Goal: Transaction & Acquisition: Purchase product/service

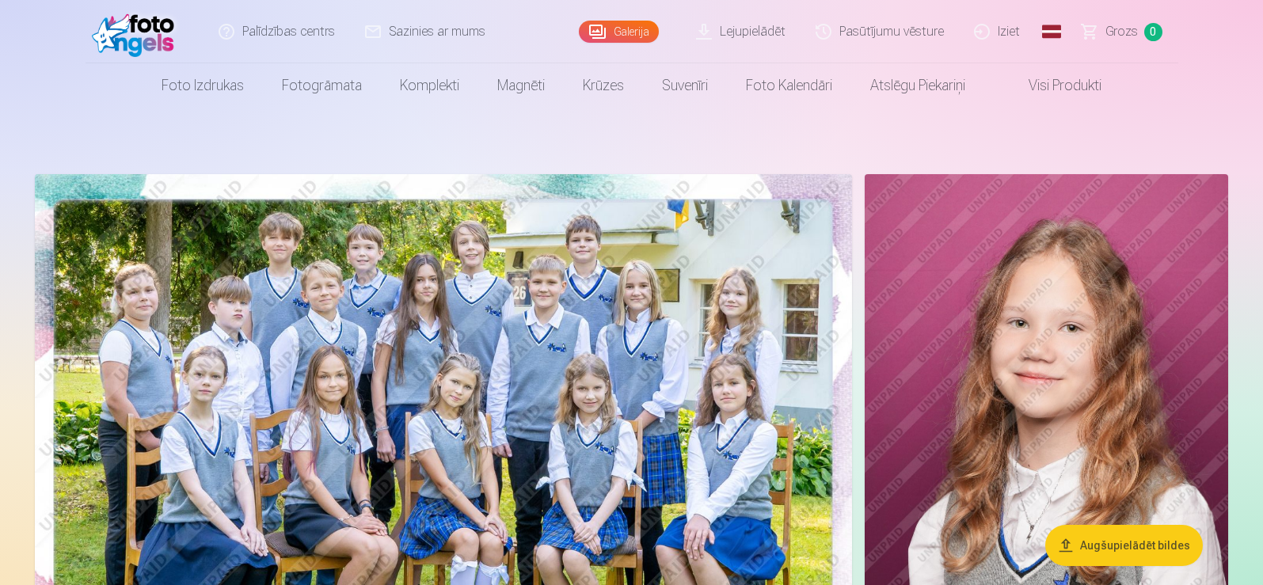
click at [475, 447] on img at bounding box center [443, 446] width 817 height 545
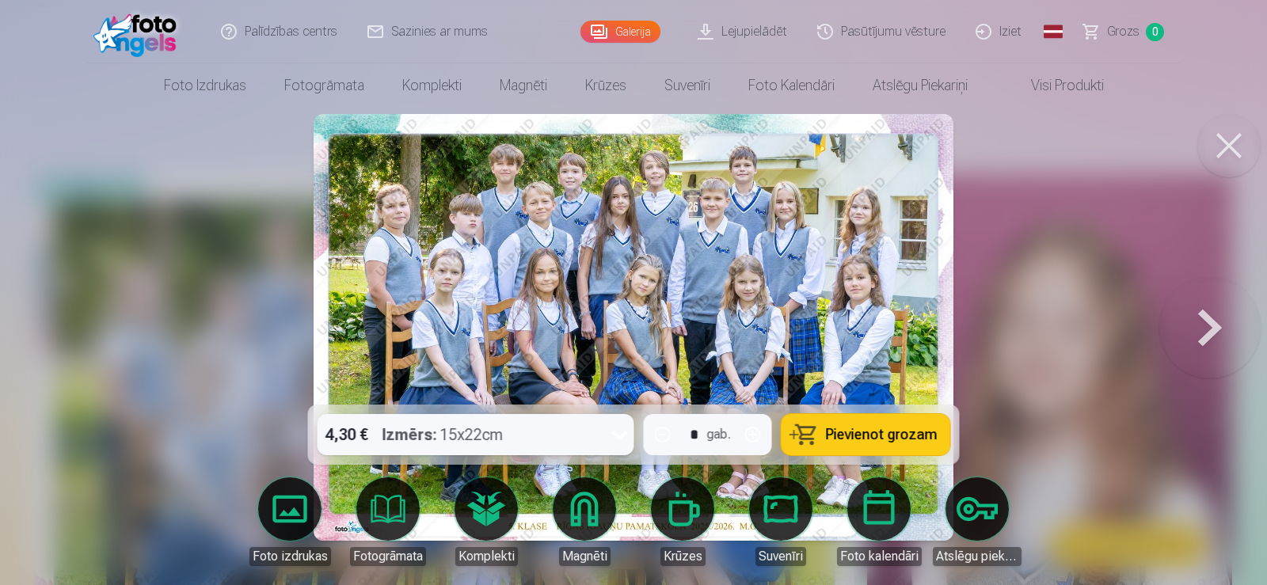
click at [616, 439] on icon at bounding box center [619, 434] width 25 height 25
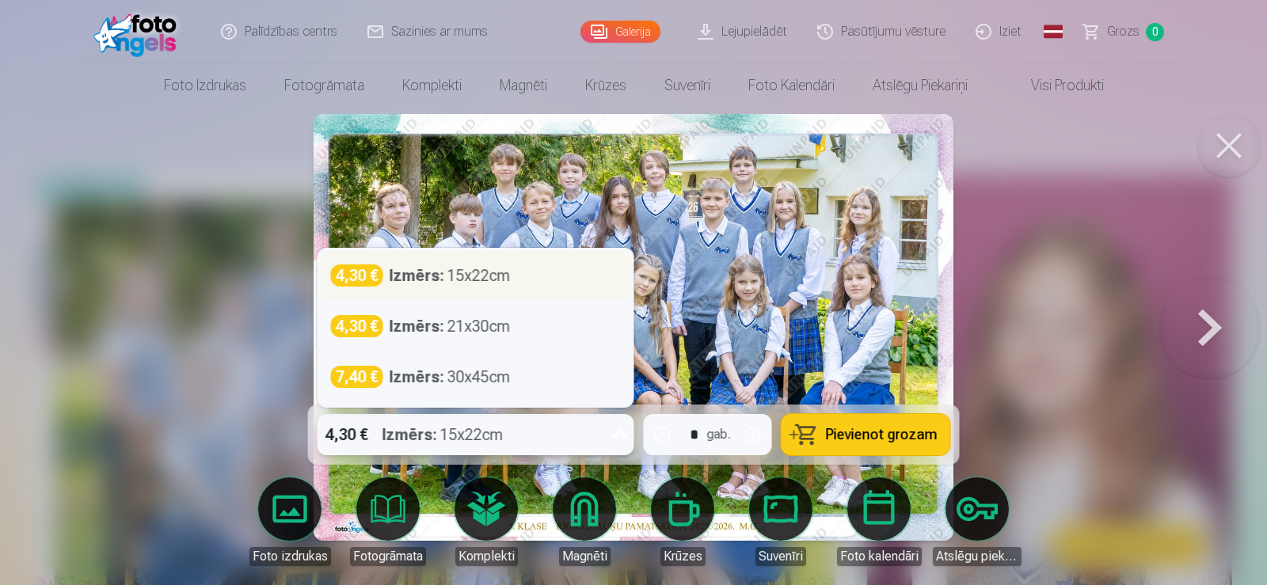
click at [505, 273] on div "Izmērs : 15x22cm" at bounding box center [450, 276] width 121 height 22
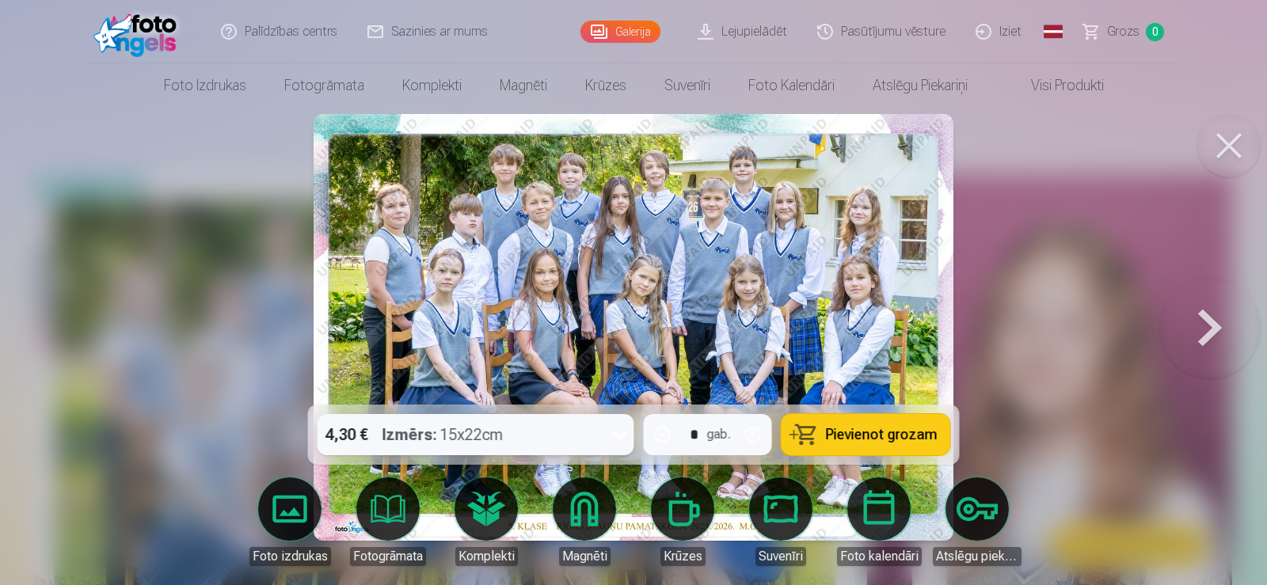
click at [850, 431] on span "Pievienot grozam" at bounding box center [882, 435] width 112 height 14
click at [1111, 29] on span "Grozs" at bounding box center [1123, 31] width 32 height 19
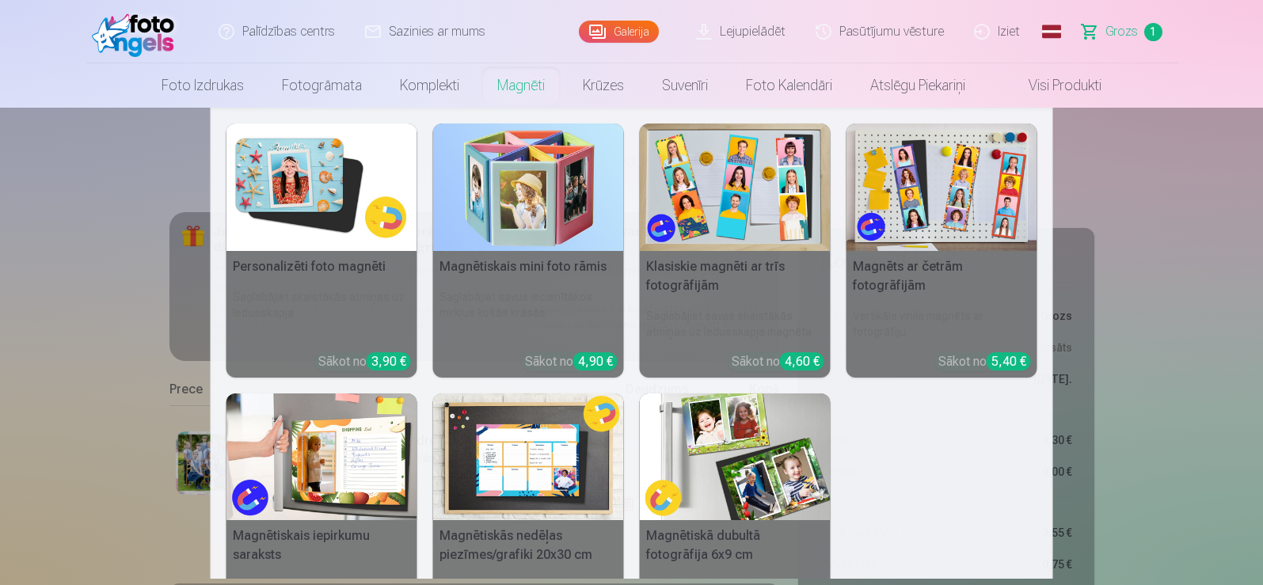
click at [517, 92] on link "Magnēti" at bounding box center [521, 85] width 86 height 44
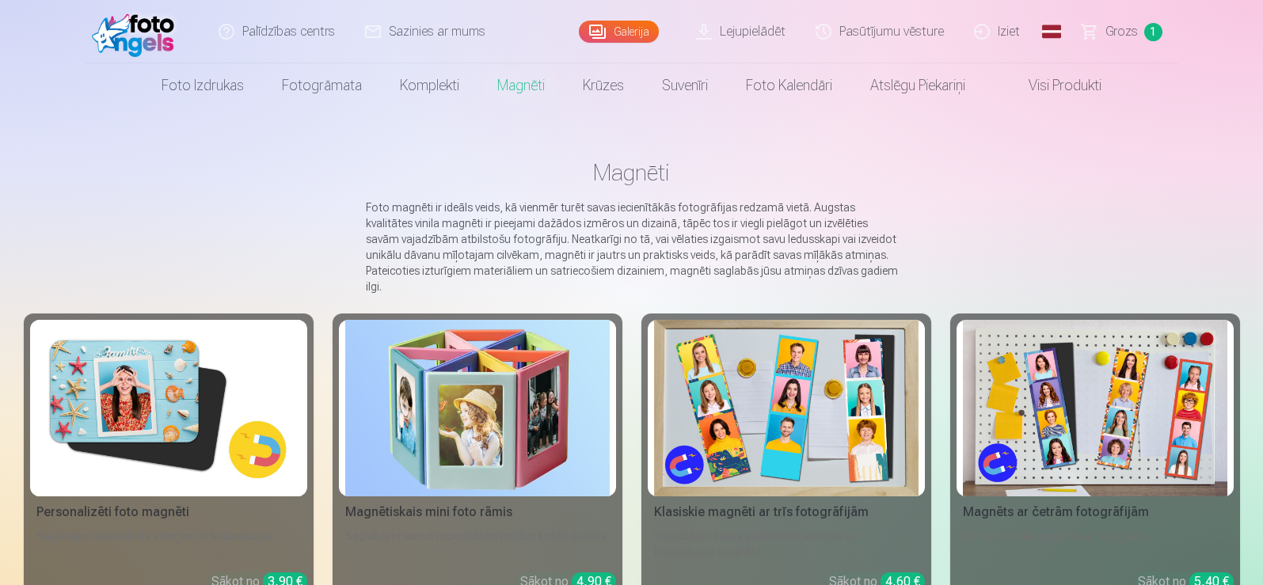
click at [801, 345] on img at bounding box center [786, 408] width 265 height 177
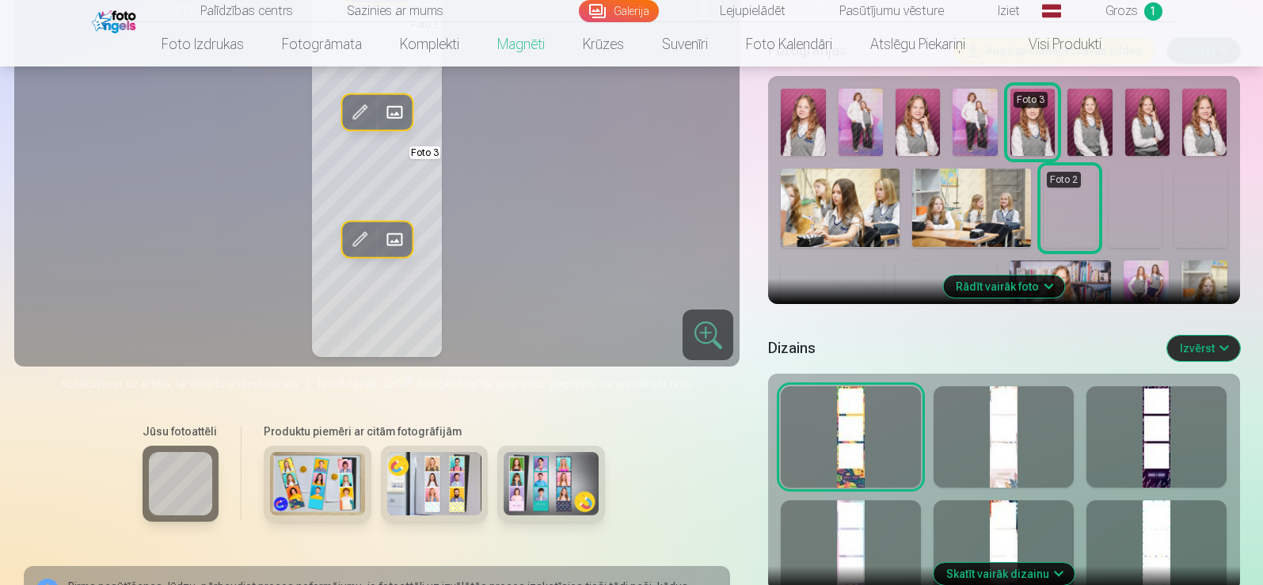
scroll to position [634, 0]
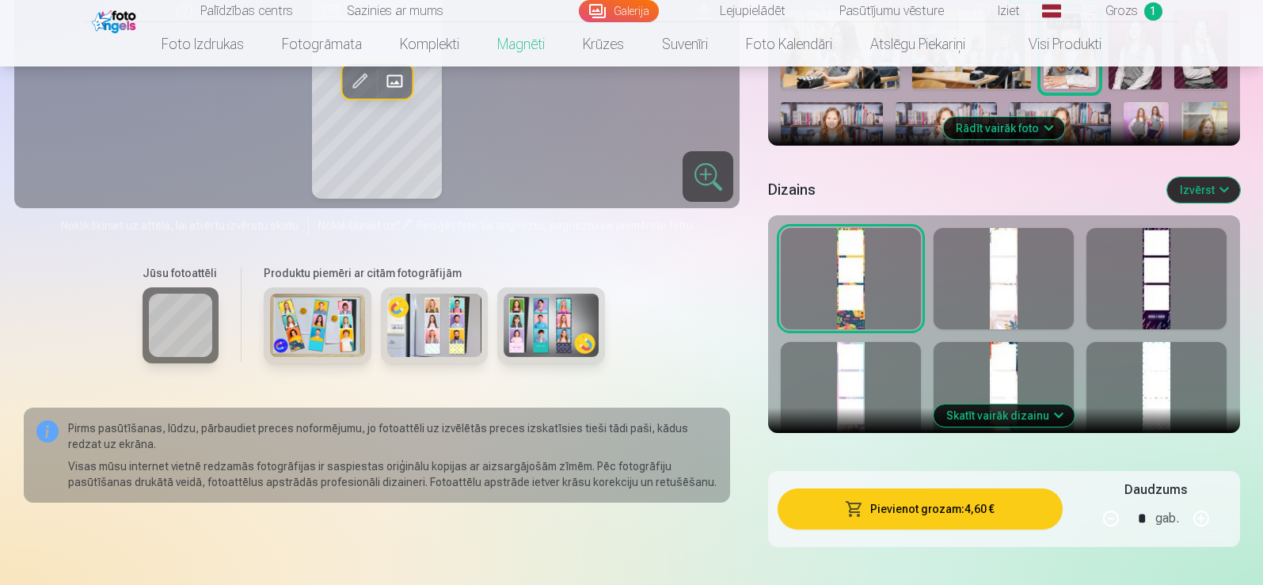
click at [874, 282] on div at bounding box center [851, 278] width 140 height 101
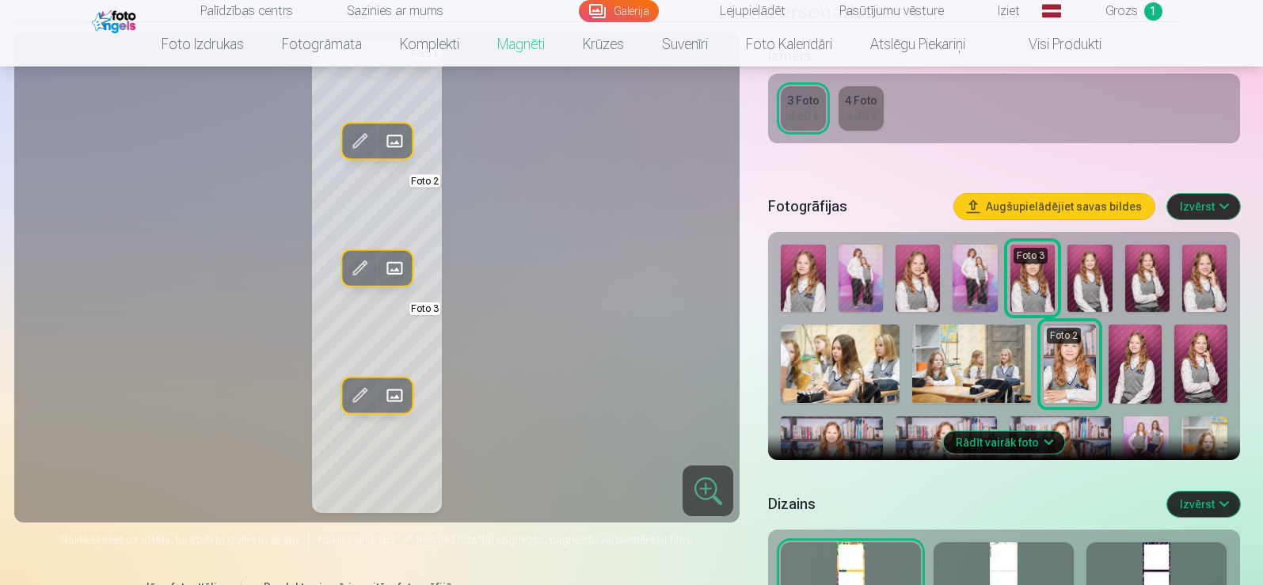
scroll to position [317, 0]
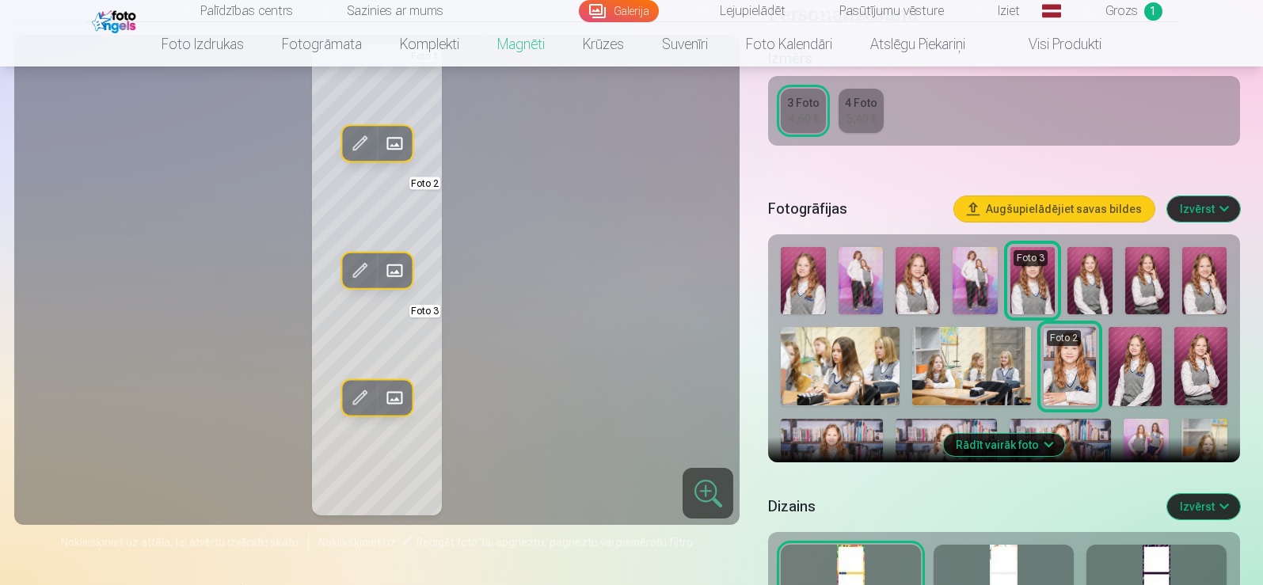
click at [965, 563] on div at bounding box center [1004, 595] width 140 height 101
click at [1132, 553] on div at bounding box center [1157, 595] width 140 height 101
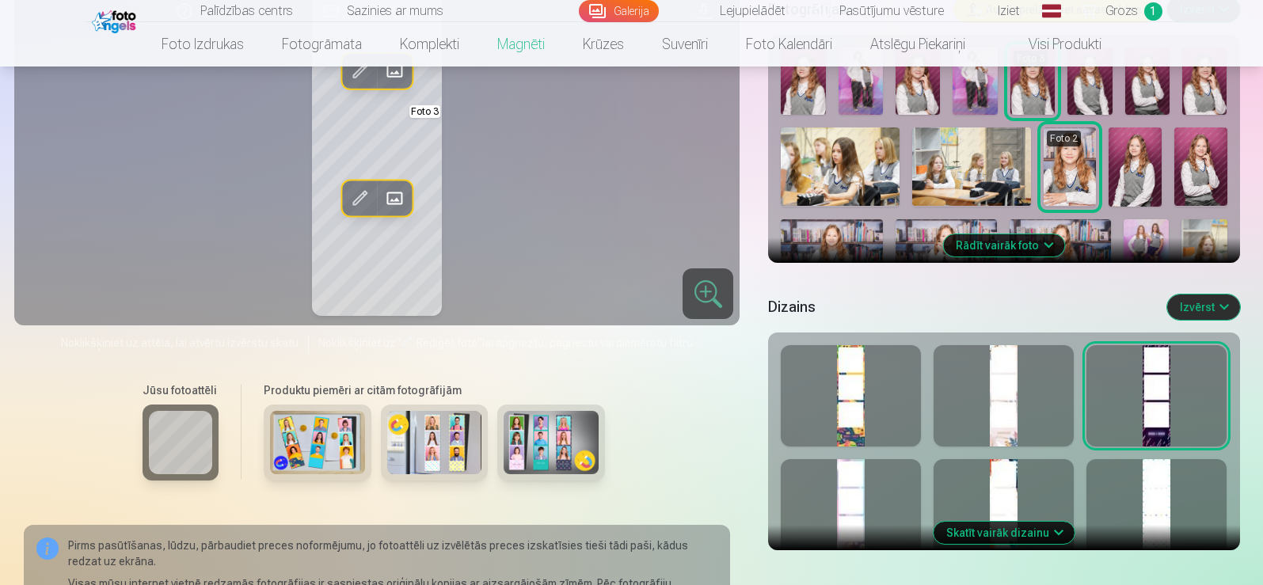
scroll to position [634, 0]
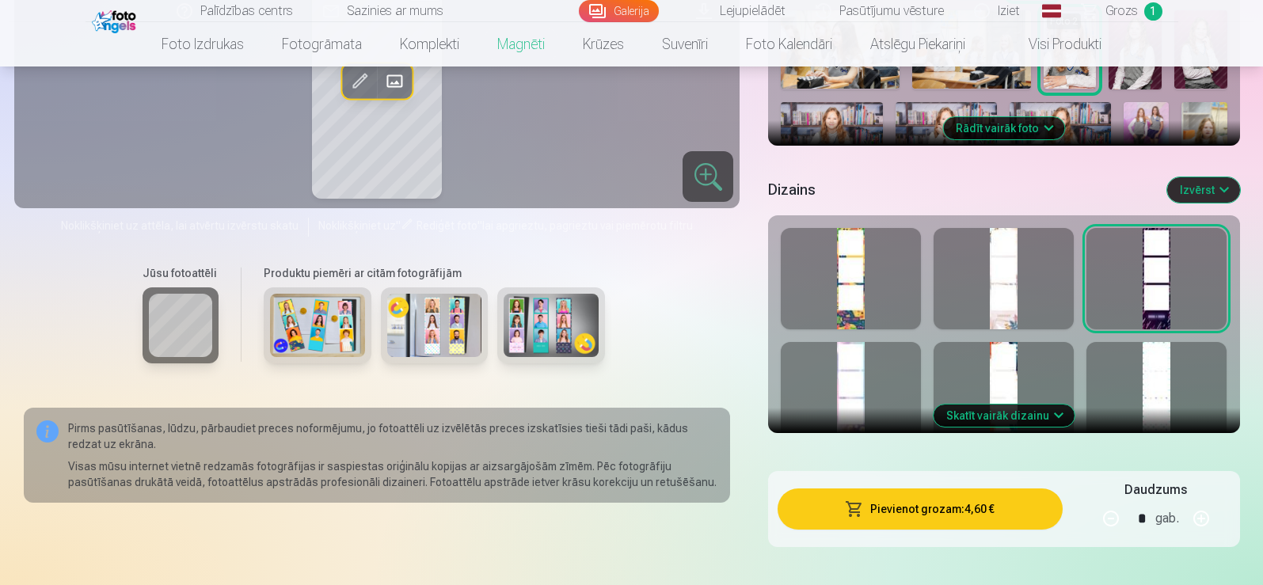
click at [996, 421] on button "Skatīt vairāk dizainu" at bounding box center [1004, 416] width 141 height 22
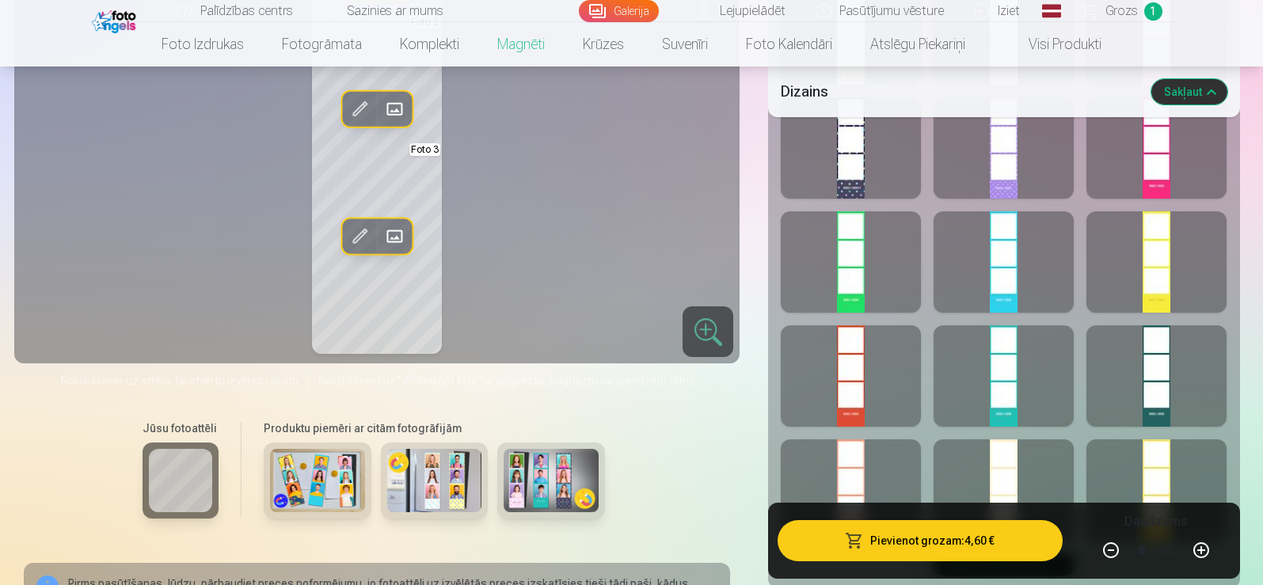
scroll to position [1109, 0]
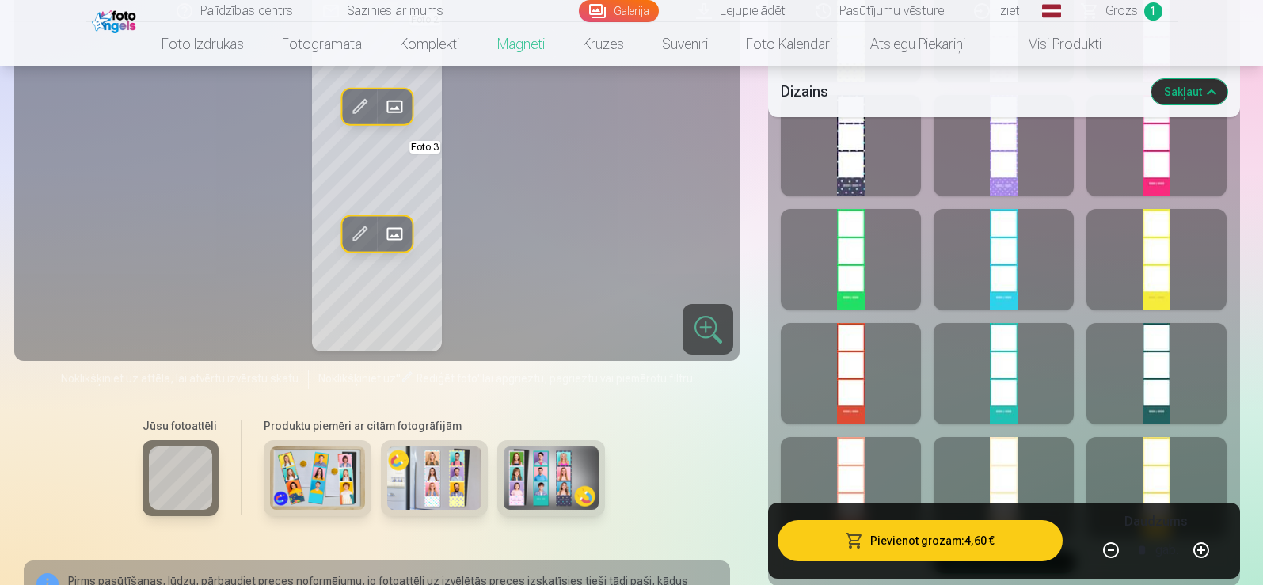
click at [1191, 358] on div at bounding box center [1157, 373] width 140 height 101
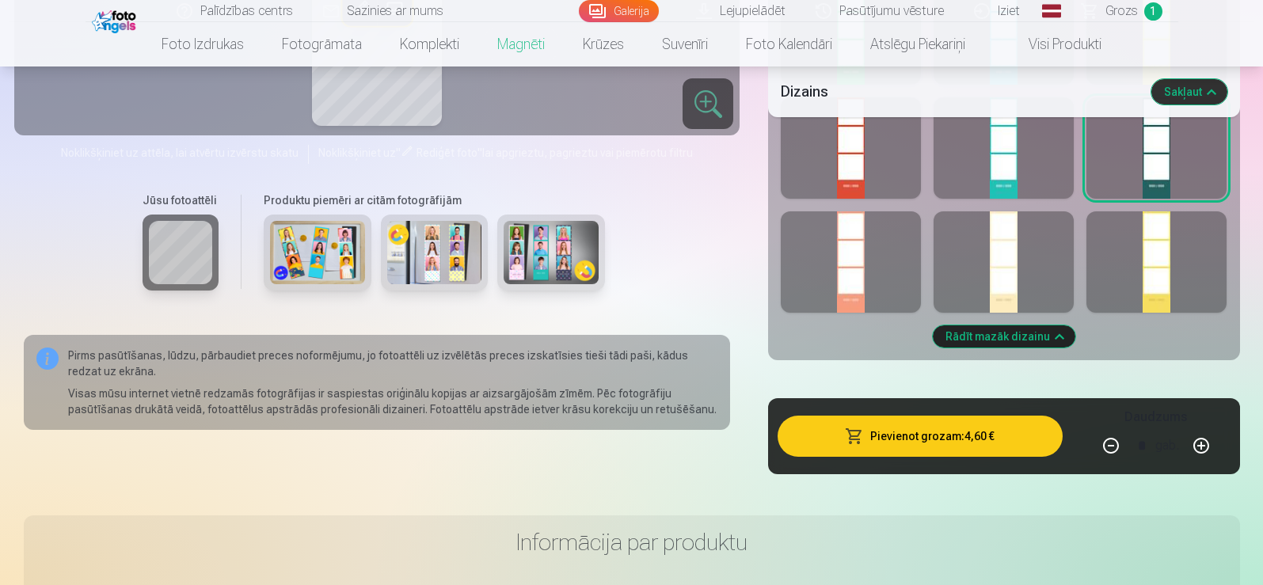
scroll to position [1188, 0]
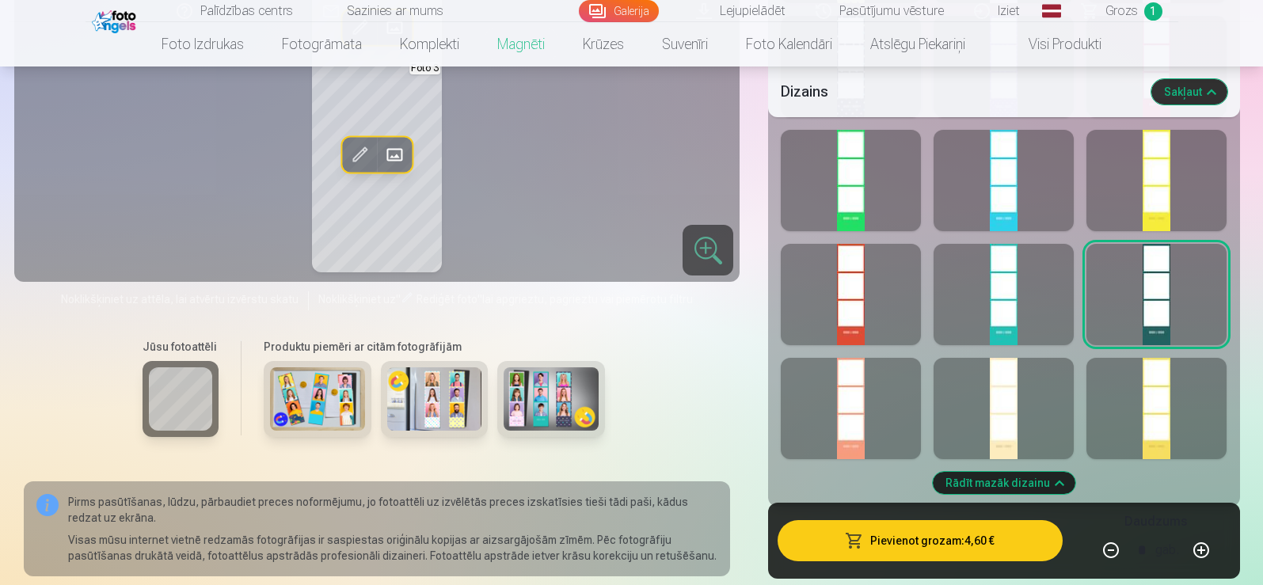
click at [877, 413] on div at bounding box center [851, 408] width 140 height 101
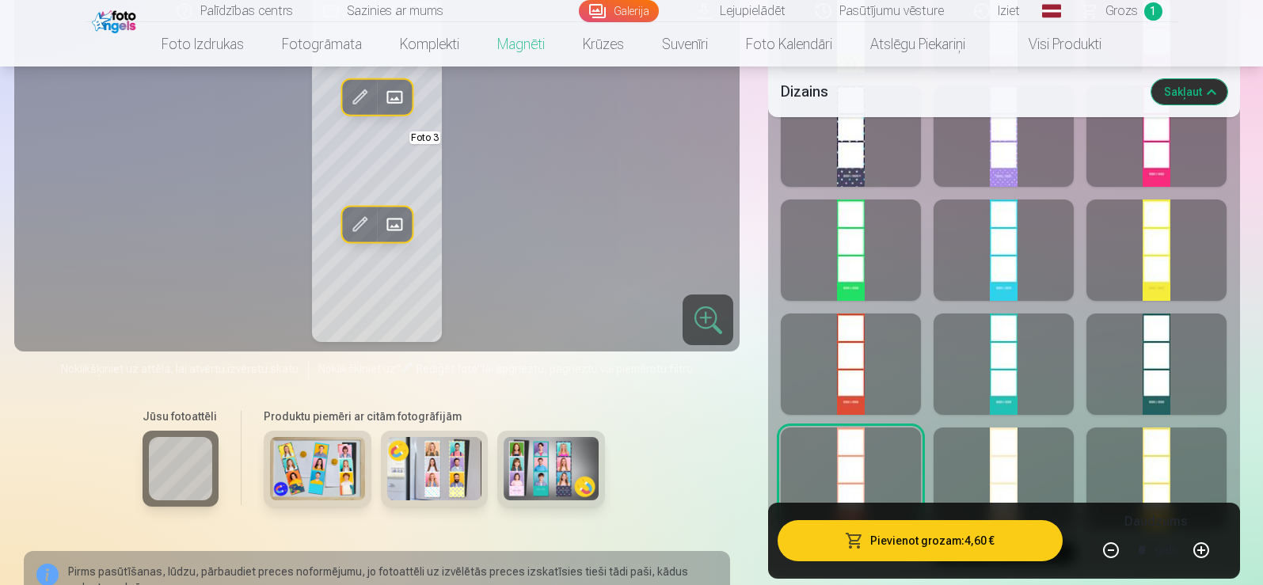
scroll to position [1109, 0]
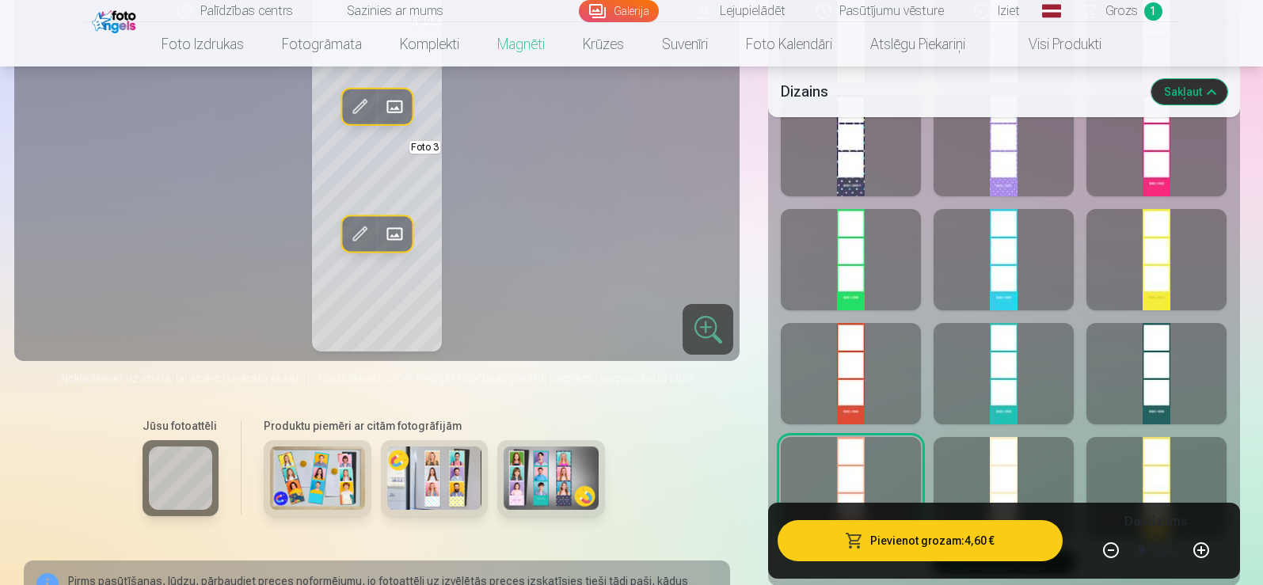
click at [1153, 369] on div at bounding box center [1157, 373] width 140 height 101
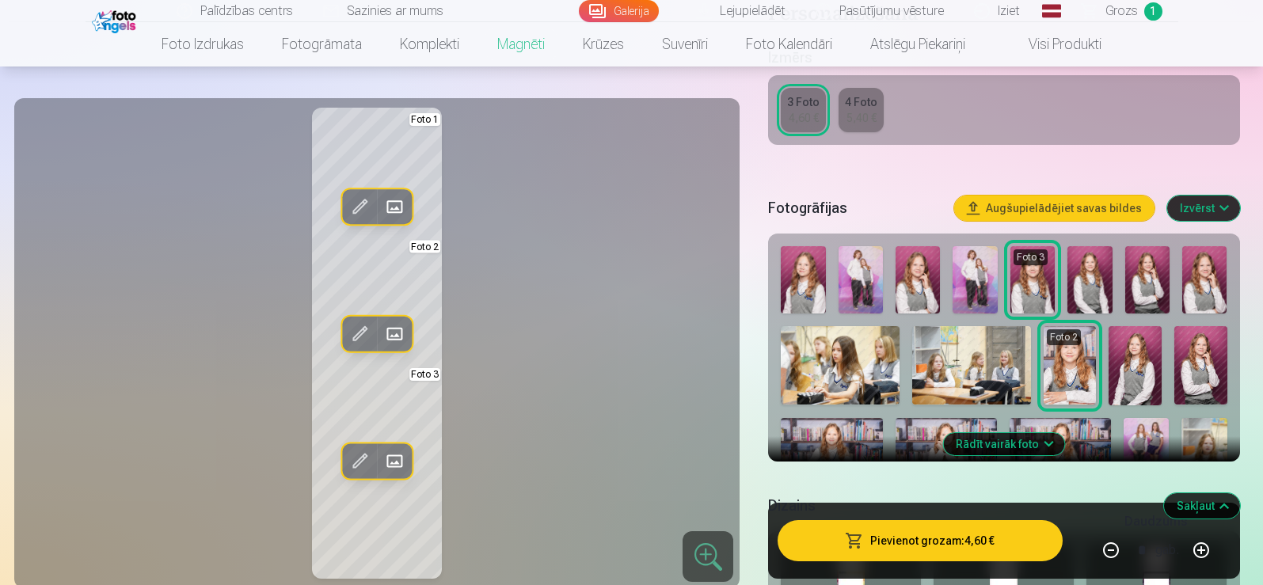
scroll to position [317, 0]
click at [1083, 272] on img at bounding box center [1090, 280] width 44 height 67
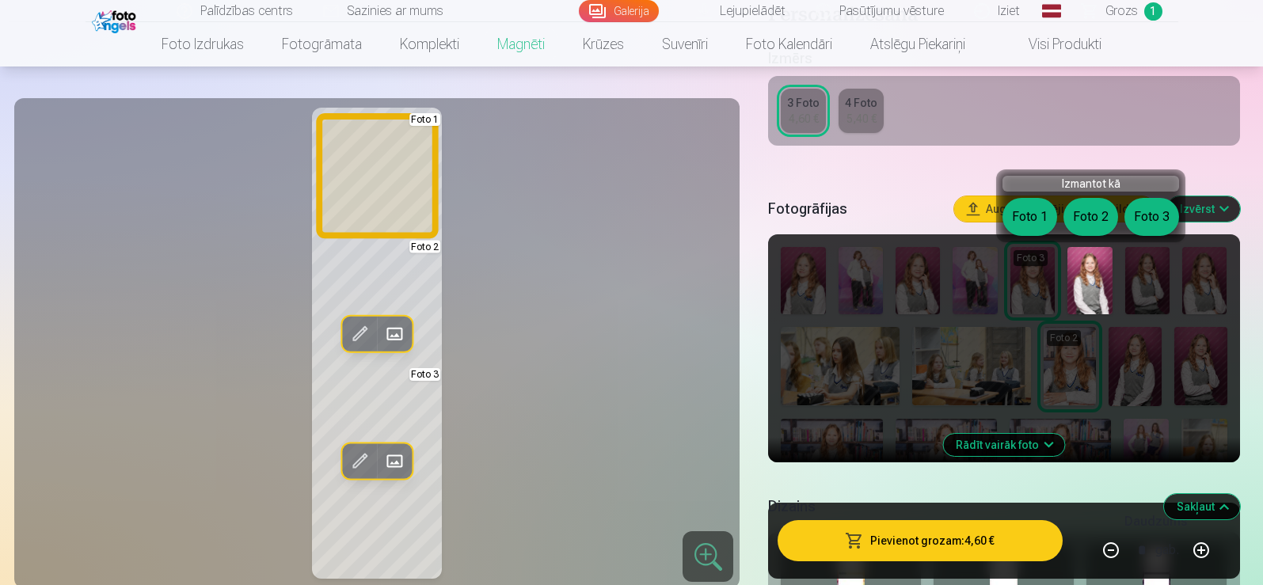
click at [1045, 217] on button "Foto 1" at bounding box center [1030, 217] width 55 height 38
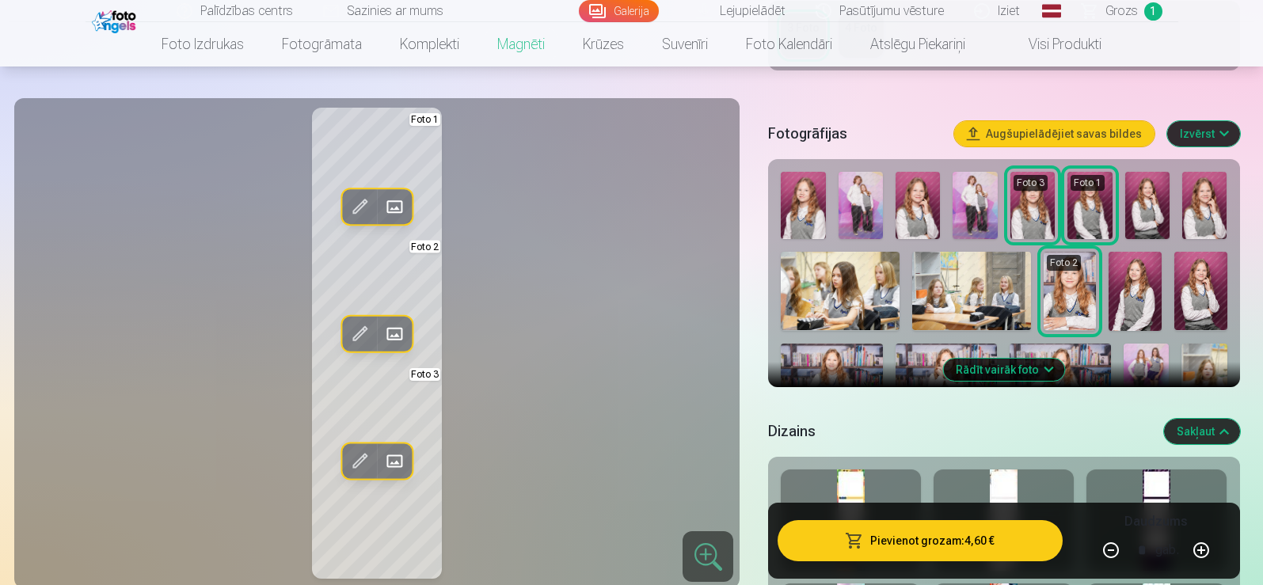
scroll to position [396, 0]
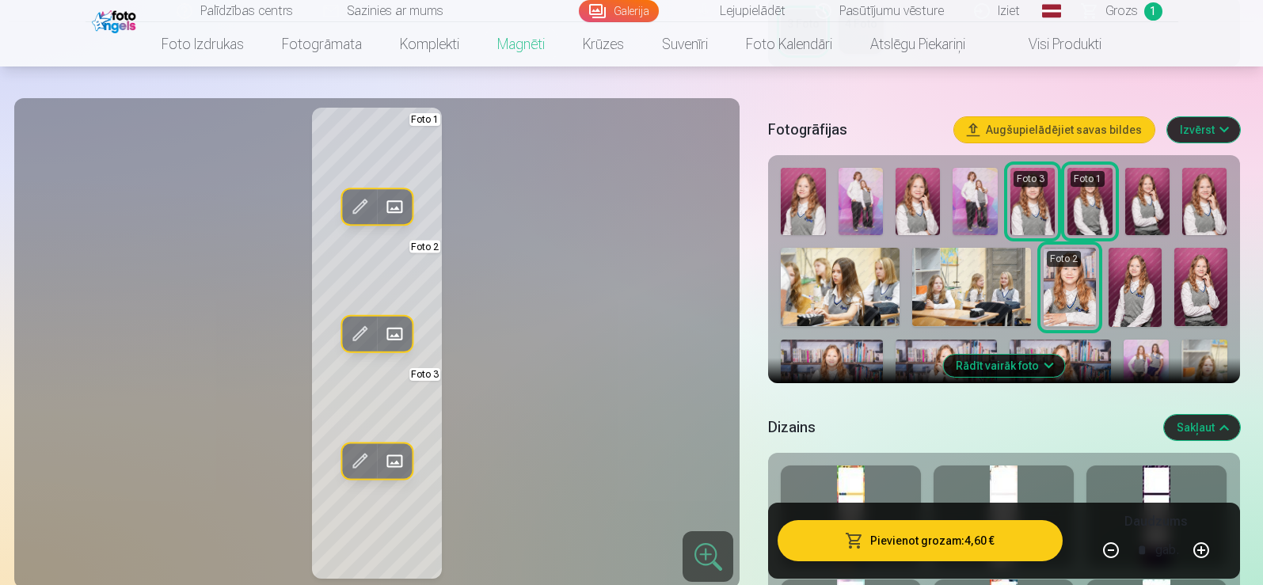
click at [1016, 352] on img at bounding box center [1060, 374] width 101 height 68
click at [1029, 367] on button "Rādīt vairāk foto" at bounding box center [1003, 366] width 121 height 22
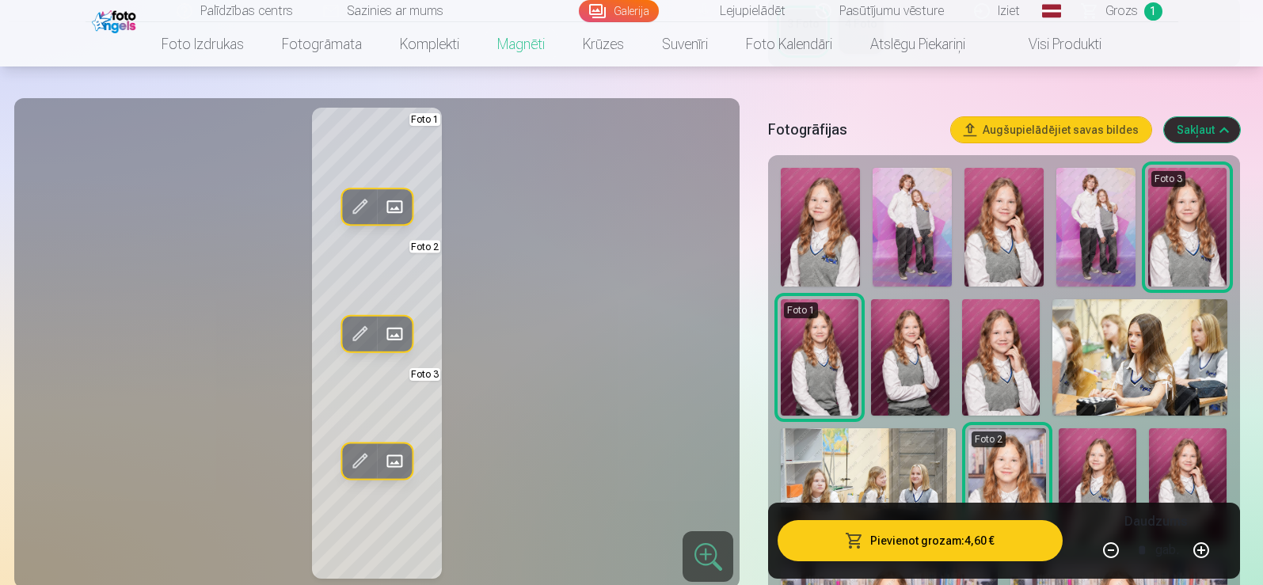
click at [1110, 349] on img at bounding box center [1140, 357] width 175 height 116
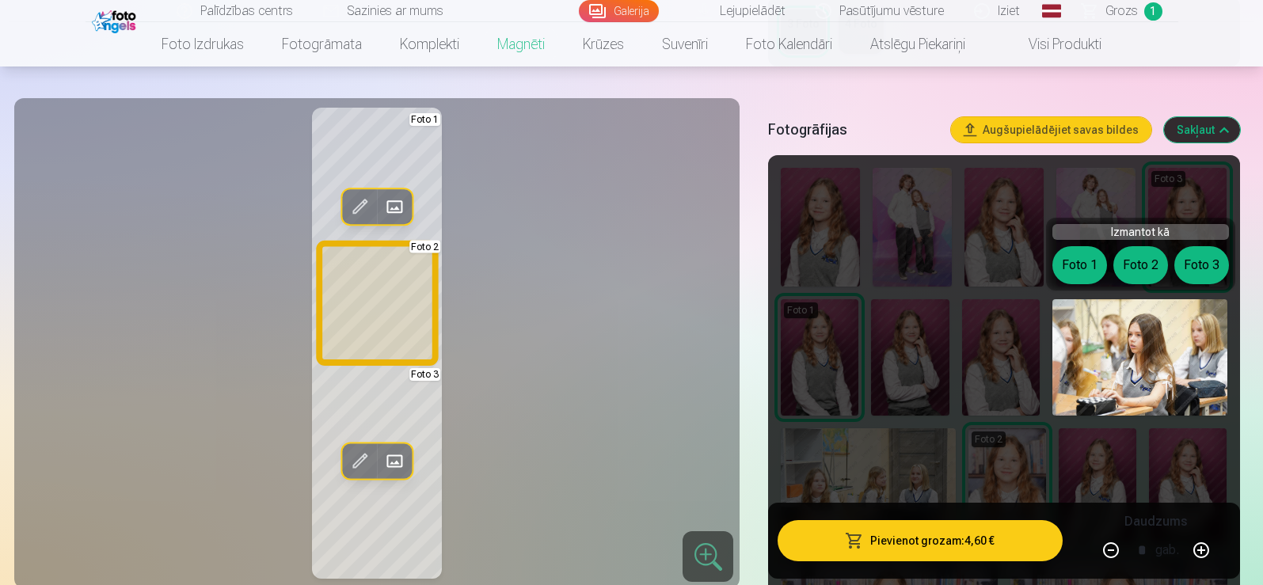
click at [1137, 278] on button "Foto 2" at bounding box center [1141, 265] width 55 height 38
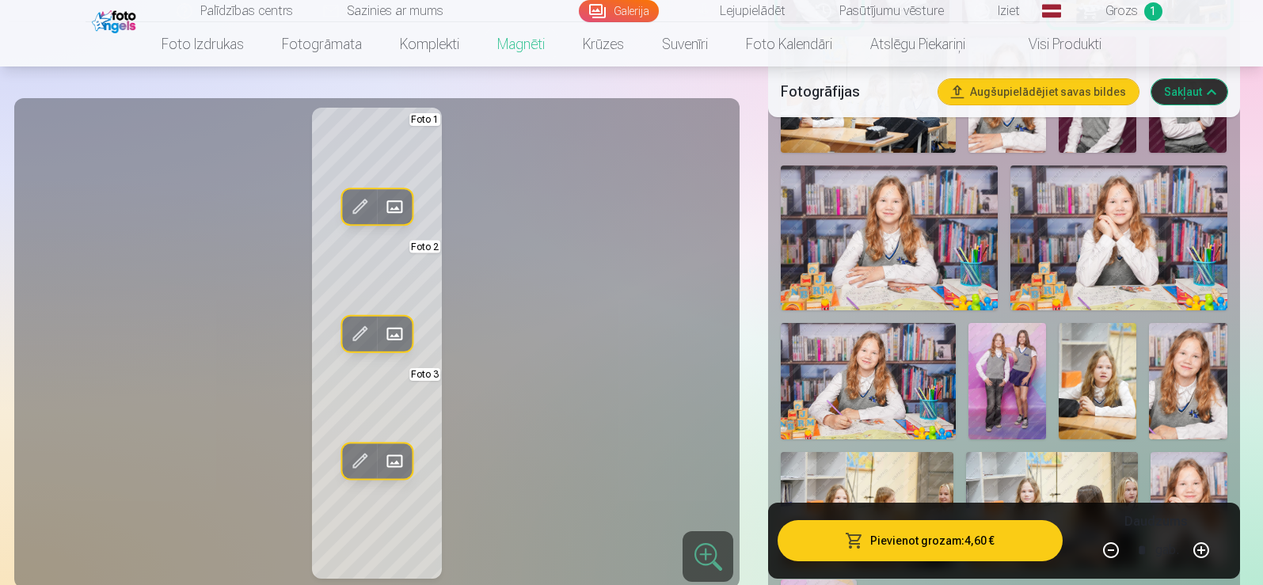
scroll to position [792, 0]
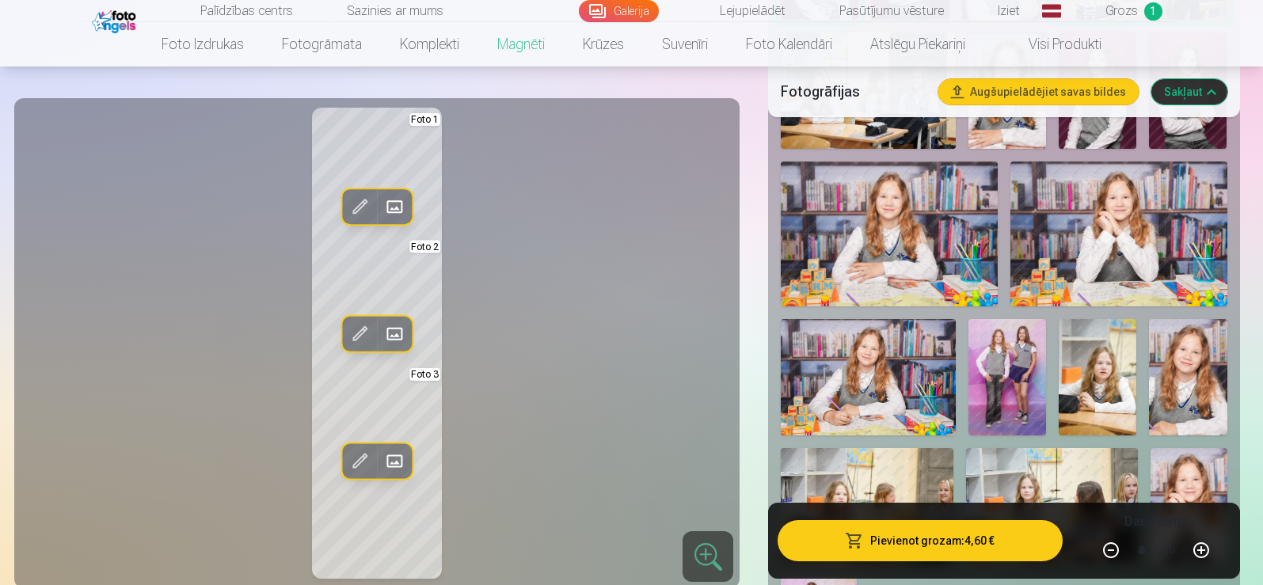
click at [897, 358] on img at bounding box center [868, 377] width 175 height 116
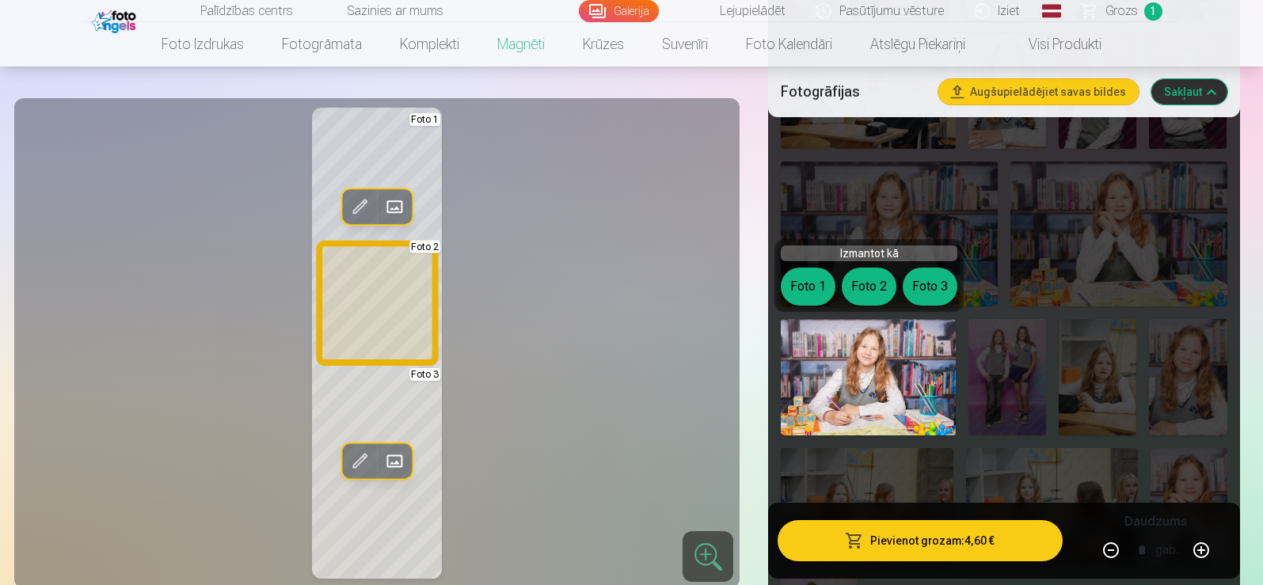
click at [869, 291] on button "Foto 2" at bounding box center [869, 287] width 55 height 38
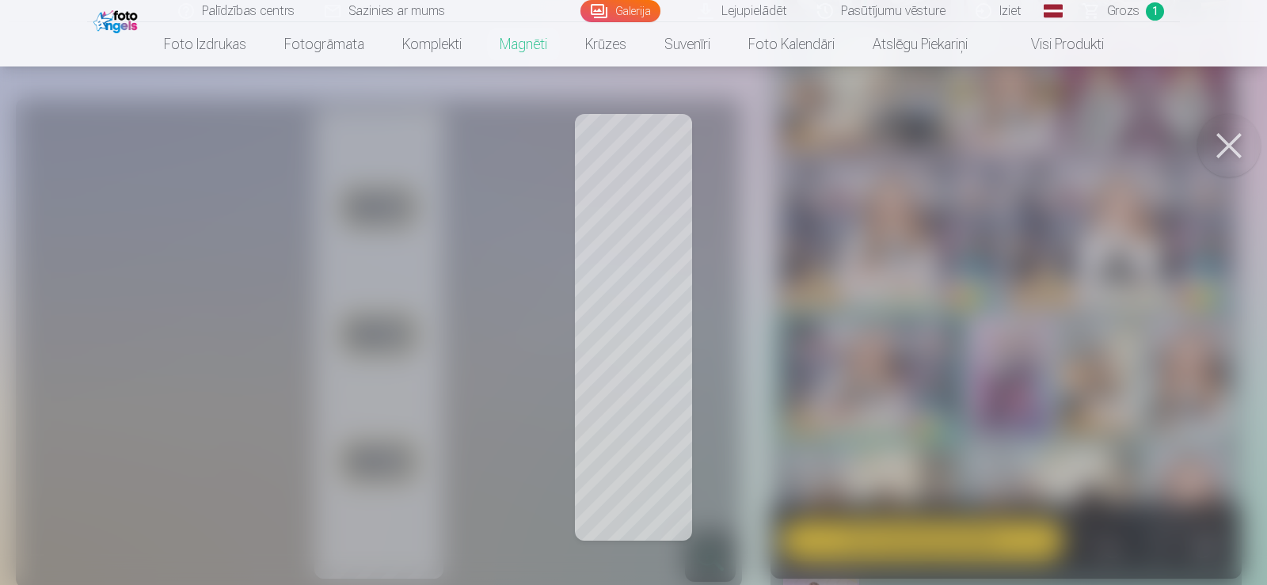
click at [1218, 141] on button at bounding box center [1229, 145] width 63 height 63
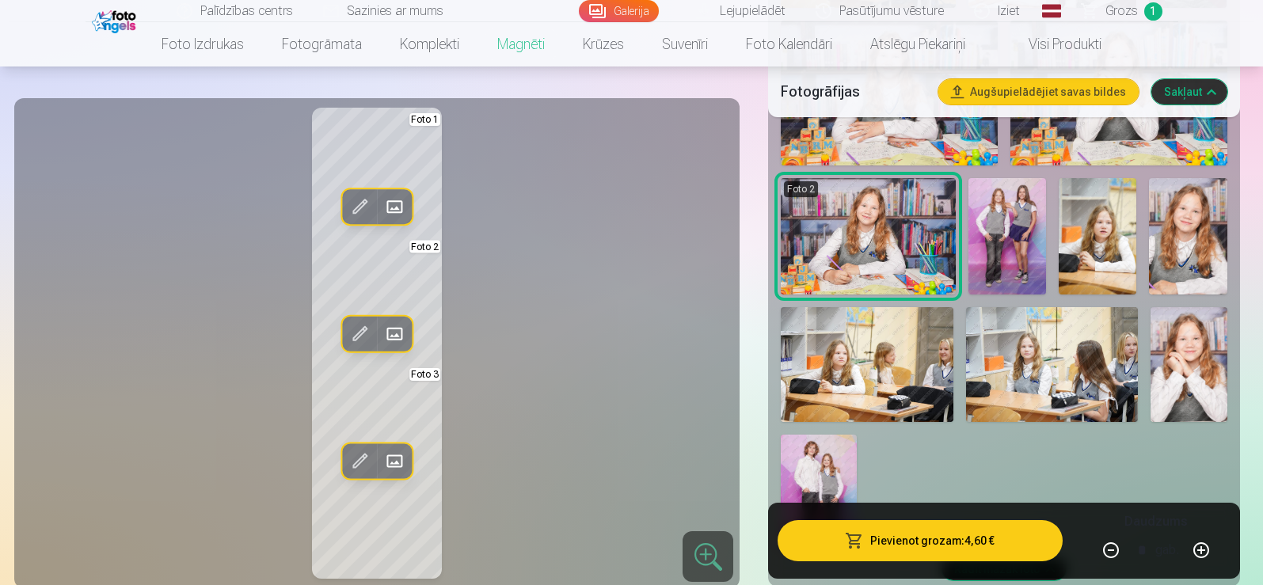
scroll to position [871, 0]
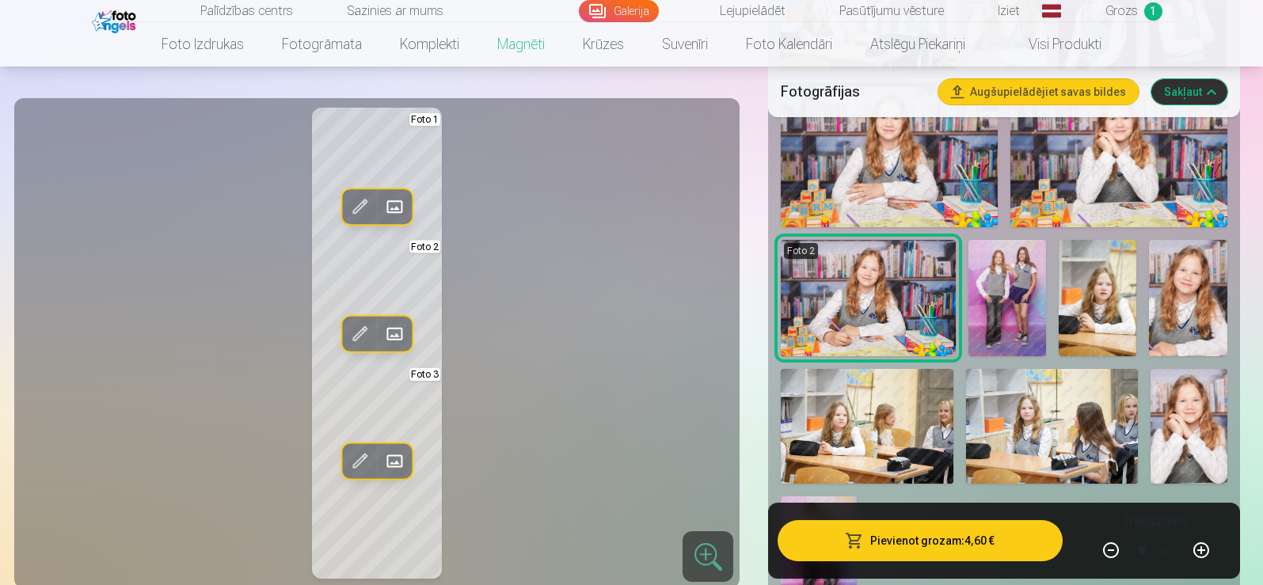
click at [1201, 301] on img at bounding box center [1188, 298] width 78 height 116
click at [1018, 286] on img at bounding box center [1008, 298] width 78 height 116
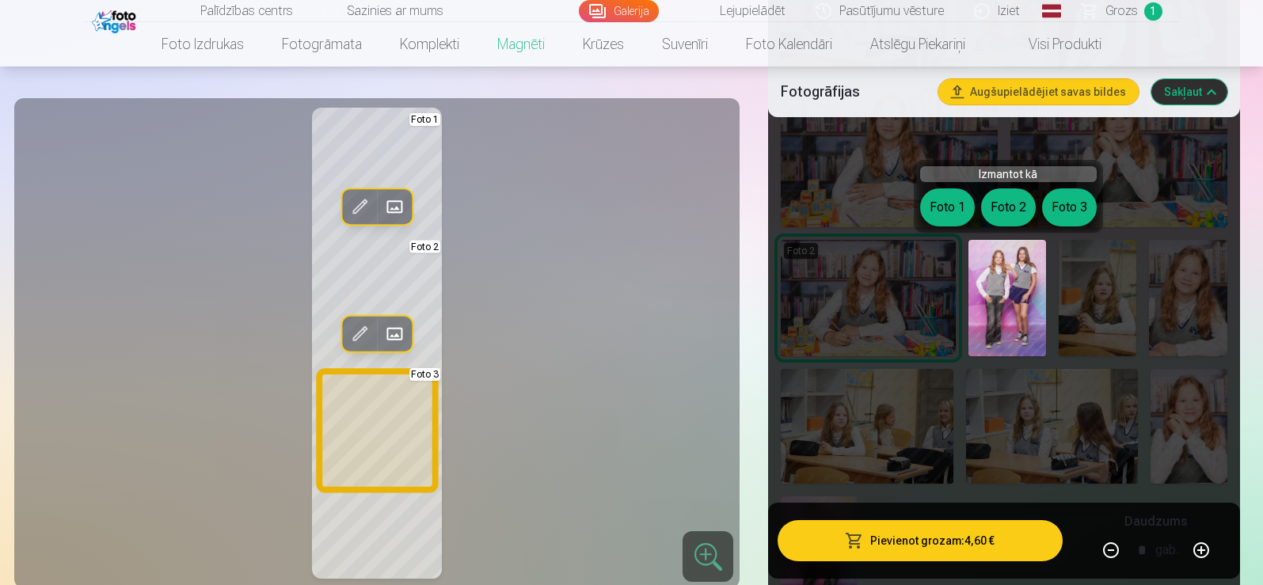
click at [1088, 207] on button "Foto 3" at bounding box center [1069, 208] width 55 height 38
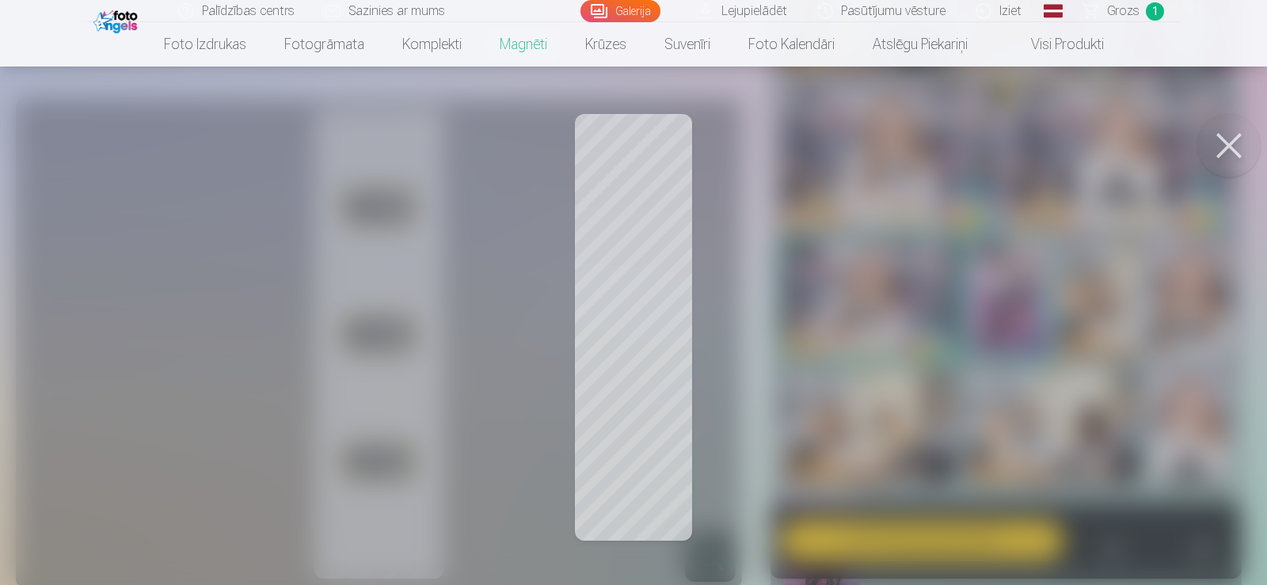
drag, startPoint x: 638, startPoint y: 421, endPoint x: 641, endPoint y: 440, distance: 20.1
click at [640, 441] on div at bounding box center [633, 292] width 1267 height 585
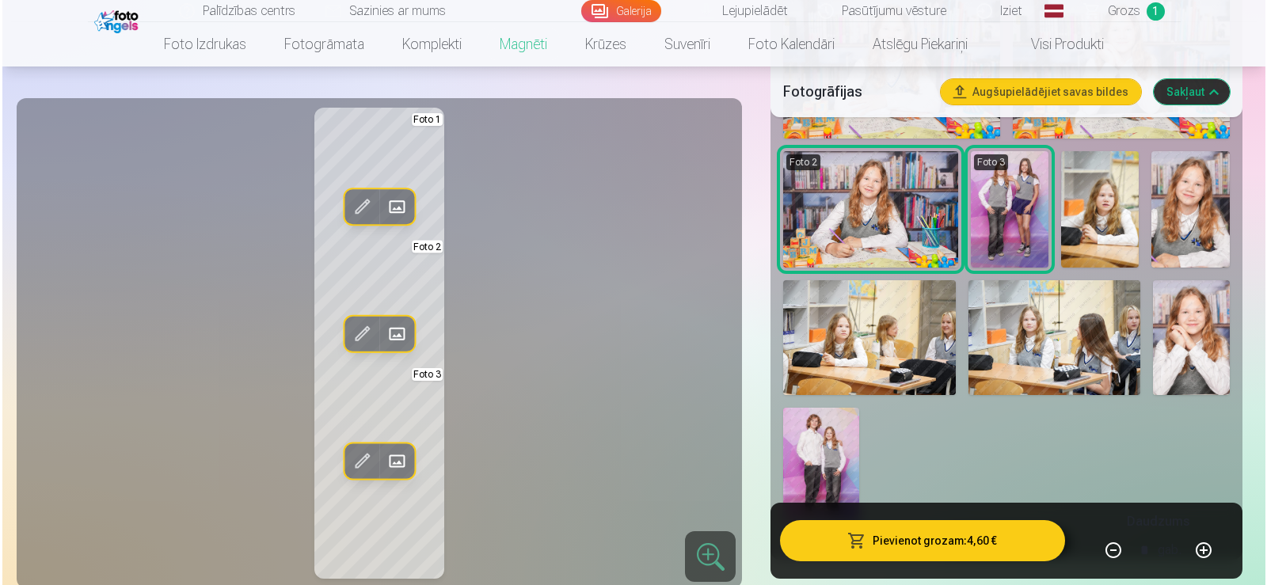
scroll to position [950, 0]
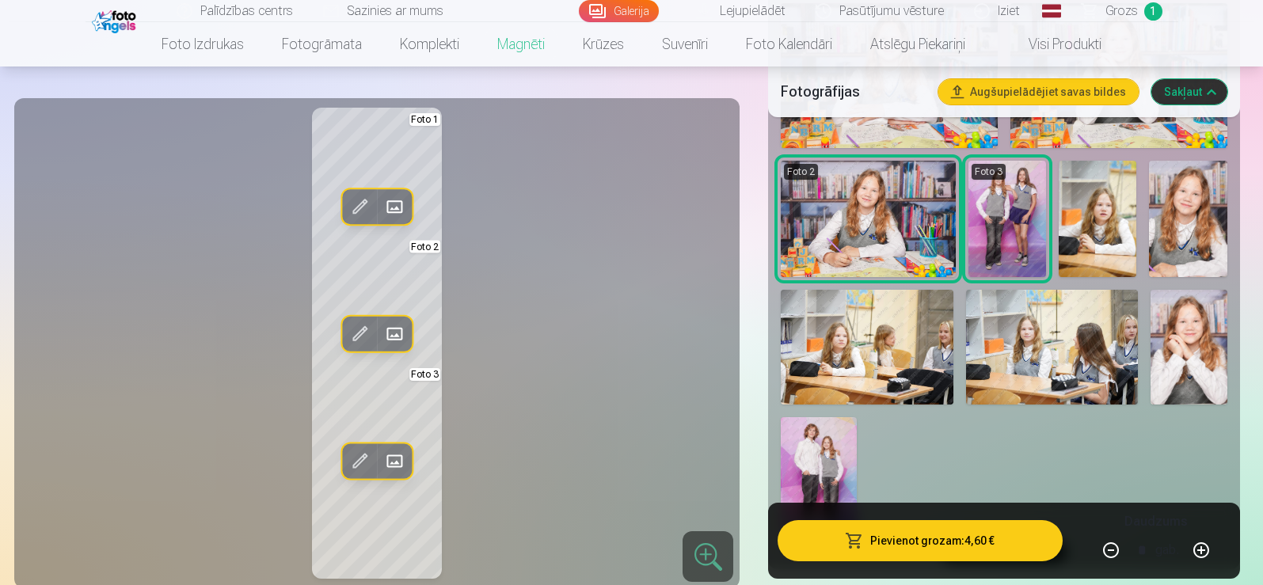
click at [1064, 346] on img at bounding box center [1052, 347] width 172 height 115
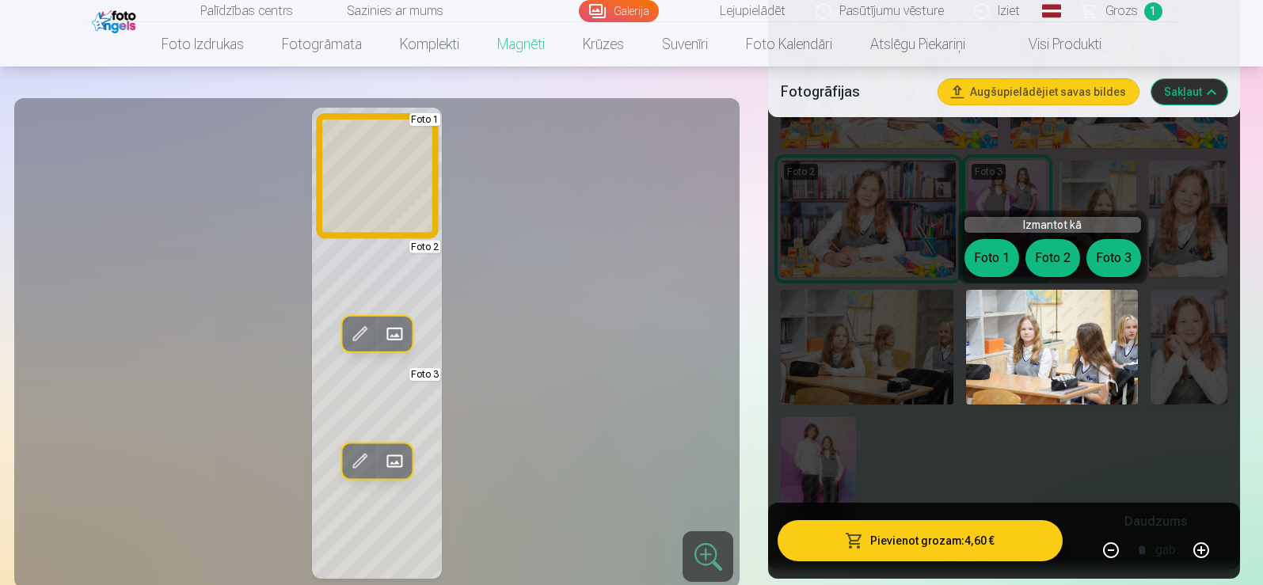
click at [998, 262] on button "Foto 1" at bounding box center [992, 258] width 55 height 38
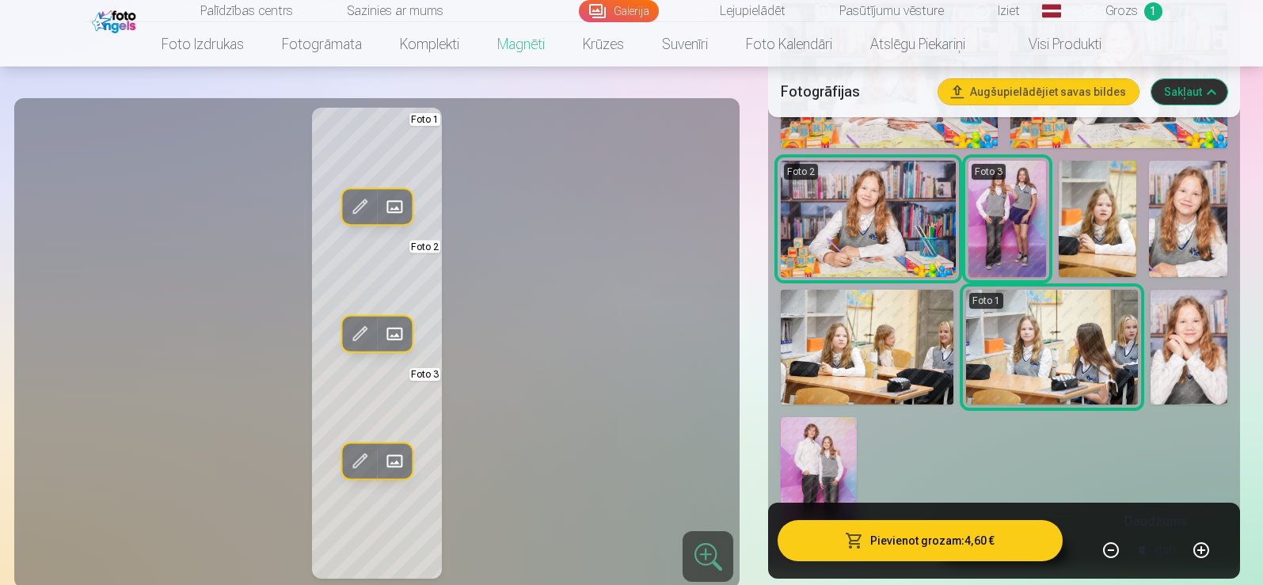
click at [367, 196] on span at bounding box center [359, 206] width 25 height 25
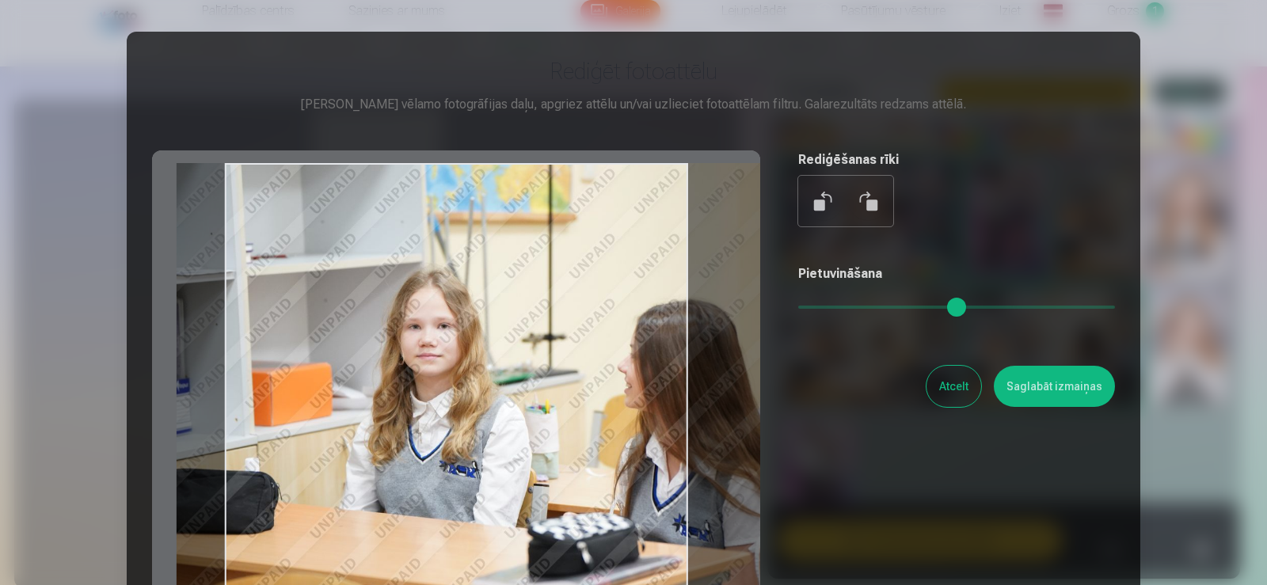
drag, startPoint x: 609, startPoint y: 277, endPoint x: 684, endPoint y: 291, distance: 75.8
click at [684, 291] on div at bounding box center [456, 398] width 608 height 497
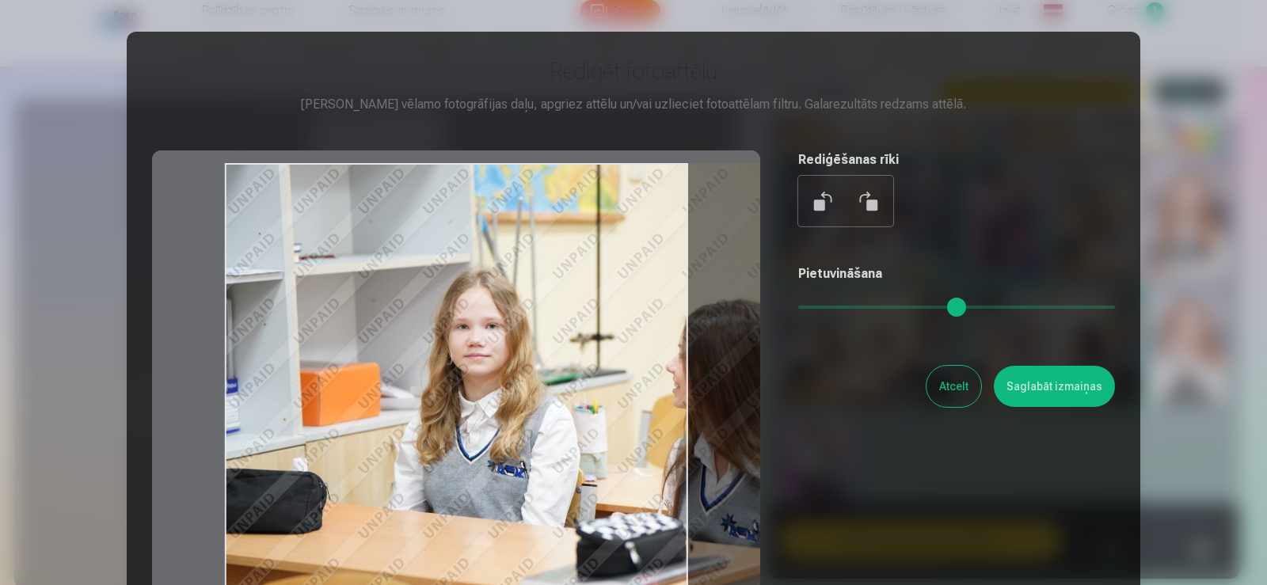
drag, startPoint x: 656, startPoint y: 291, endPoint x: 733, endPoint y: 318, distance: 81.4
click at [733, 318] on div at bounding box center [456, 398] width 608 height 497
click at [1095, 387] on button "Saglabāt izmaiņas" at bounding box center [1054, 386] width 121 height 41
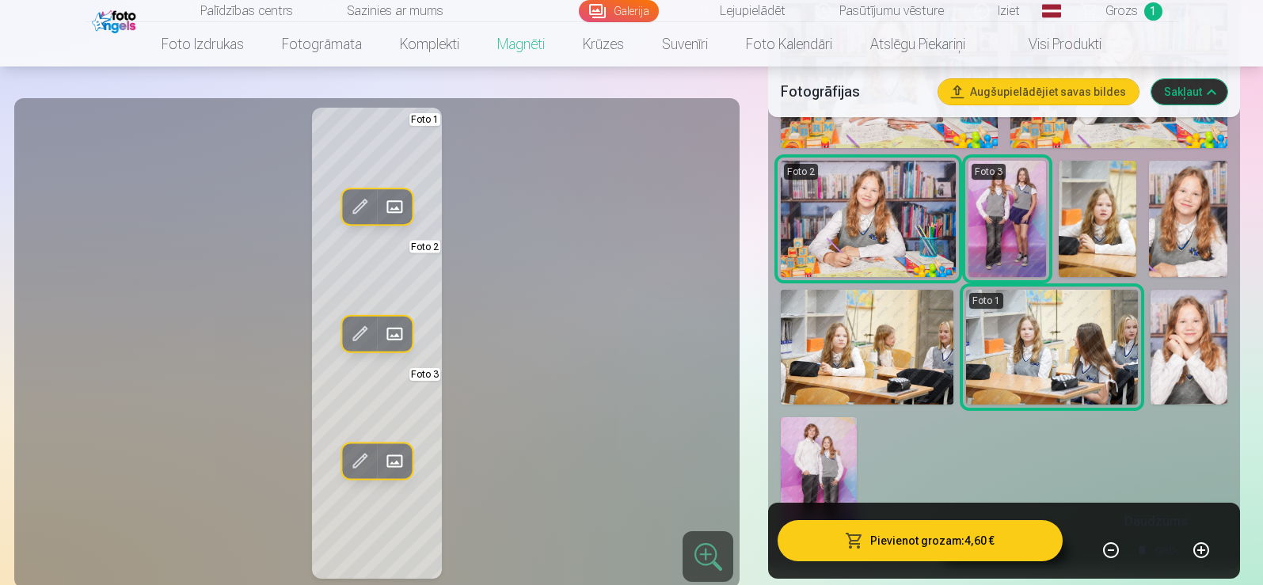
click at [367, 213] on span at bounding box center [359, 206] width 25 height 25
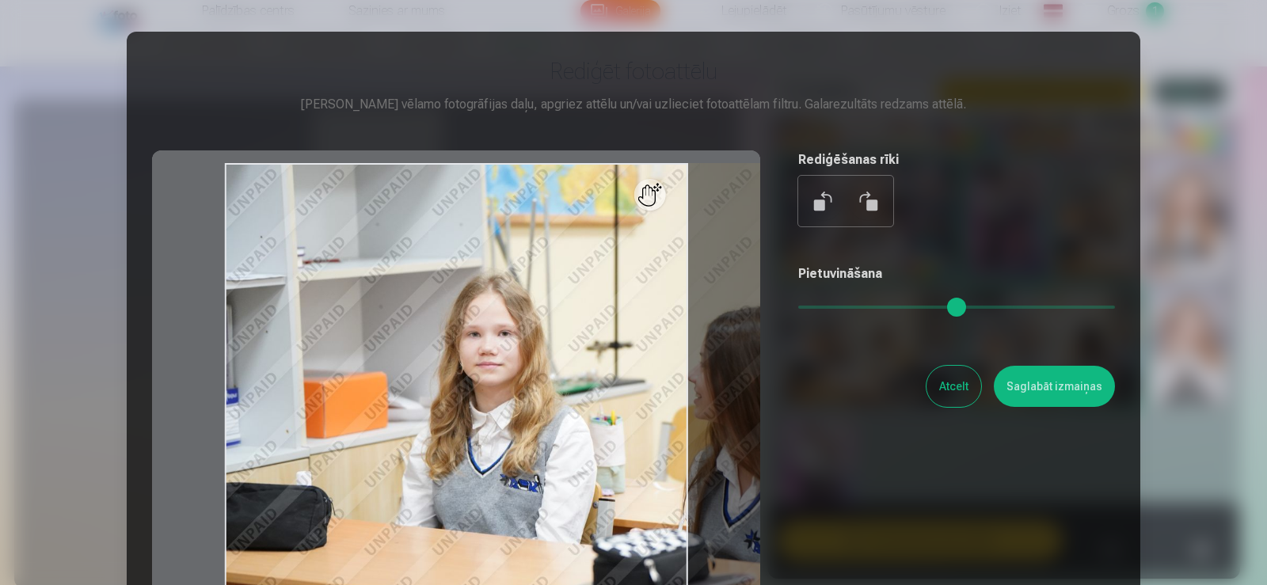
drag, startPoint x: 801, startPoint y: 310, endPoint x: 810, endPoint y: 306, distance: 10.6
click at [810, 306] on input "range" at bounding box center [956, 307] width 317 height 3
type input "****"
click at [1089, 390] on button "Saglabāt izmaiņas" at bounding box center [1054, 386] width 121 height 41
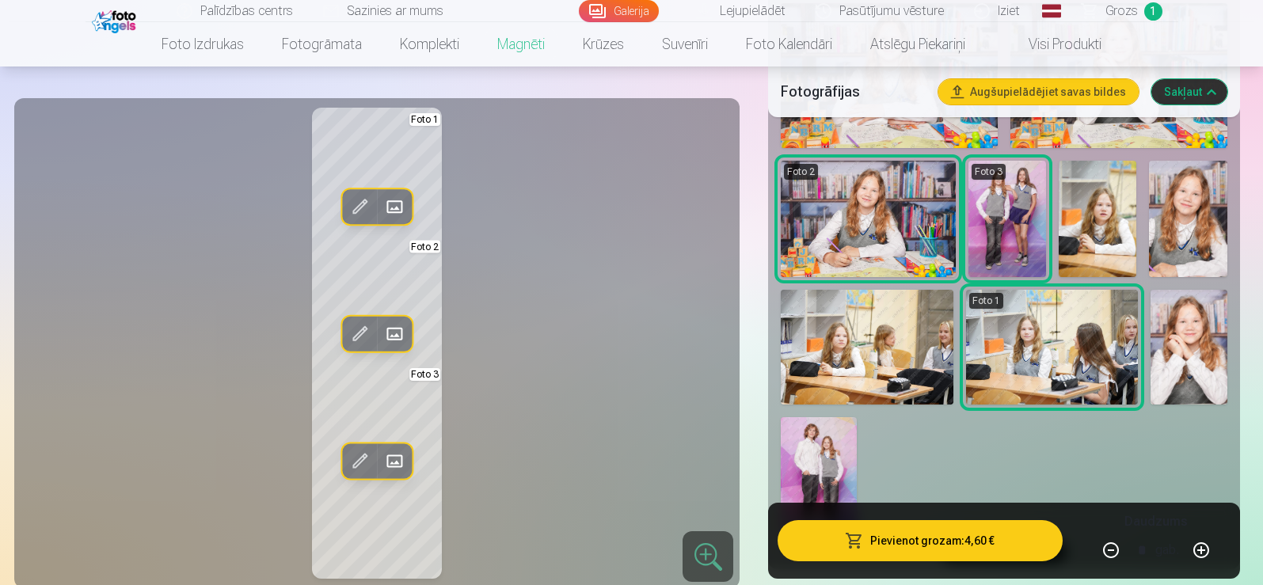
click at [1103, 227] on img at bounding box center [1098, 219] width 78 height 116
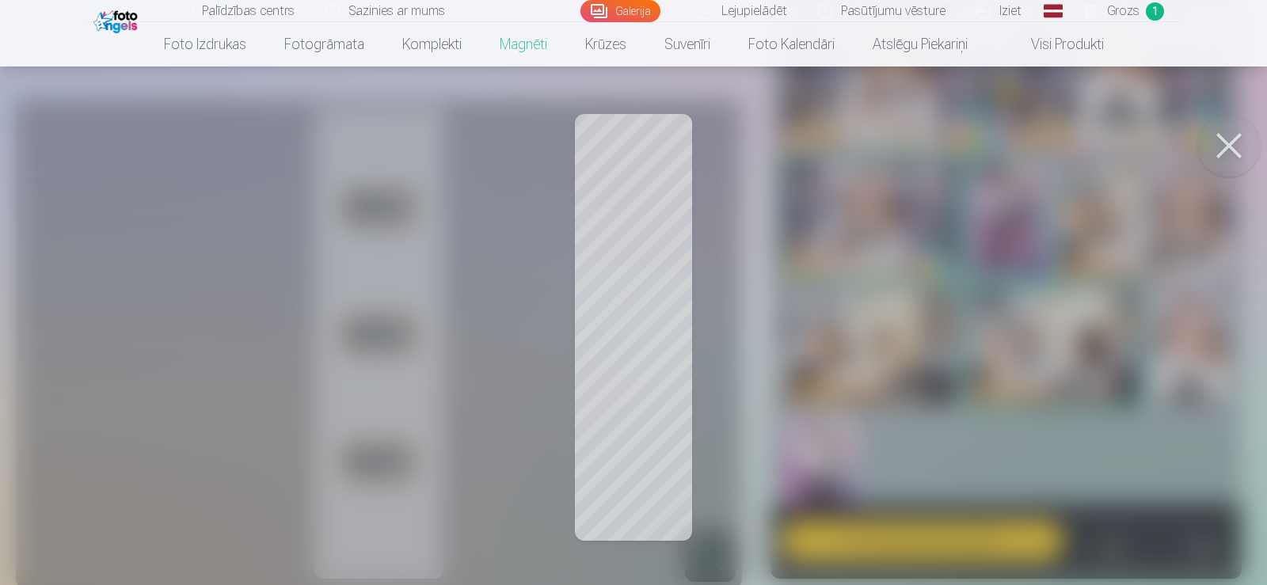
drag, startPoint x: 1232, startPoint y: 158, endPoint x: 857, endPoint y: 261, distance: 388.5
click at [1232, 158] on button at bounding box center [1229, 145] width 63 height 63
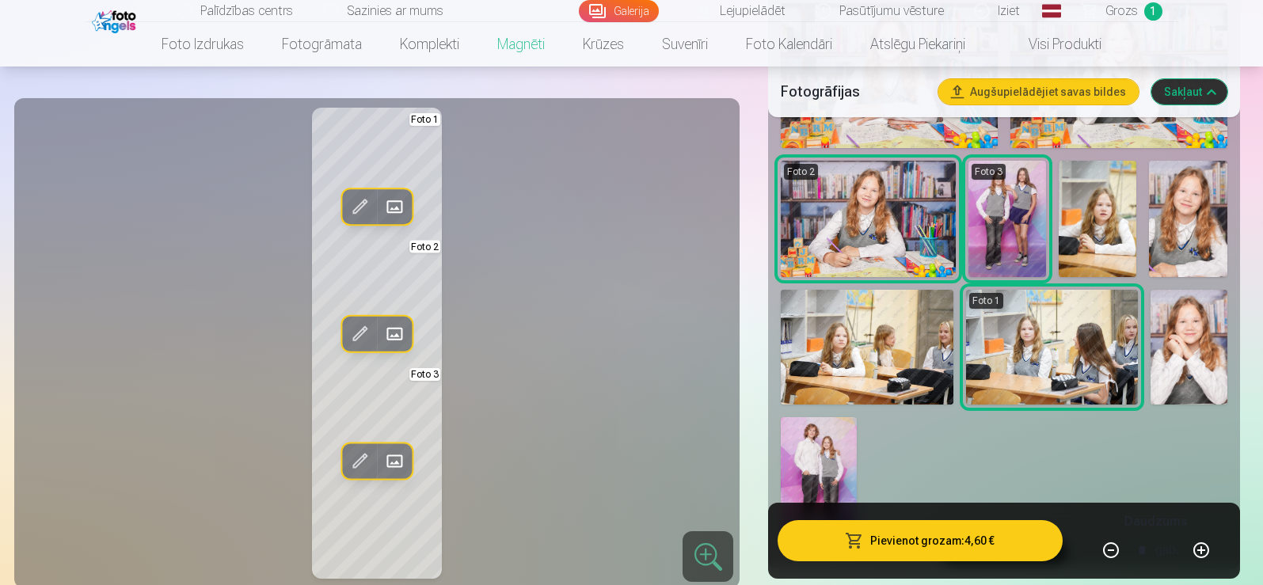
click at [357, 337] on span at bounding box center [359, 334] width 25 height 25
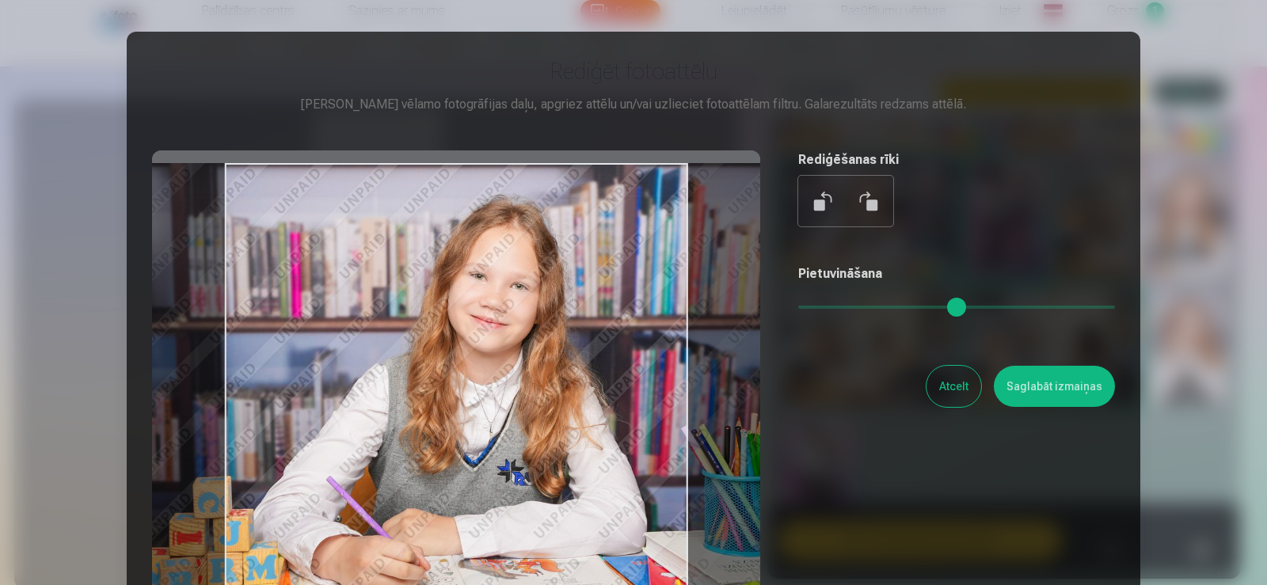
drag, startPoint x: 527, startPoint y: 442, endPoint x: 566, endPoint y: 485, distance: 57.2
click at [565, 483] on div at bounding box center [456, 398] width 608 height 497
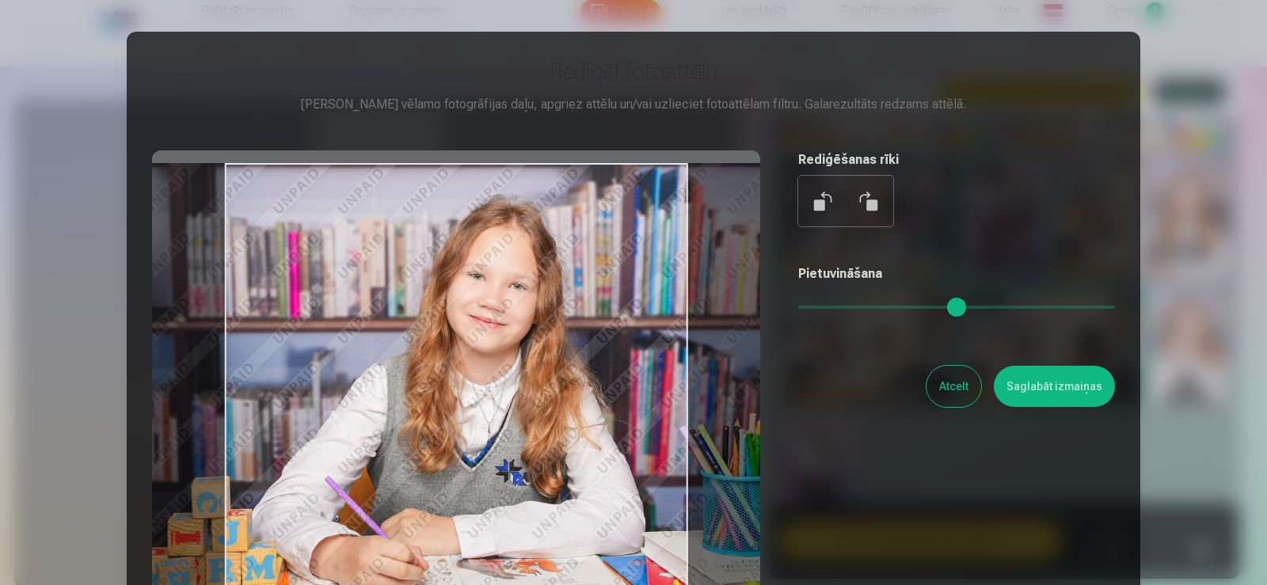
click at [1065, 387] on button "Saglabāt izmaiņas" at bounding box center [1054, 386] width 121 height 41
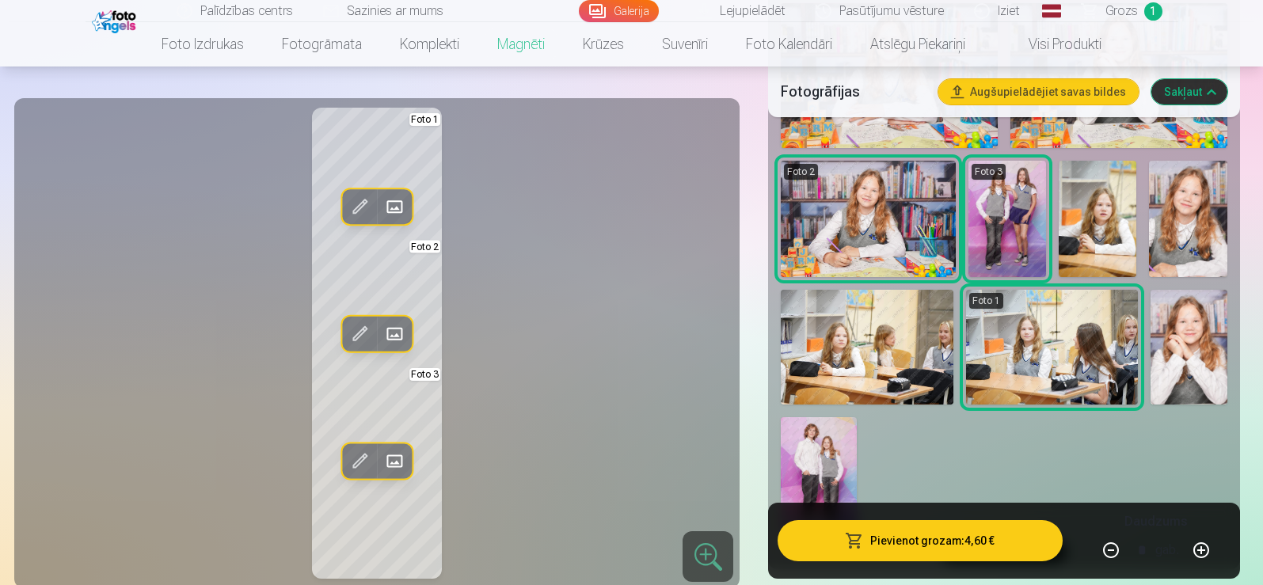
click at [363, 464] on span at bounding box center [359, 460] width 25 height 25
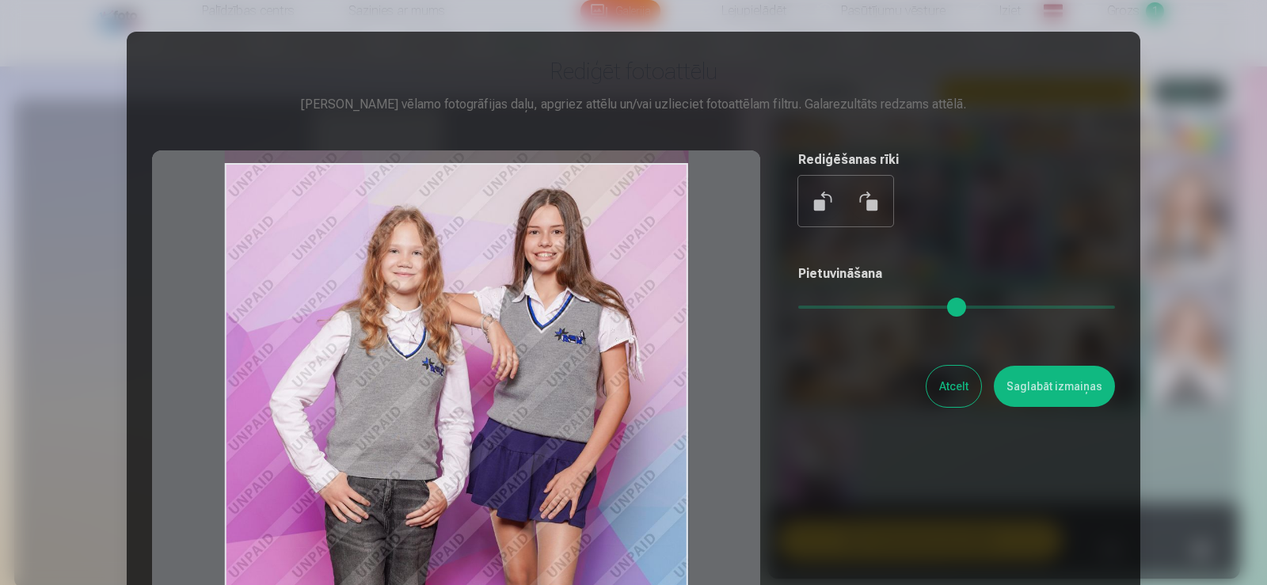
drag, startPoint x: 495, startPoint y: 309, endPoint x: 504, endPoint y: 322, distance: 15.4
click at [504, 322] on div at bounding box center [456, 398] width 608 height 497
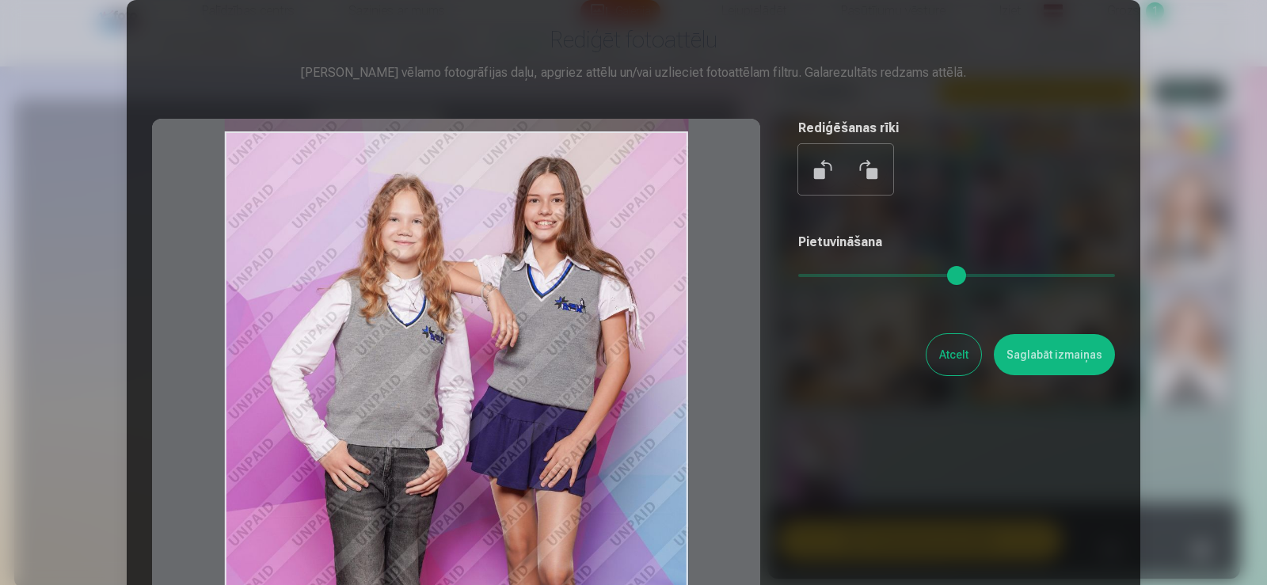
scroll to position [84, 0]
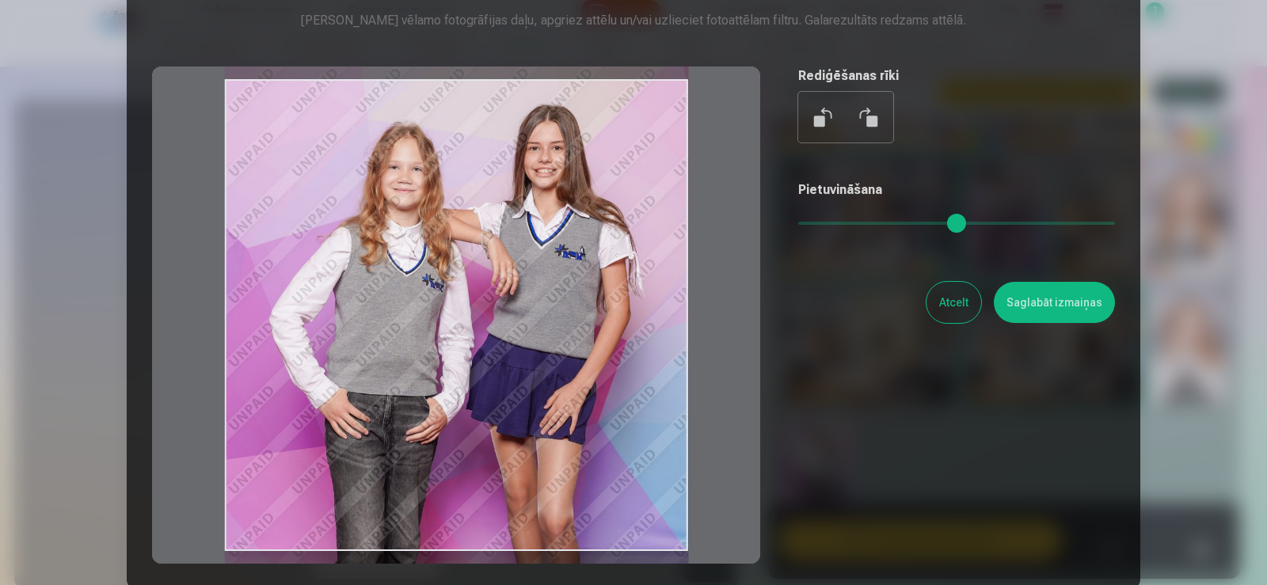
click at [1253, 409] on div at bounding box center [633, 292] width 1267 height 585
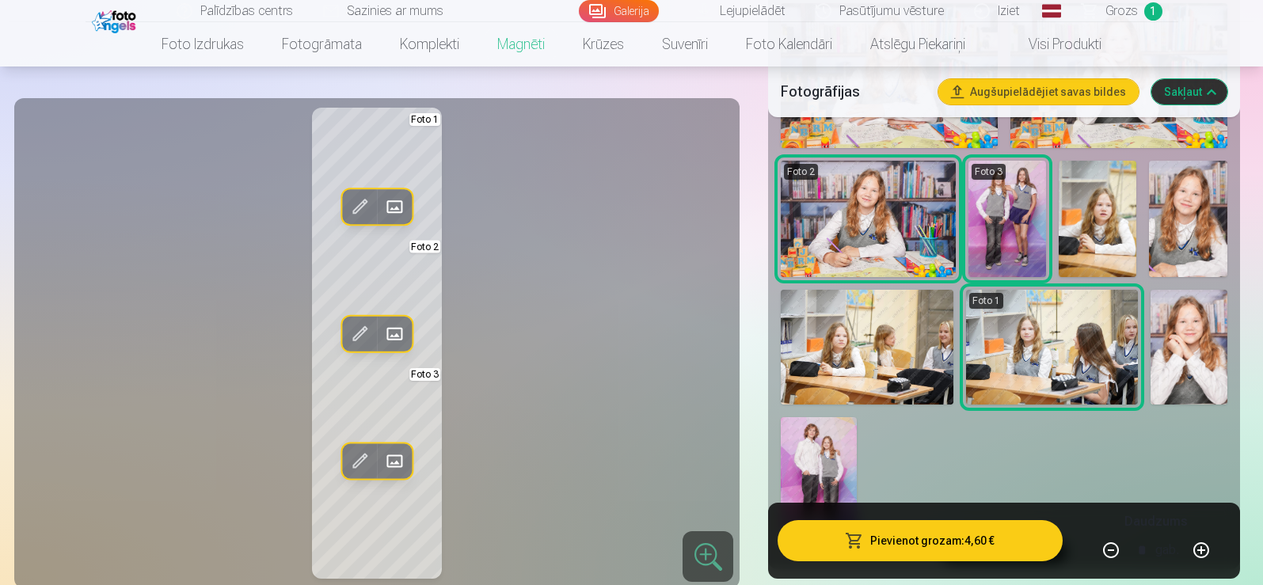
click at [364, 460] on span at bounding box center [359, 460] width 25 height 25
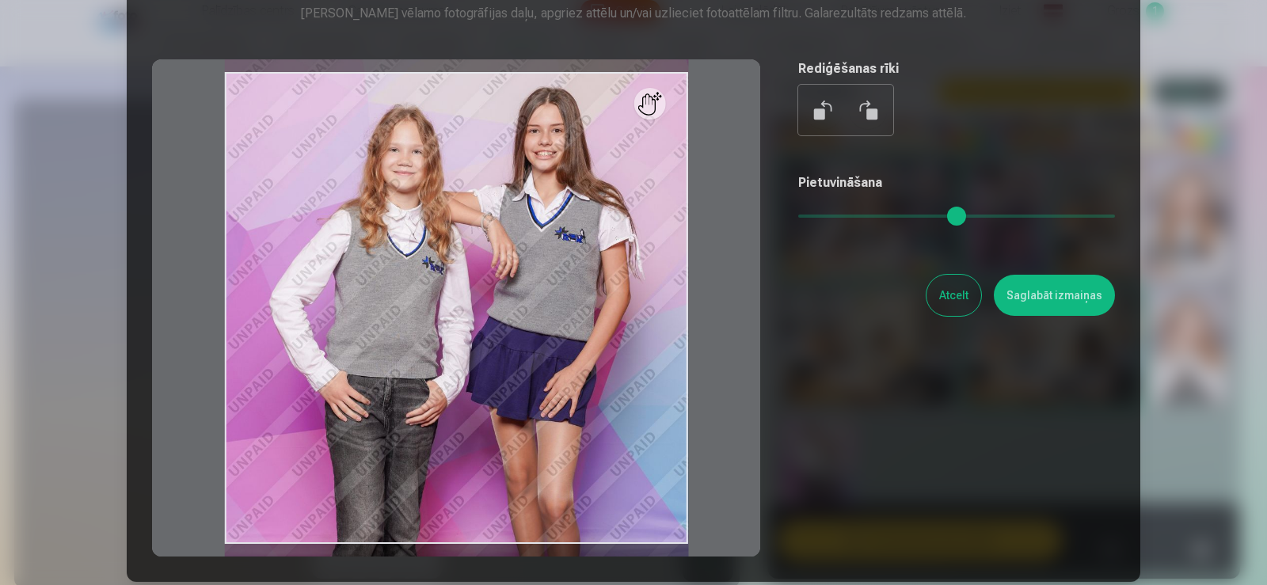
scroll to position [89, 0]
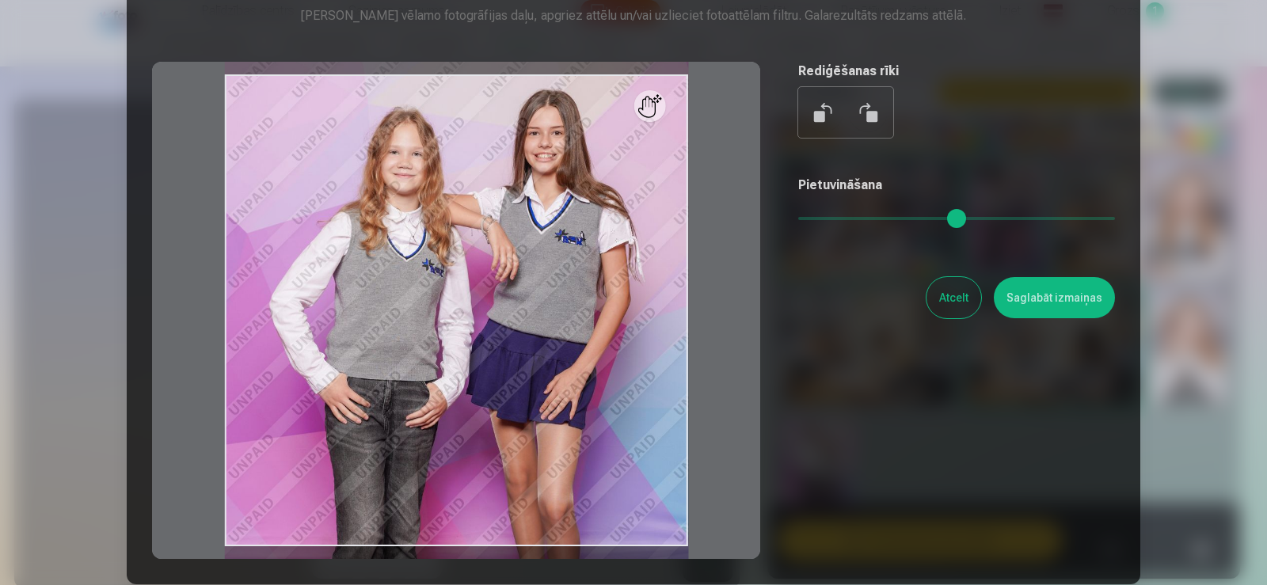
click at [1046, 306] on button "Saglabāt izmaiņas" at bounding box center [1054, 297] width 121 height 41
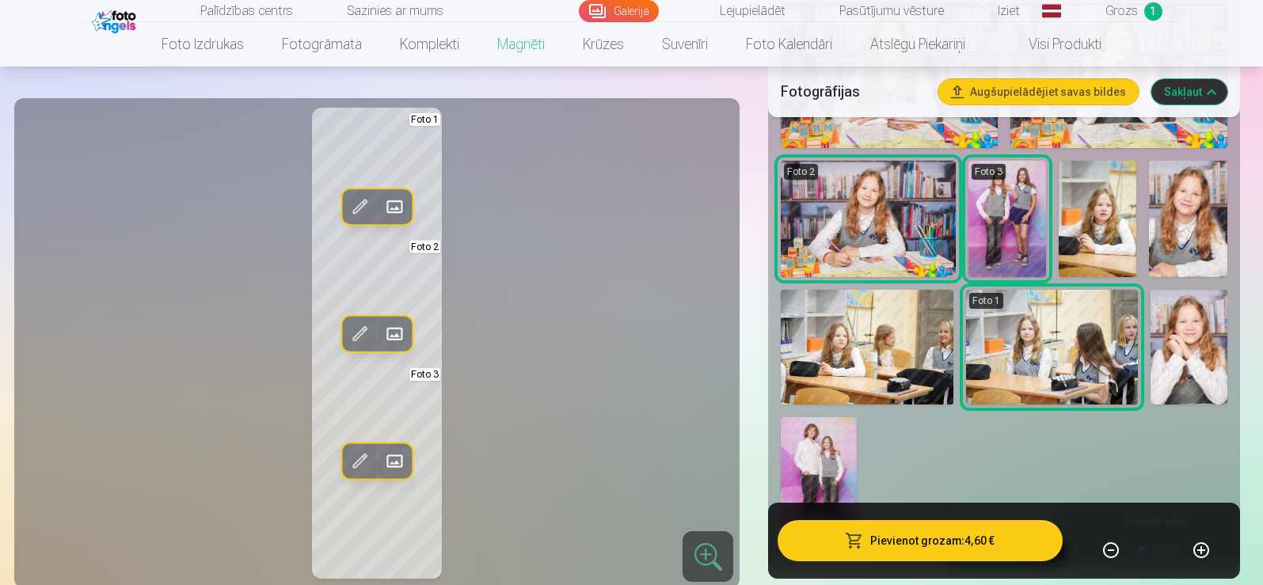
click at [359, 461] on span at bounding box center [359, 460] width 25 height 25
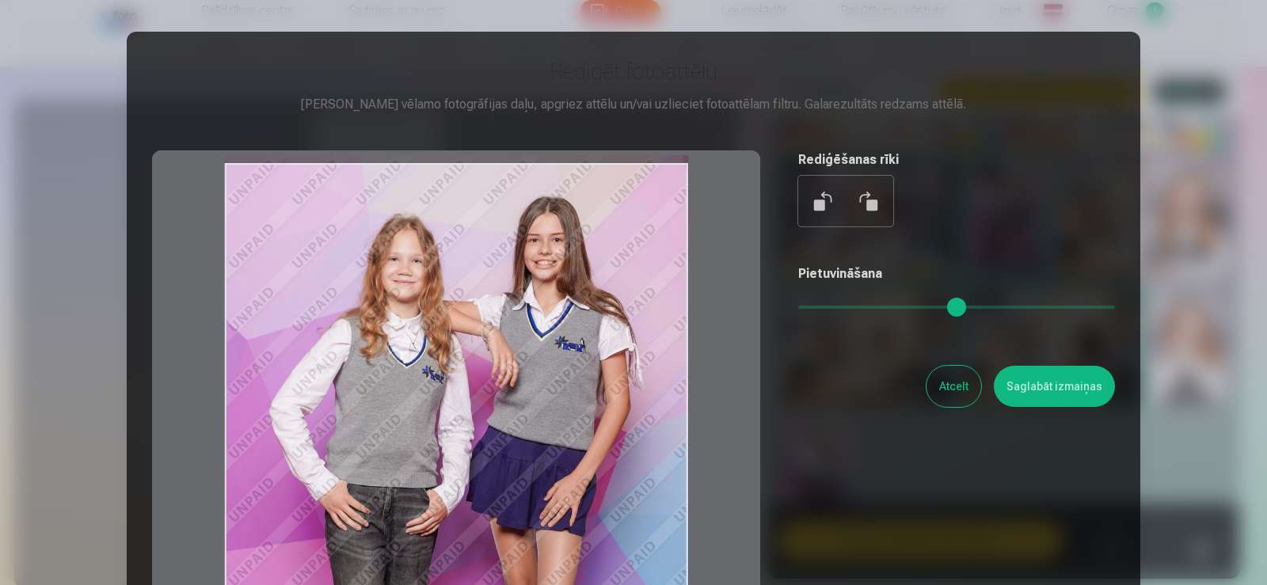
drag, startPoint x: 668, startPoint y: 408, endPoint x: 625, endPoint y: 427, distance: 47.5
click at [627, 426] on div at bounding box center [456, 398] width 608 height 497
click at [1042, 398] on button "Saglabāt izmaiņas" at bounding box center [1054, 386] width 121 height 41
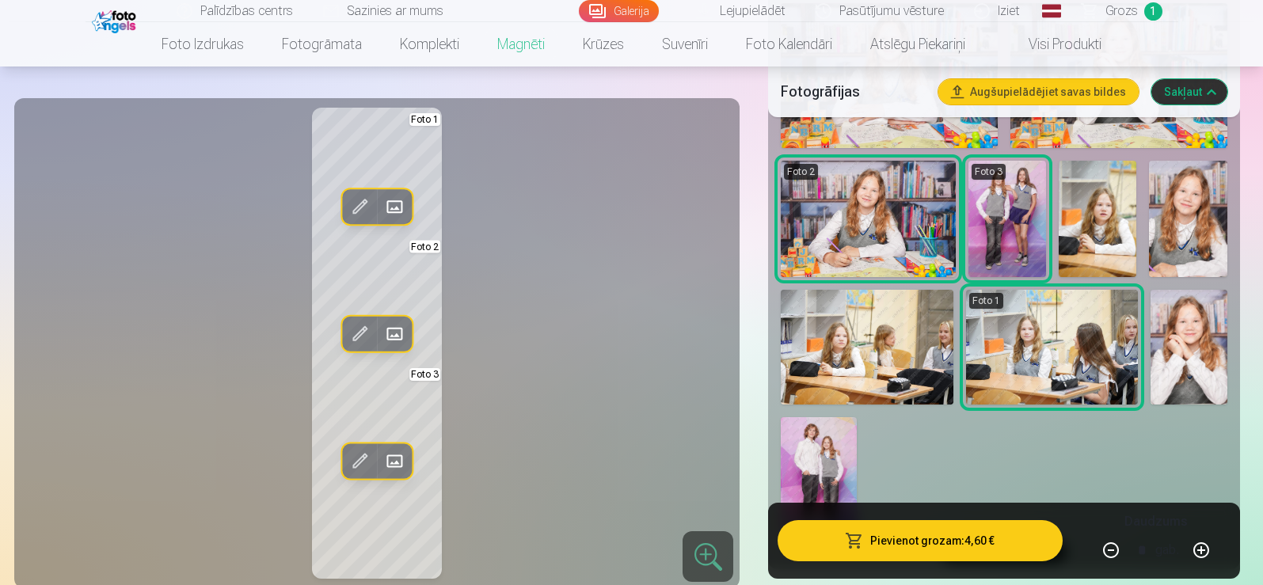
click at [992, 535] on button "Pievienot grozam : 4,60 €" at bounding box center [920, 540] width 284 height 41
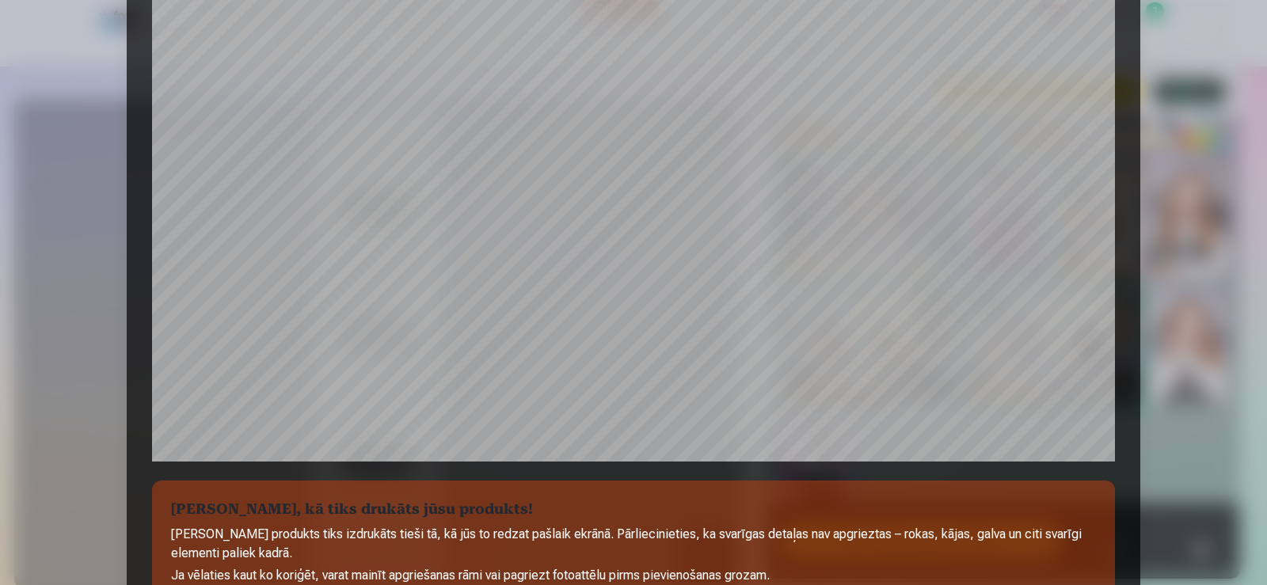
scroll to position [555, 0]
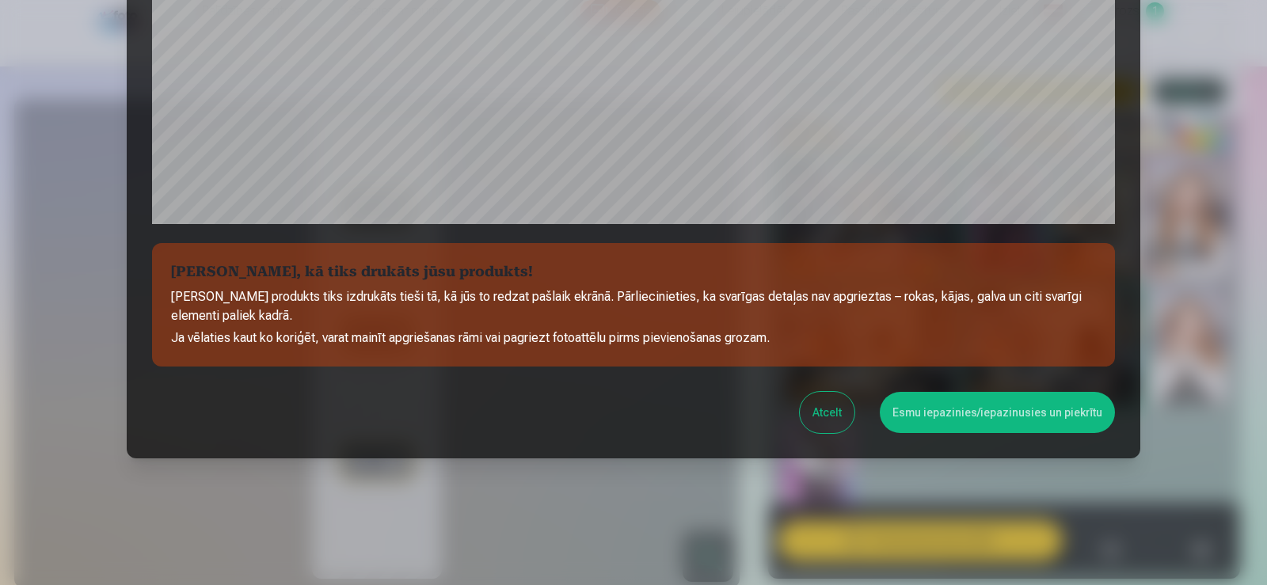
click at [991, 415] on button "Esmu iepazinies/iepazinusies un piekrītu" at bounding box center [997, 412] width 235 height 41
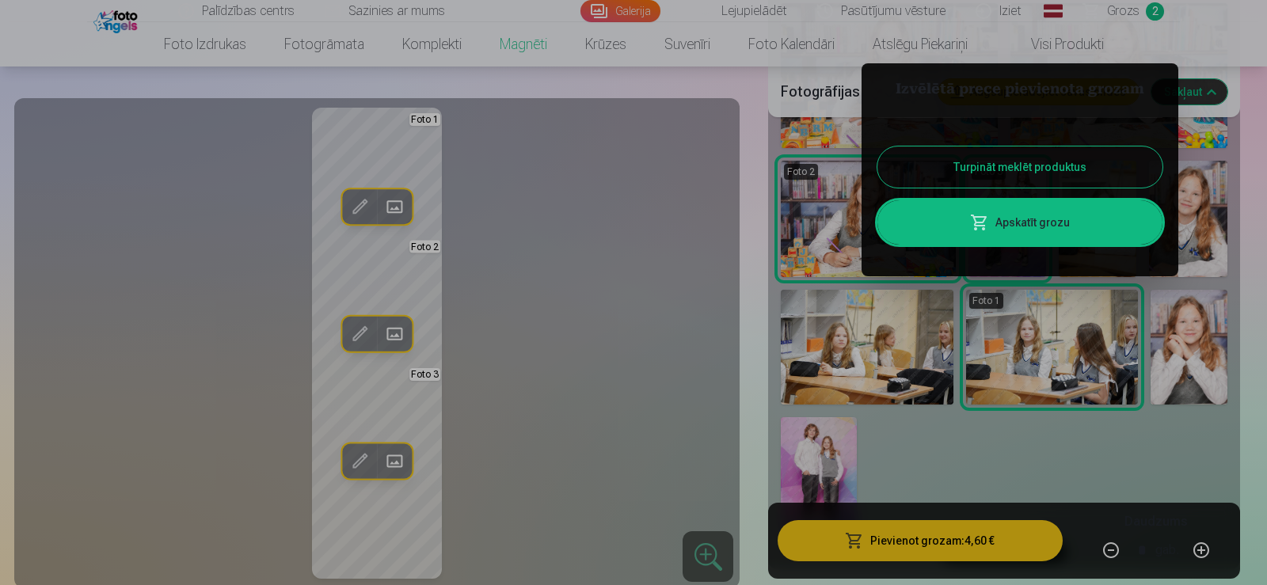
click at [1018, 223] on link "Apskatīt grozu" at bounding box center [1020, 222] width 285 height 44
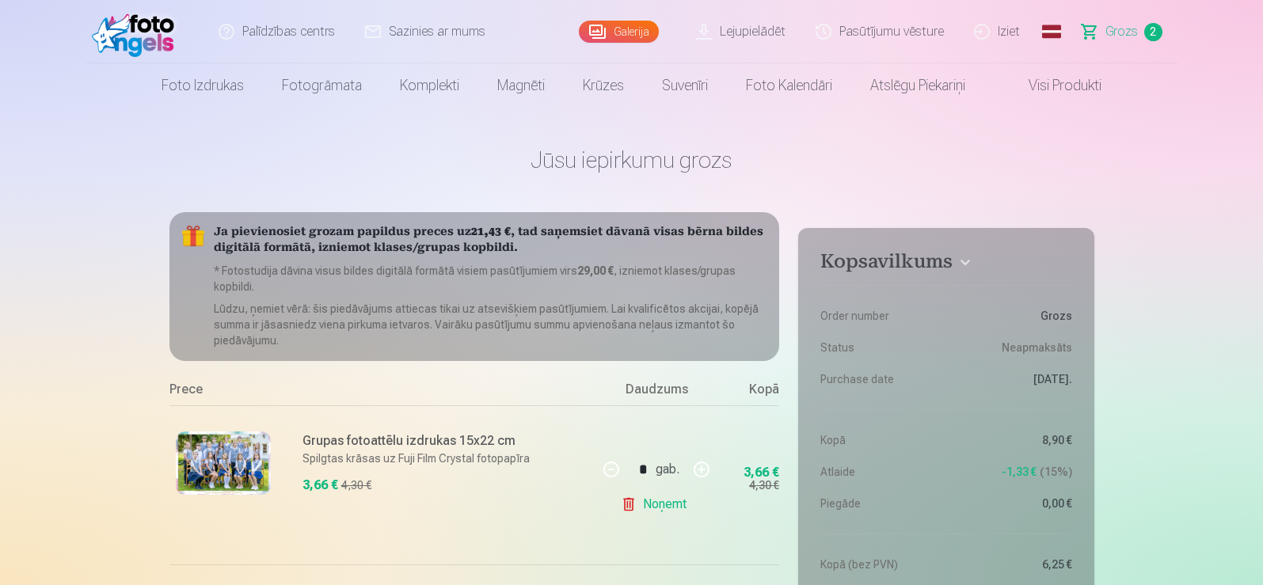
drag, startPoint x: 1266, startPoint y: 459, endPoint x: 936, endPoint y: 172, distance: 437.4
click at [929, 168] on h1 "Jūsu iepirkumu grozs" at bounding box center [631, 160] width 925 height 29
click at [1080, 93] on link "Visi produkti" at bounding box center [1052, 85] width 136 height 44
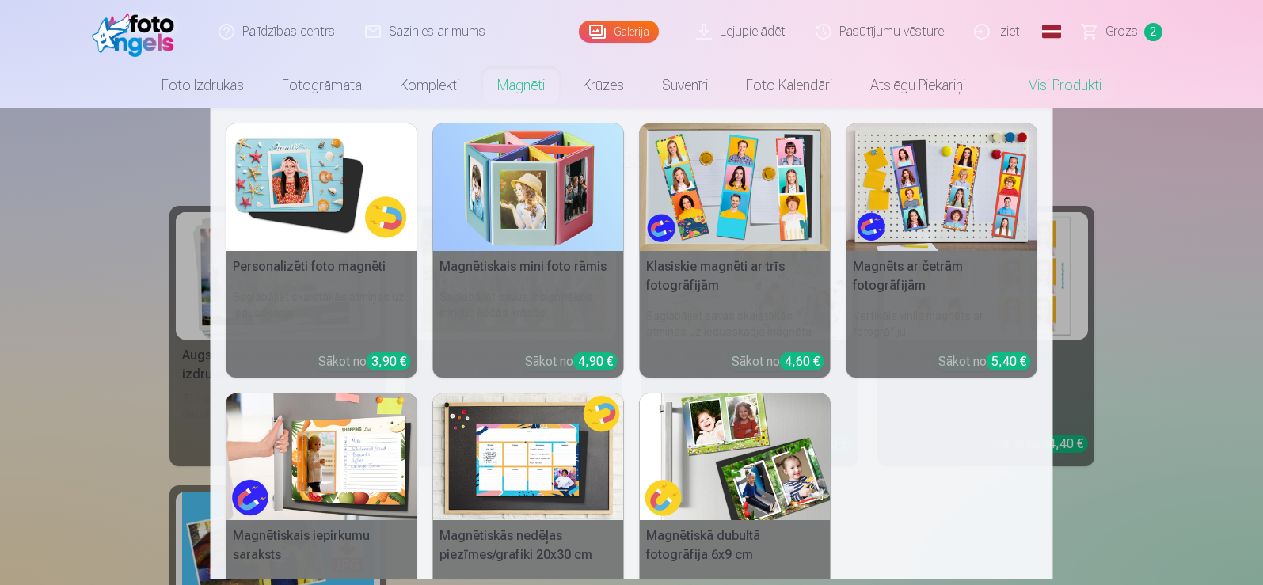
click at [1210, 192] on nav "Personalizēti foto magnēti Saglabājiet skaistākās atmiņas uz ledusskapja Sākot …" at bounding box center [631, 343] width 1263 height 471
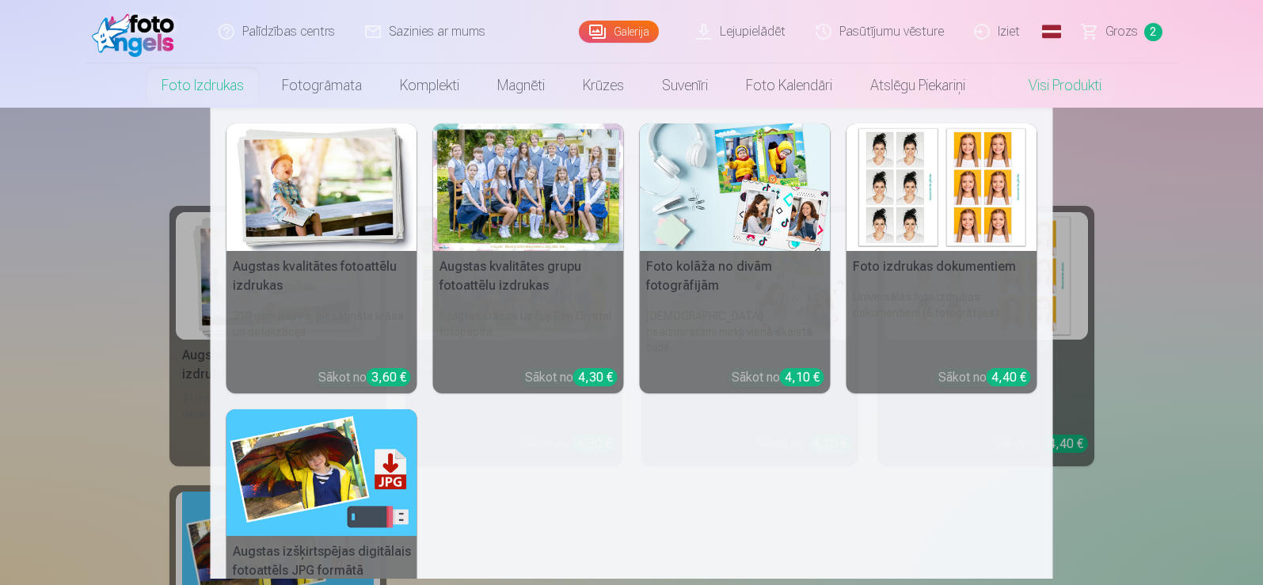
click at [180, 82] on link "Foto izdrukas" at bounding box center [203, 85] width 120 height 44
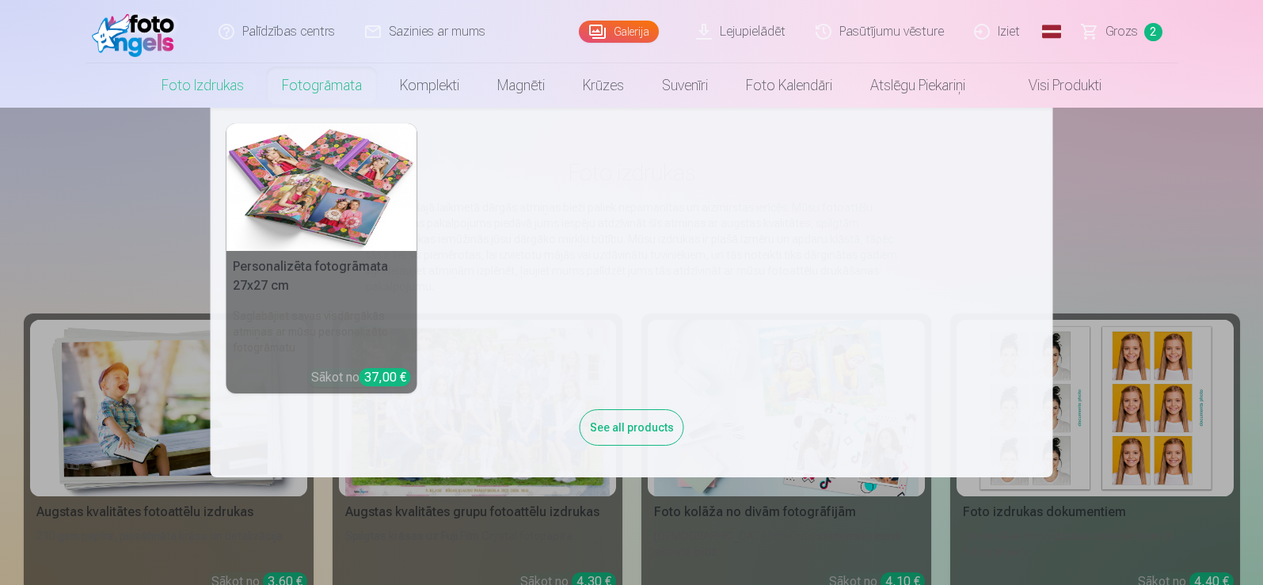
click at [314, 77] on link "Fotogrāmata" at bounding box center [322, 85] width 118 height 44
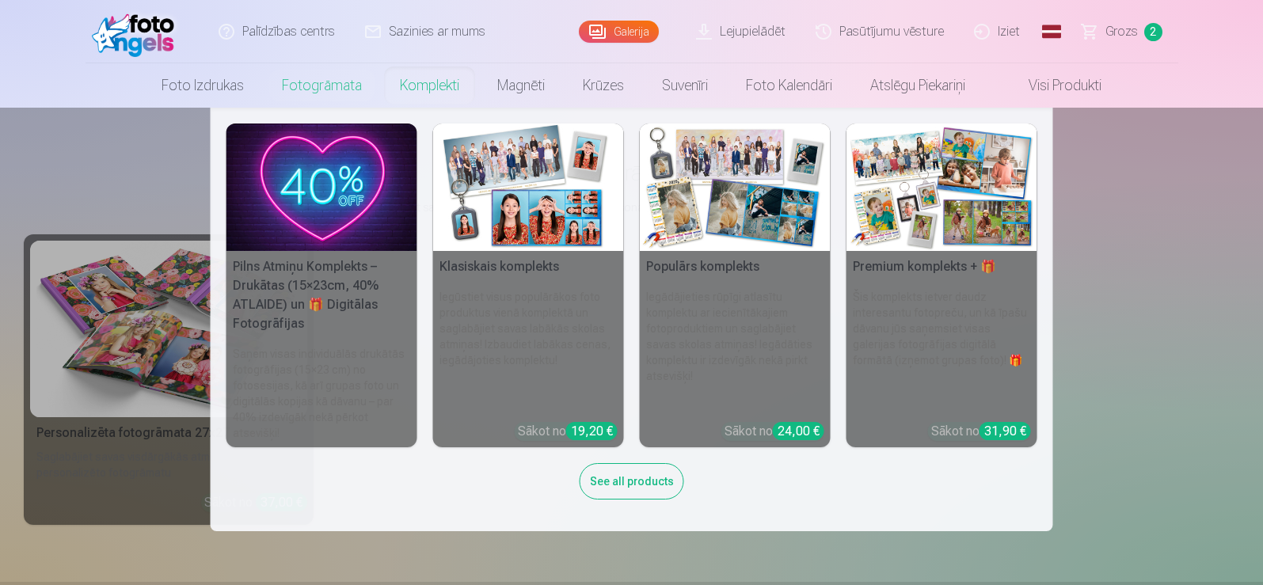
click at [406, 80] on link "Komplekti" at bounding box center [429, 85] width 97 height 44
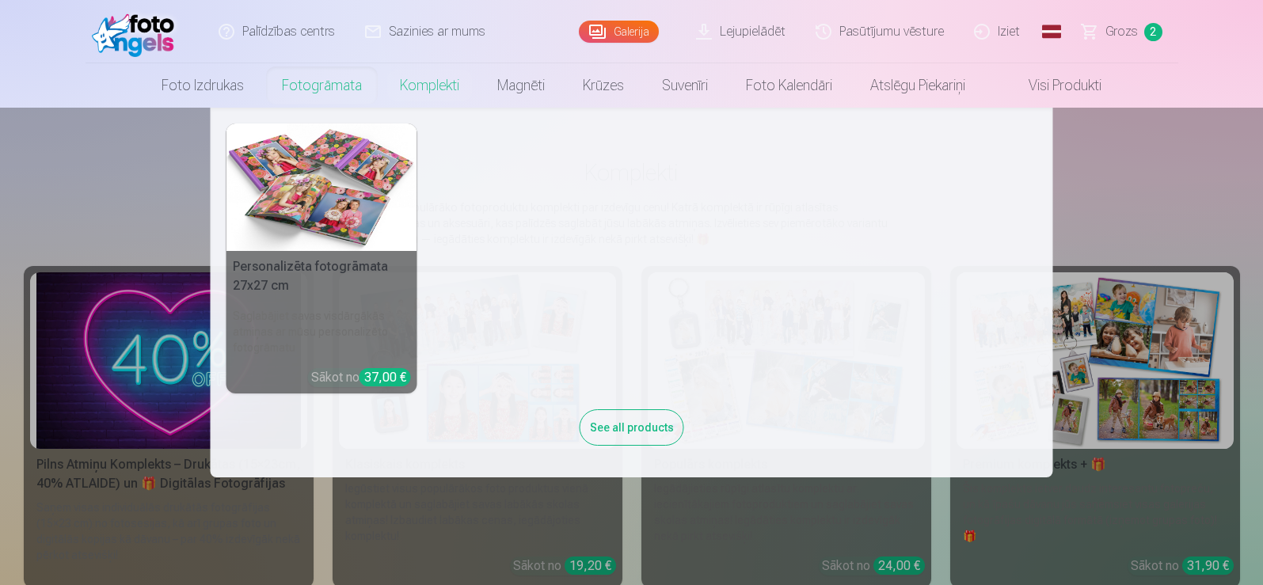
click at [356, 78] on link "Fotogrāmata" at bounding box center [322, 85] width 118 height 44
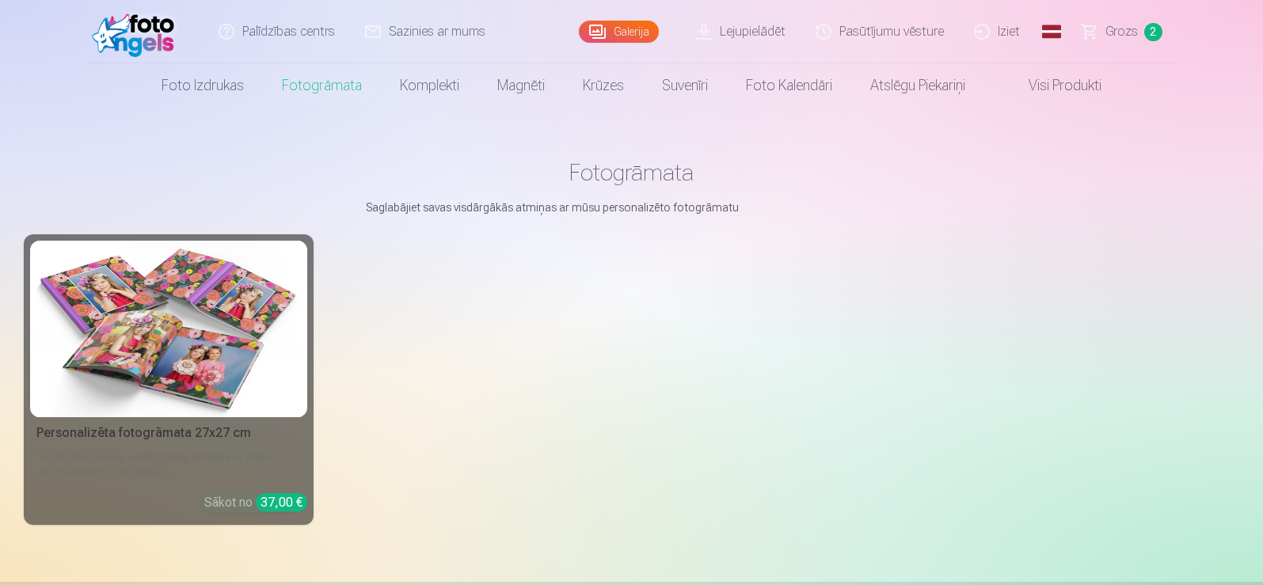
click at [286, 364] on img at bounding box center [168, 329] width 265 height 177
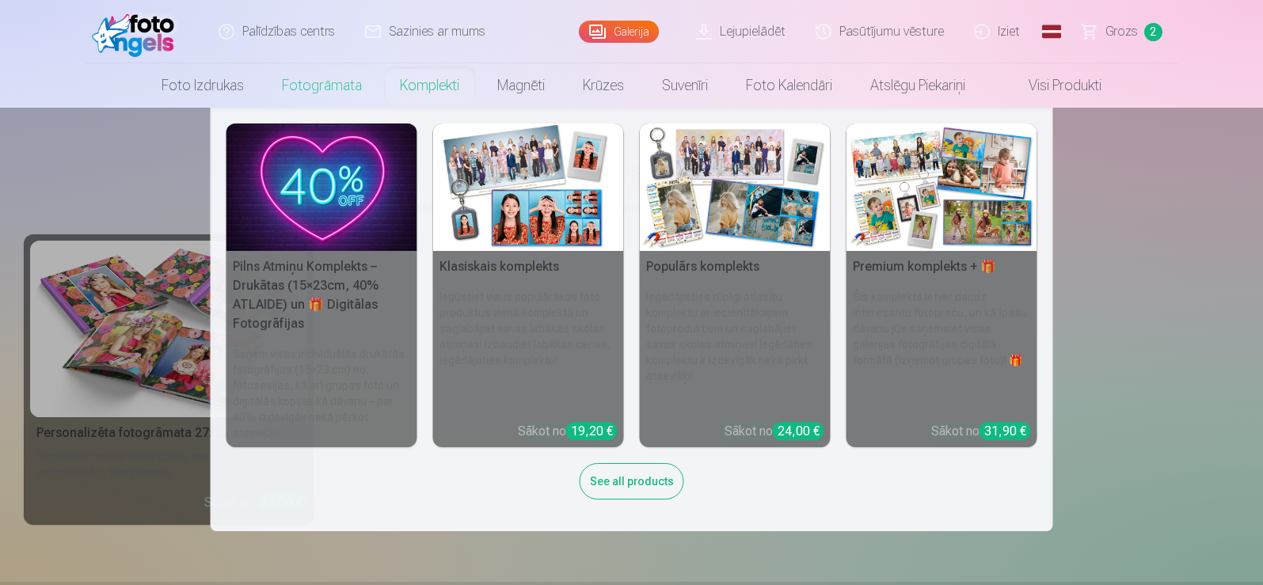
click at [425, 74] on link "Komplekti" at bounding box center [429, 85] width 97 height 44
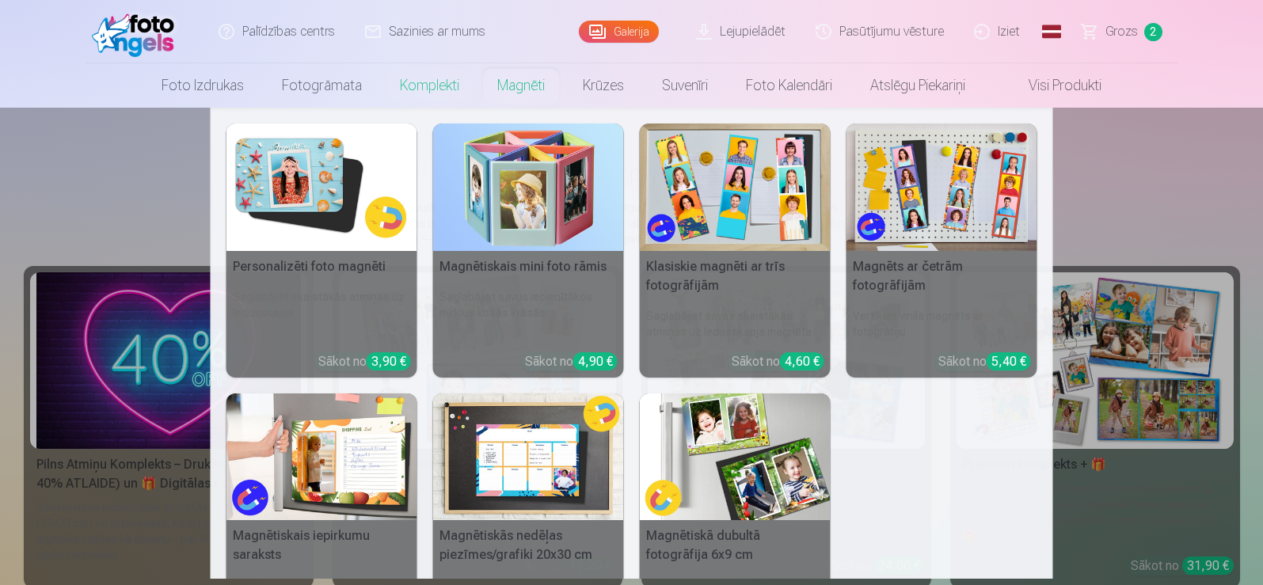
click at [535, 192] on img at bounding box center [528, 188] width 191 height 128
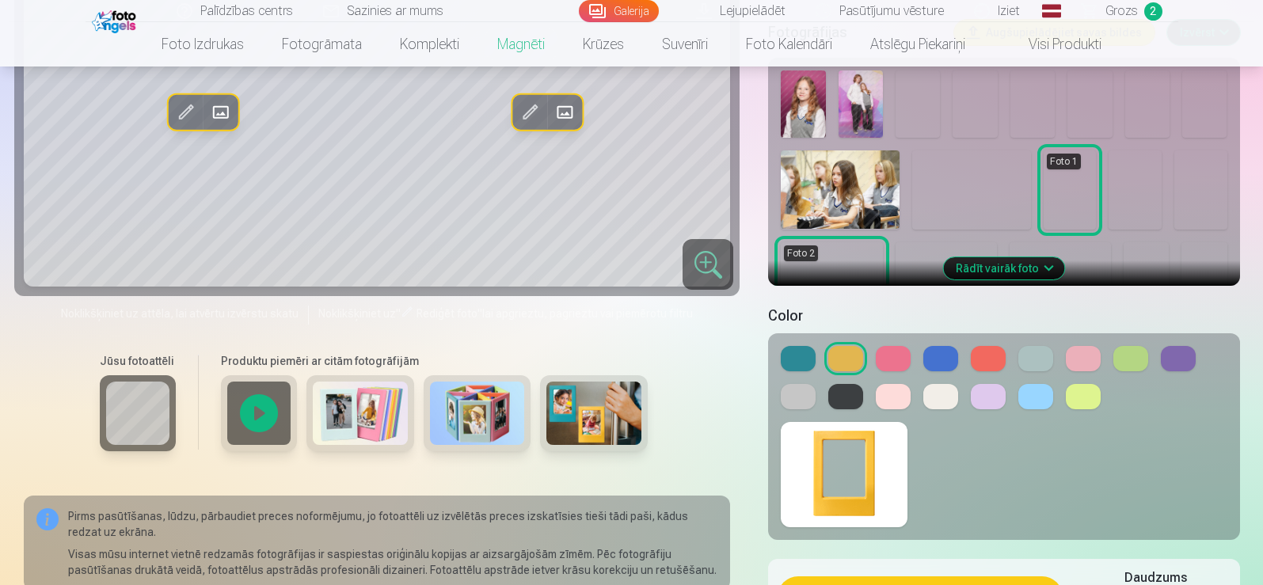
scroll to position [396, 0]
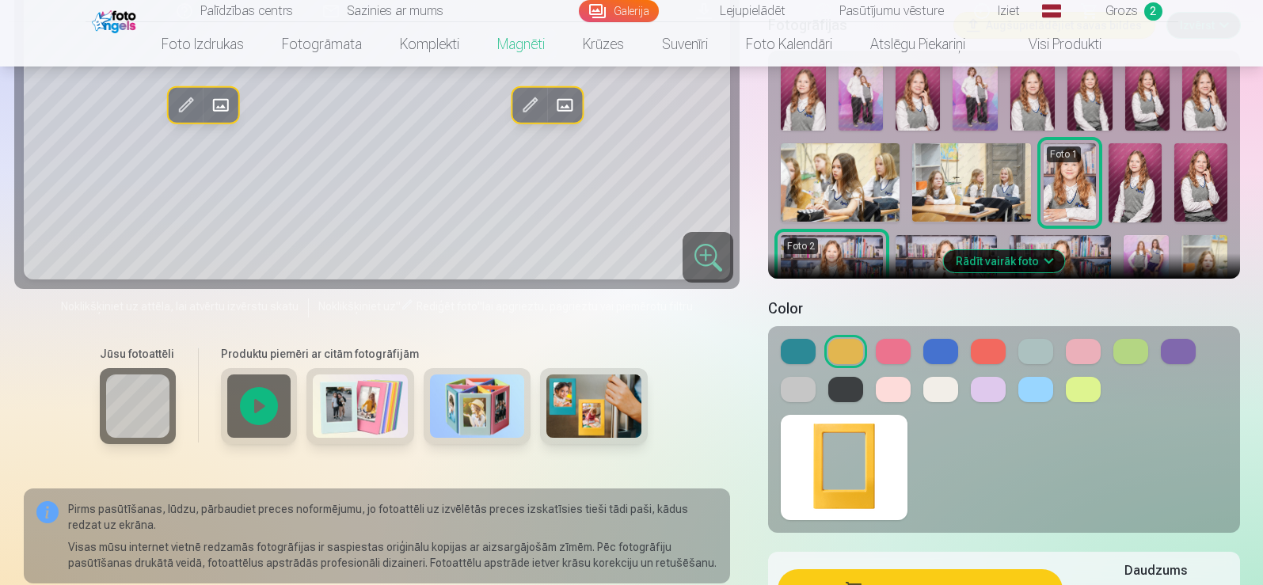
click at [387, 413] on img at bounding box center [360, 406] width 95 height 63
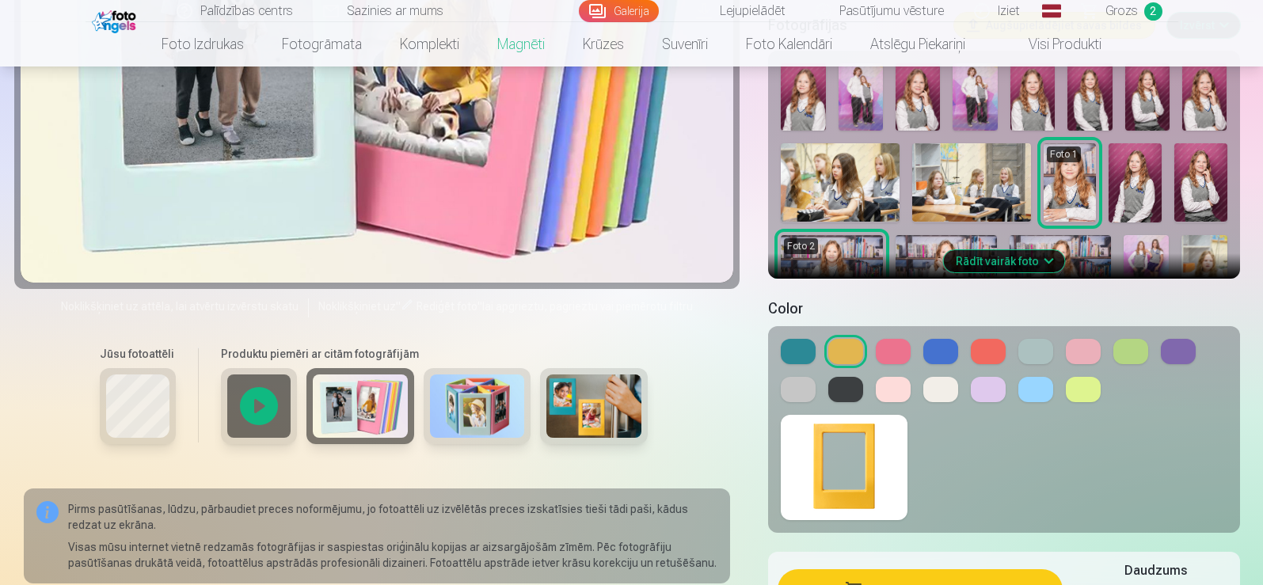
scroll to position [475, 0]
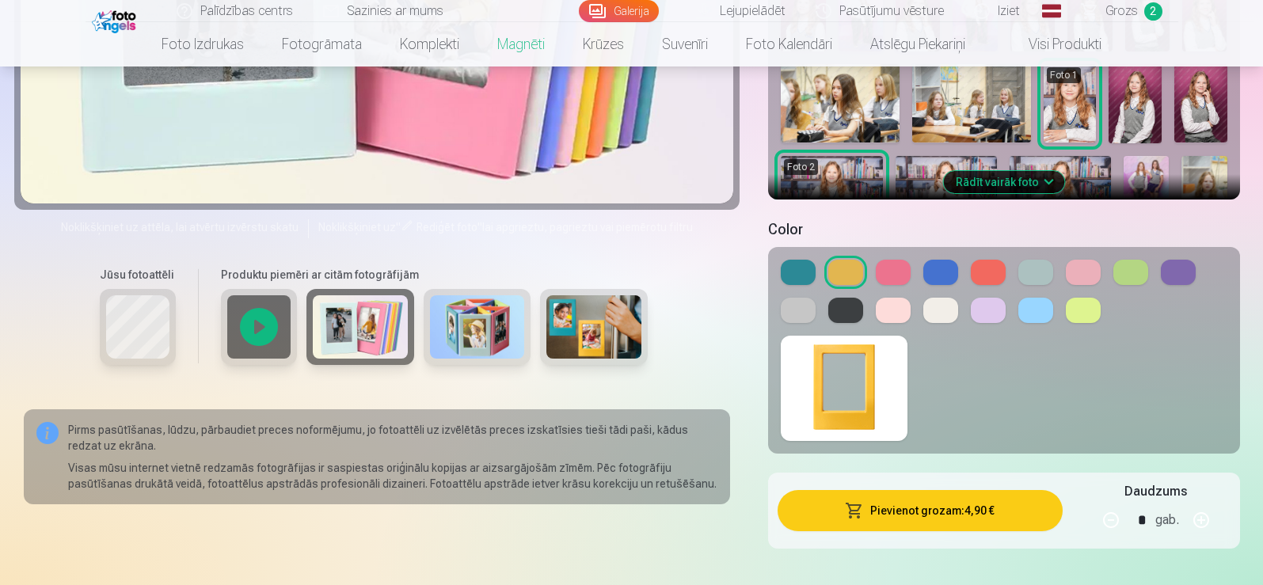
click at [446, 332] on img at bounding box center [477, 326] width 95 height 63
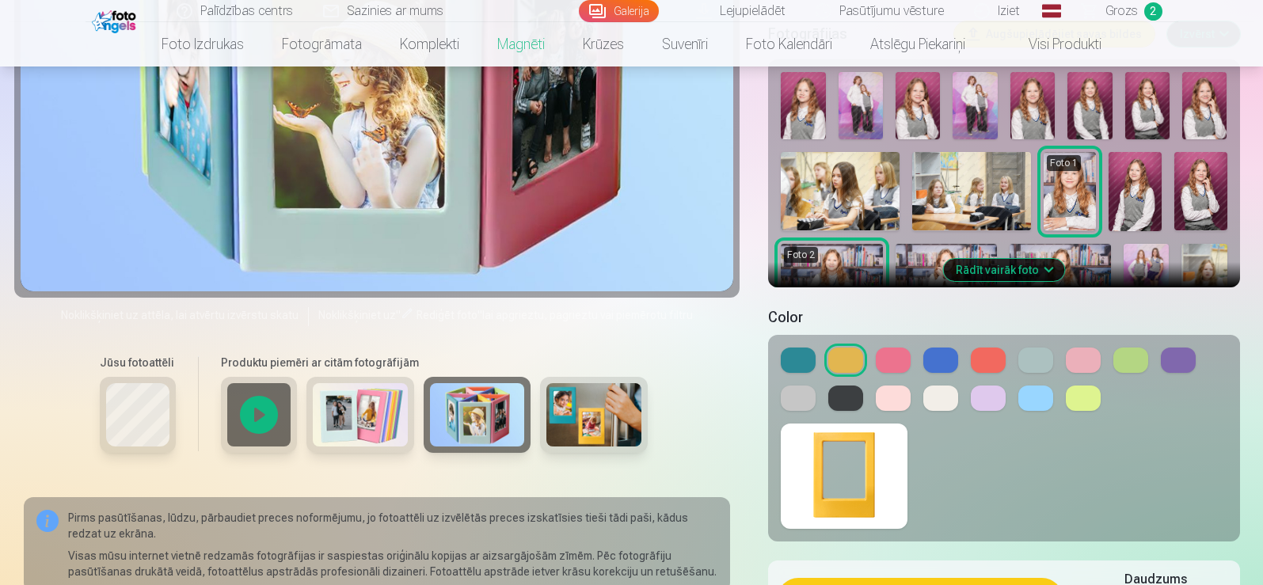
scroll to position [396, 0]
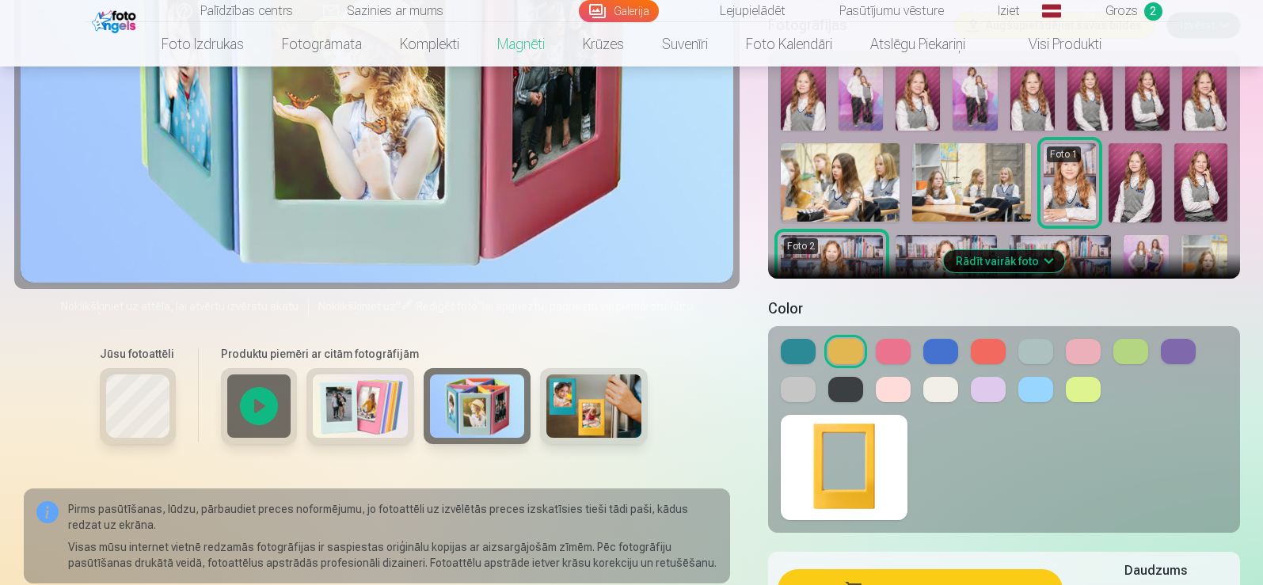
click at [578, 376] on img at bounding box center [593, 406] width 95 height 63
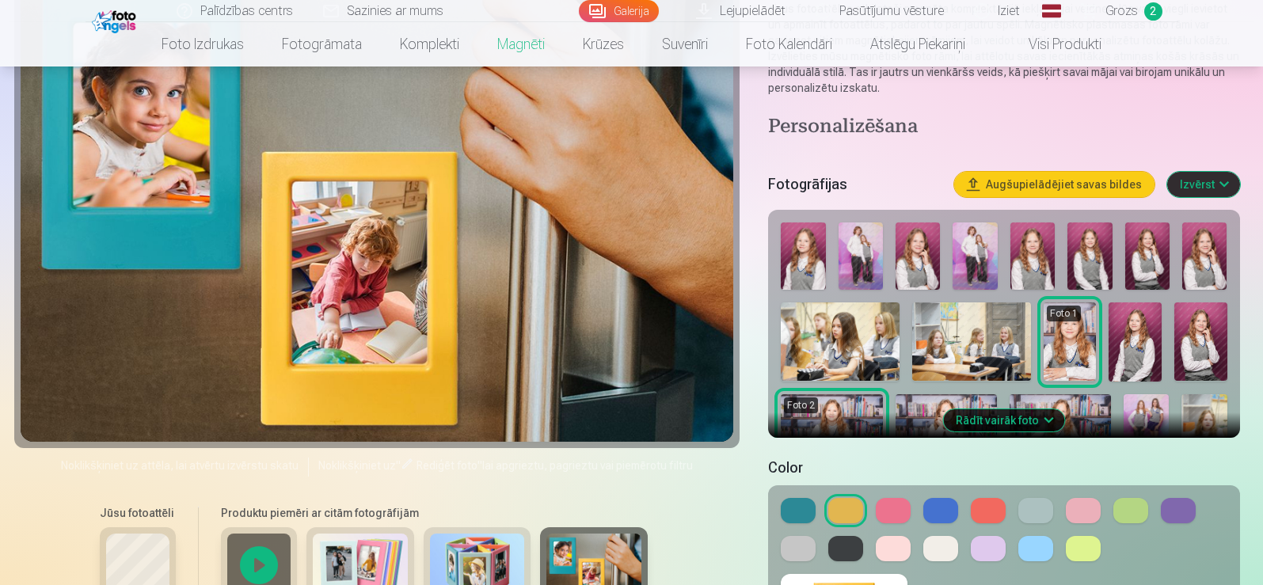
scroll to position [158, 0]
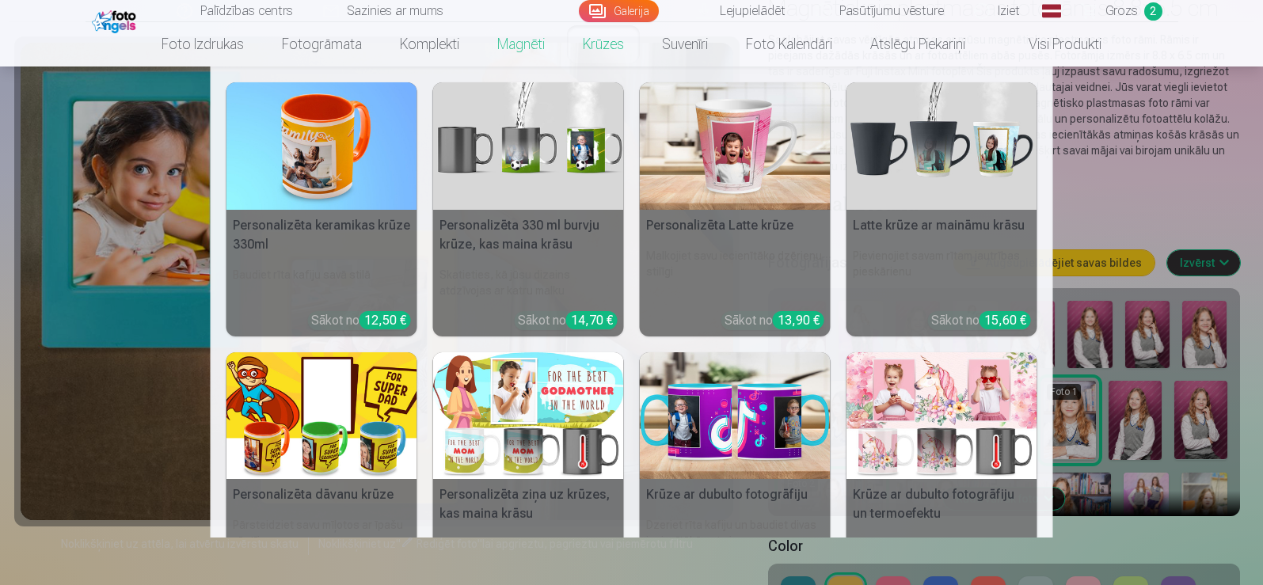
click at [581, 49] on link "Krūzes" at bounding box center [603, 44] width 79 height 44
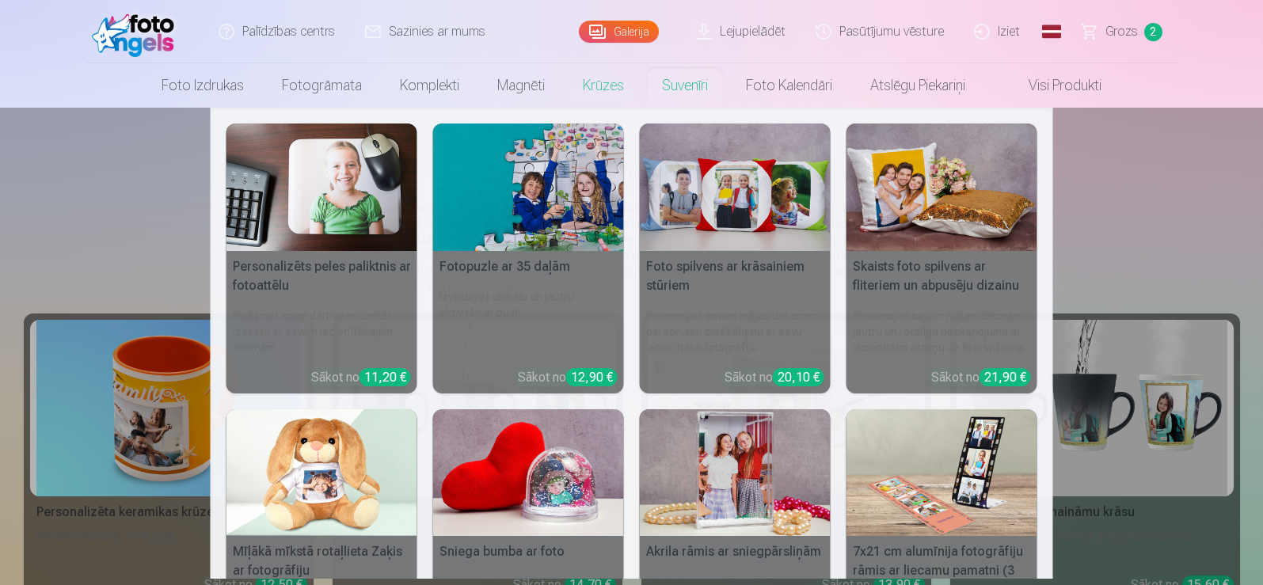
click at [687, 90] on link "Suvenīri" at bounding box center [685, 85] width 84 height 44
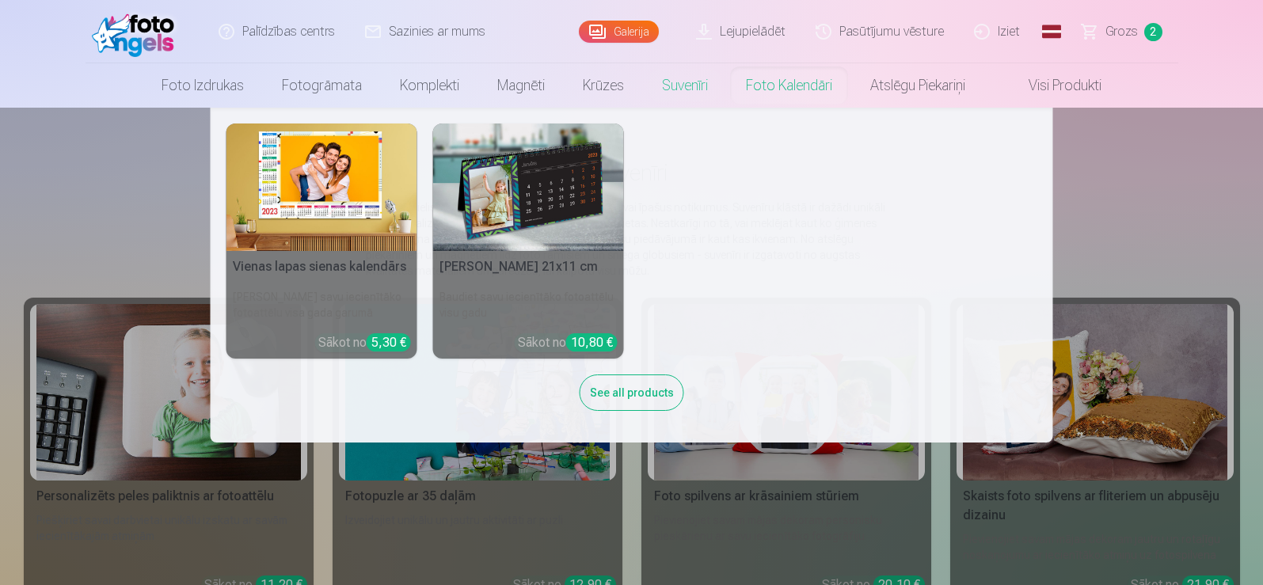
click at [783, 94] on link "Foto kalendāri" at bounding box center [789, 85] width 124 height 44
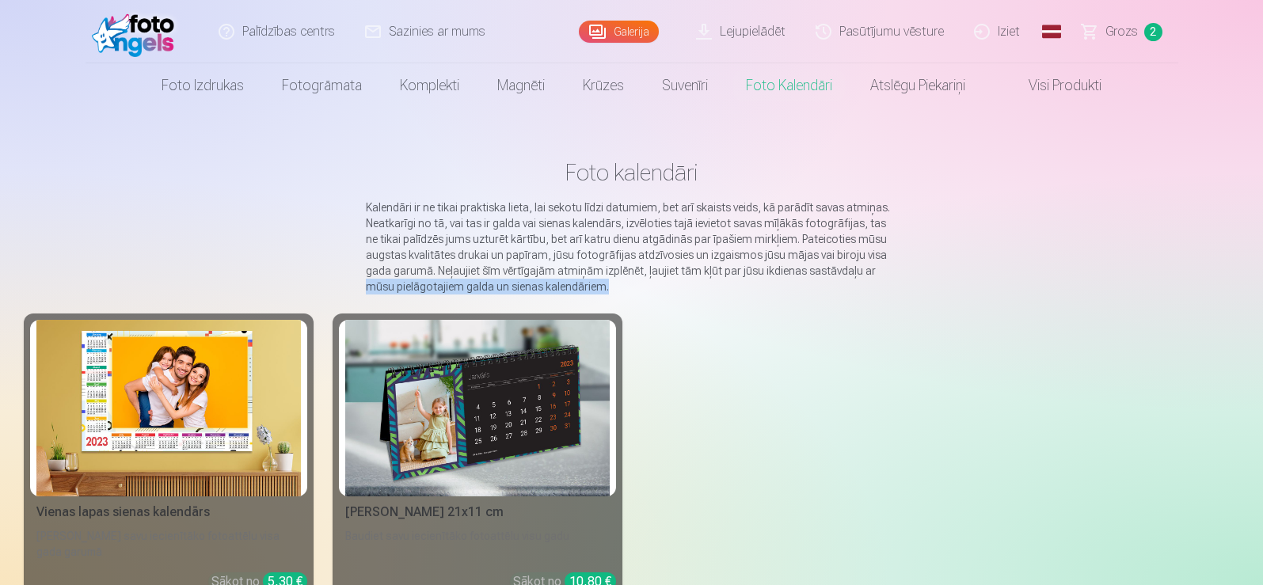
drag, startPoint x: 358, startPoint y: 281, endPoint x: 619, endPoint y: 286, distance: 260.6
click at [619, 286] on main "Foto kalendāri Kalendāri ir ne tikai praktiska lieta, lai sekotu līdzi datumiem…" at bounding box center [632, 385] width 1217 height 554
click at [620, 296] on main "Foto kalendāri Kalendāri ir ne tikai praktiska lieta, lai sekotu līdzi datumiem…" at bounding box center [632, 385] width 1217 height 554
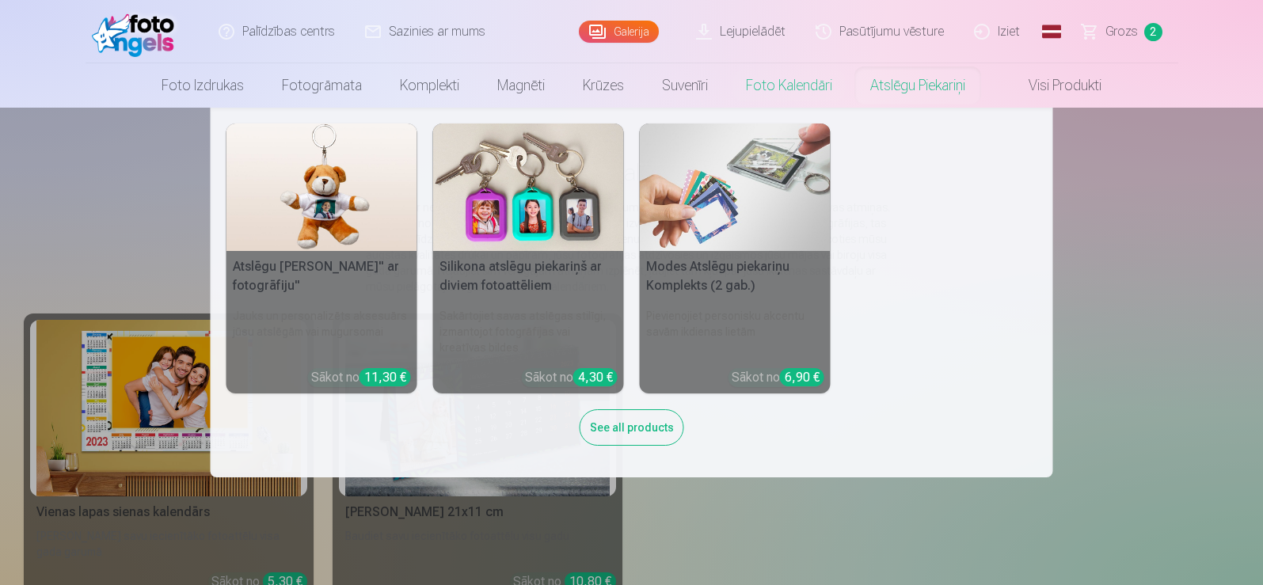
click at [893, 87] on link "Atslēgu piekariņi" at bounding box center [917, 85] width 133 height 44
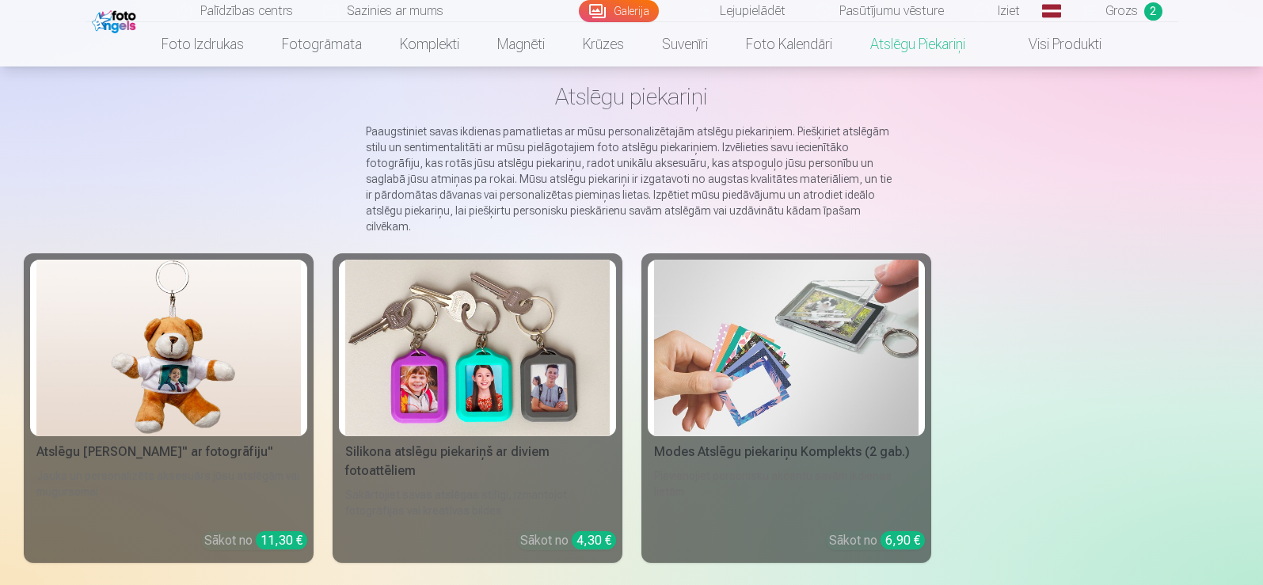
scroll to position [79, 0]
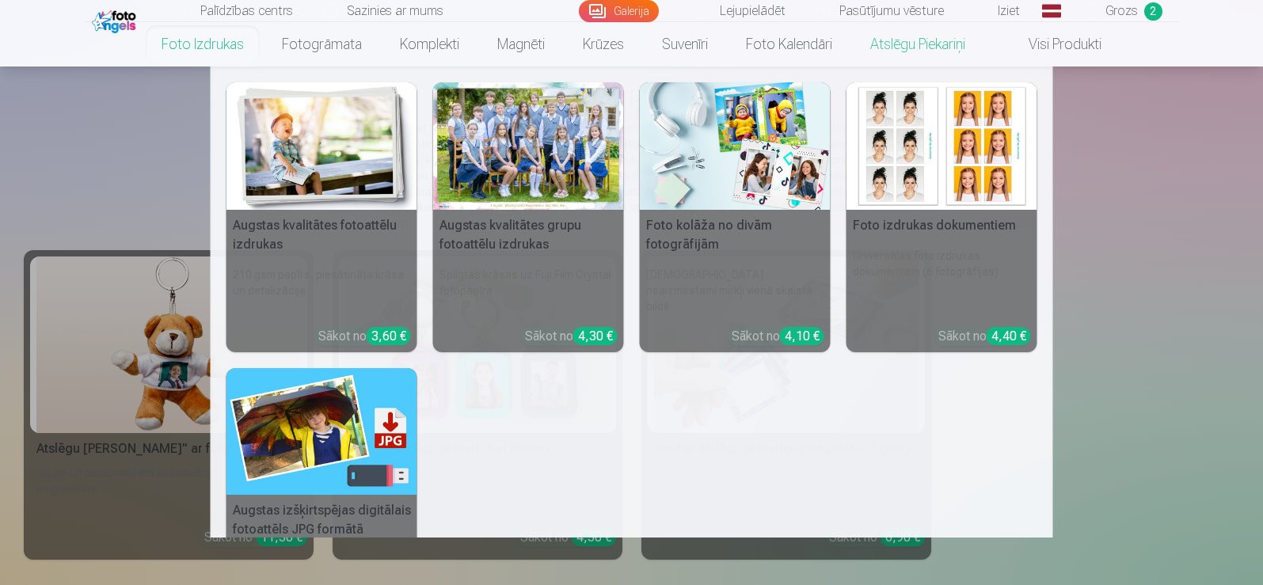
click at [209, 40] on link "Foto izdrukas" at bounding box center [203, 44] width 120 height 44
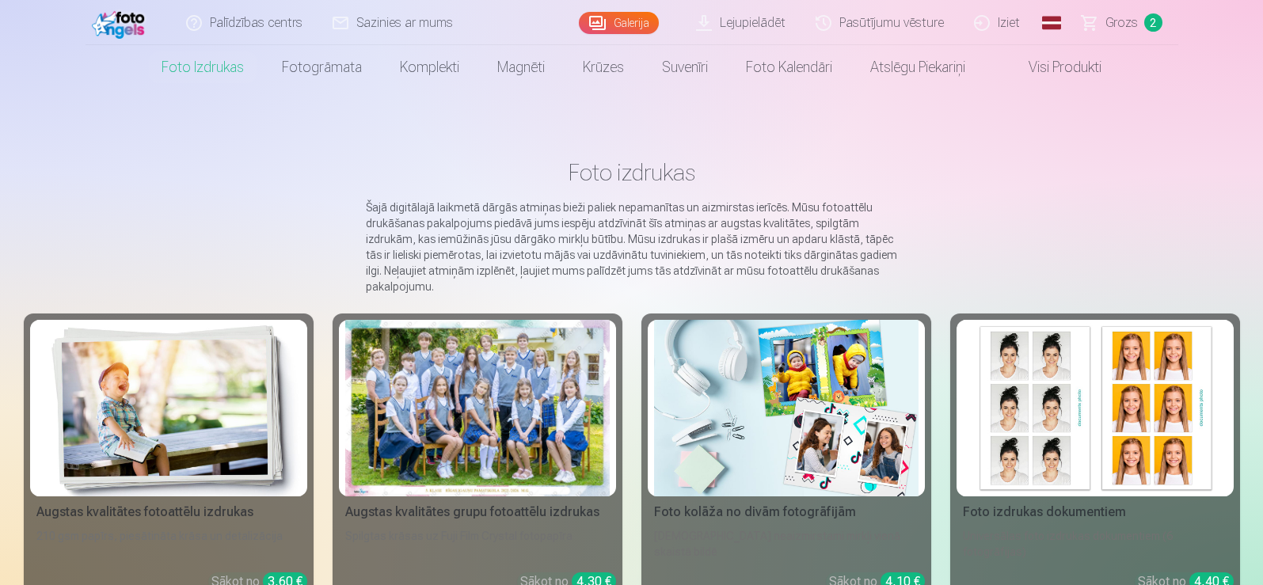
scroll to position [79, 0]
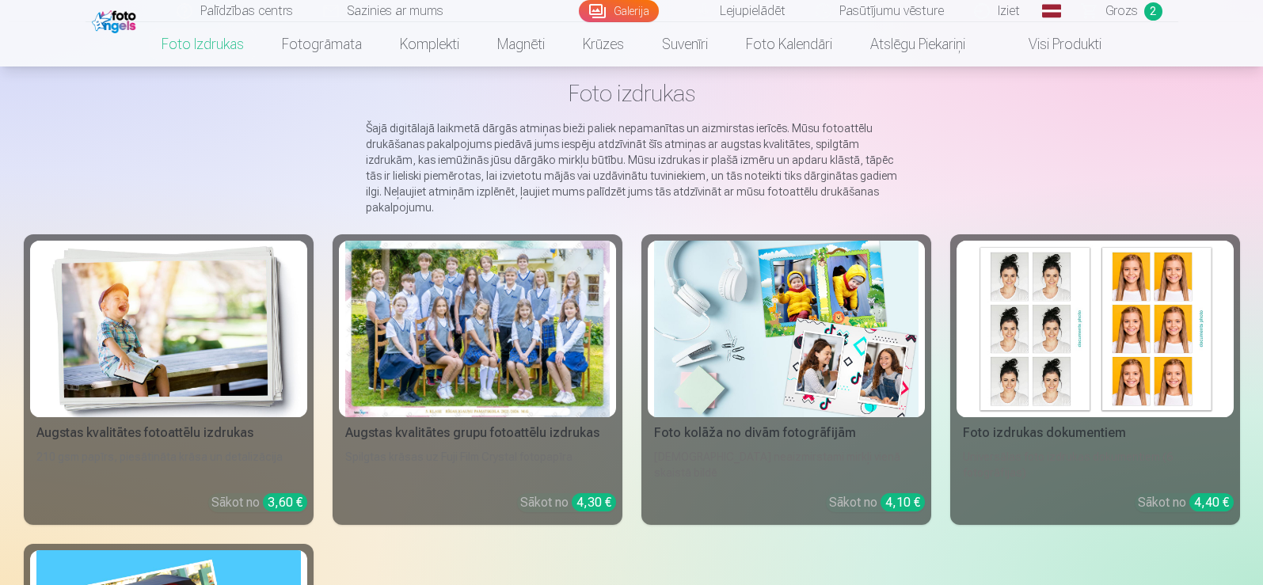
click at [497, 356] on div at bounding box center [477, 329] width 265 height 177
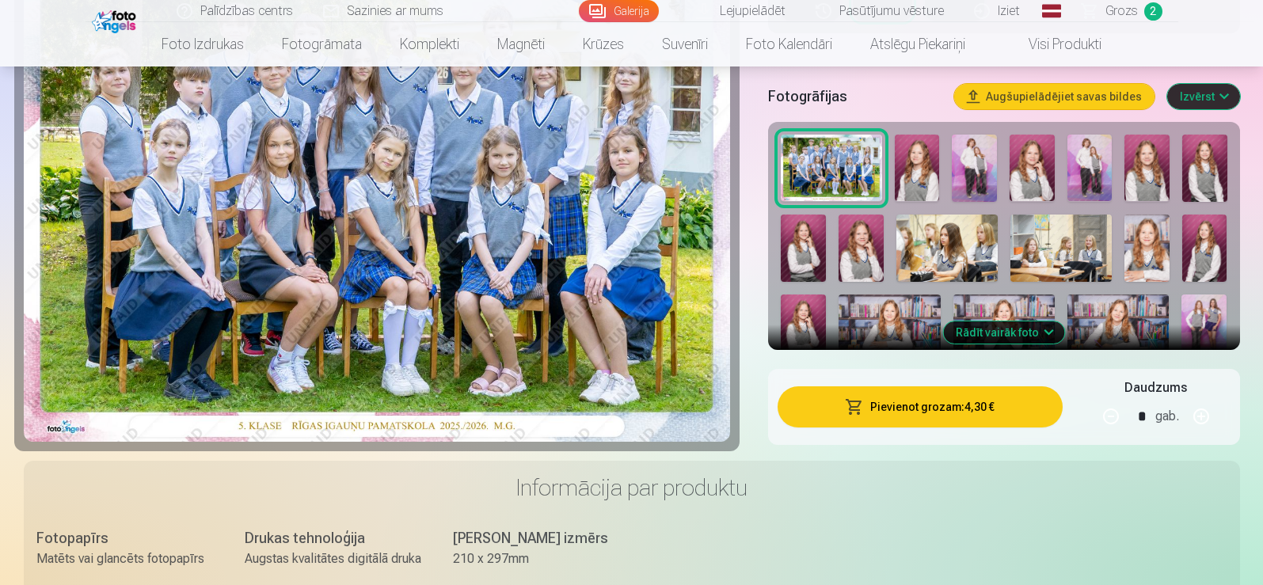
scroll to position [396, 0]
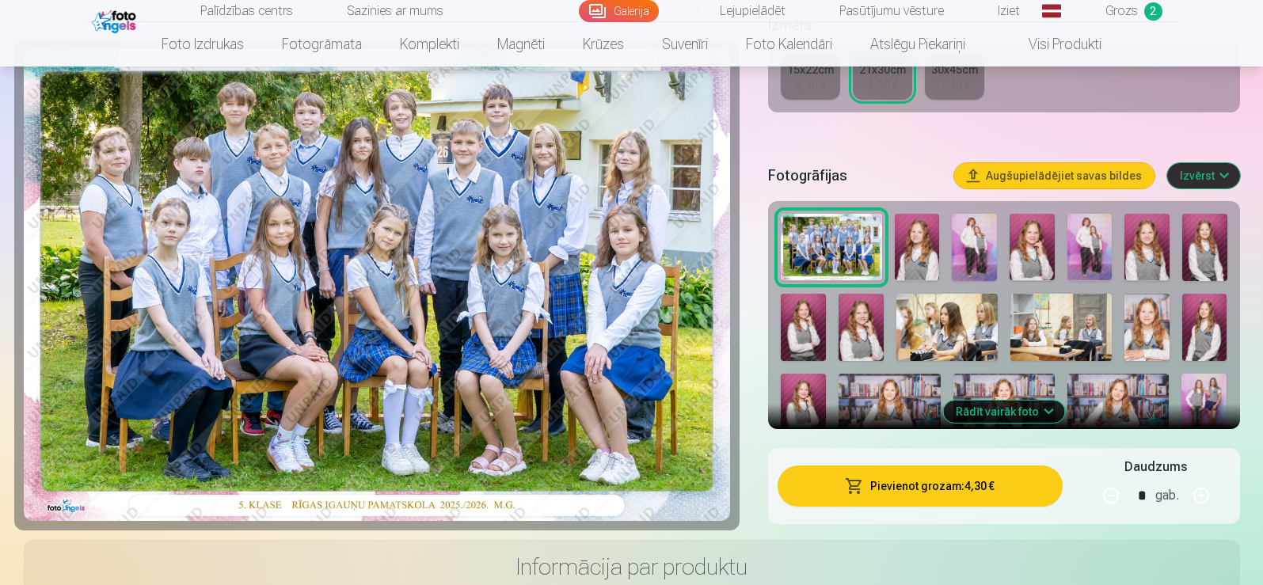
click at [924, 249] on img at bounding box center [917, 247] width 45 height 67
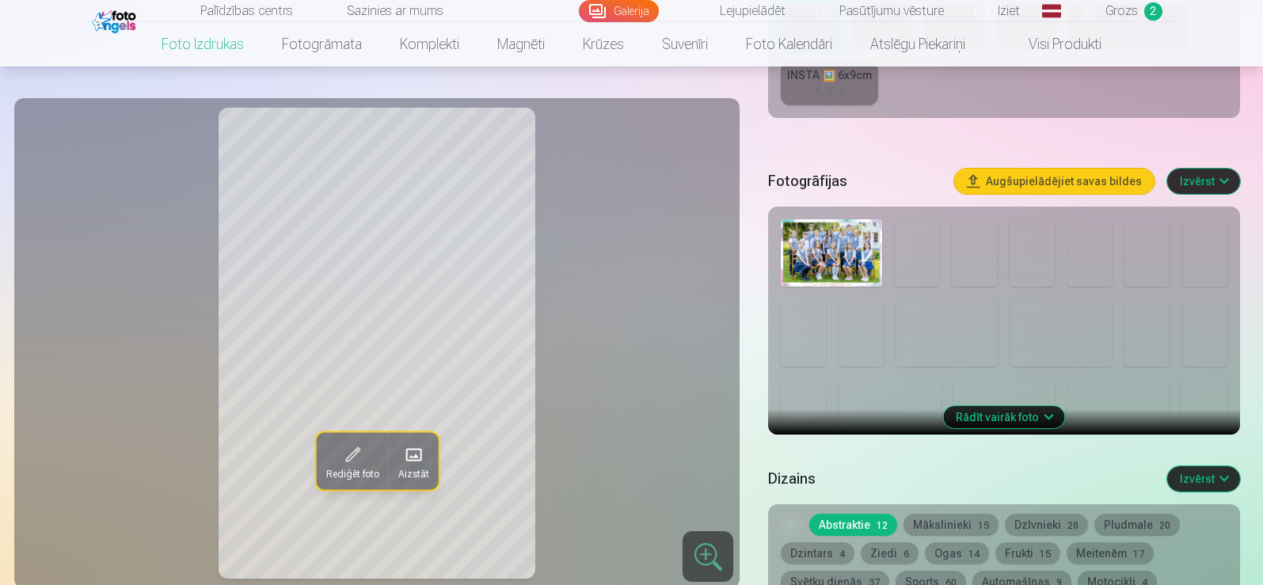
scroll to position [396, 0]
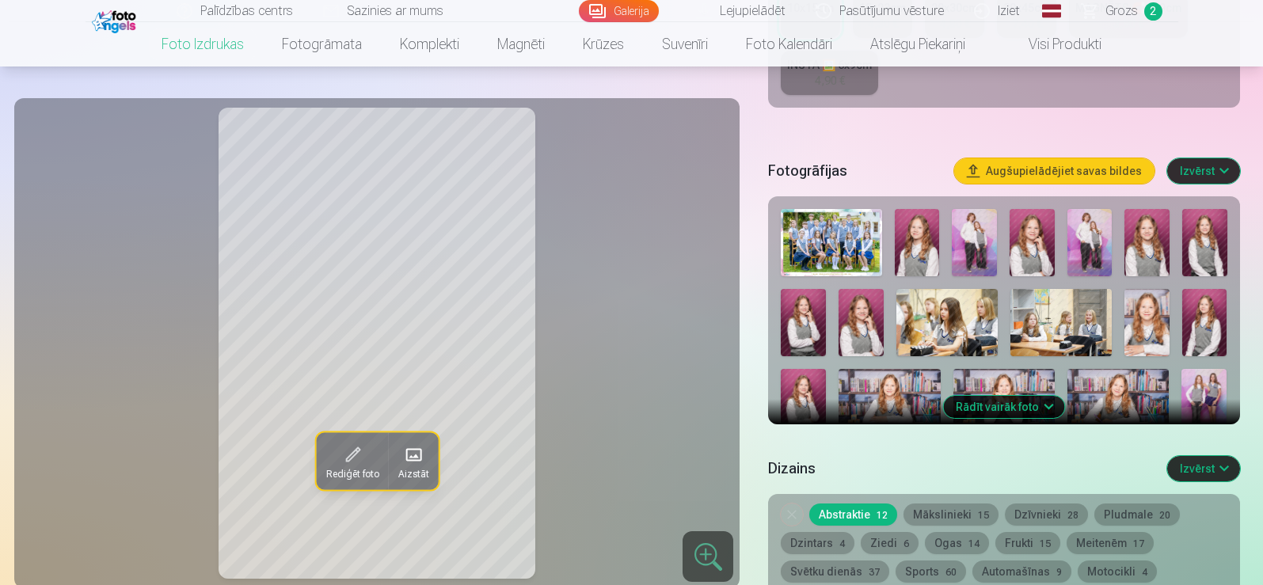
click at [914, 318] on img at bounding box center [947, 322] width 101 height 67
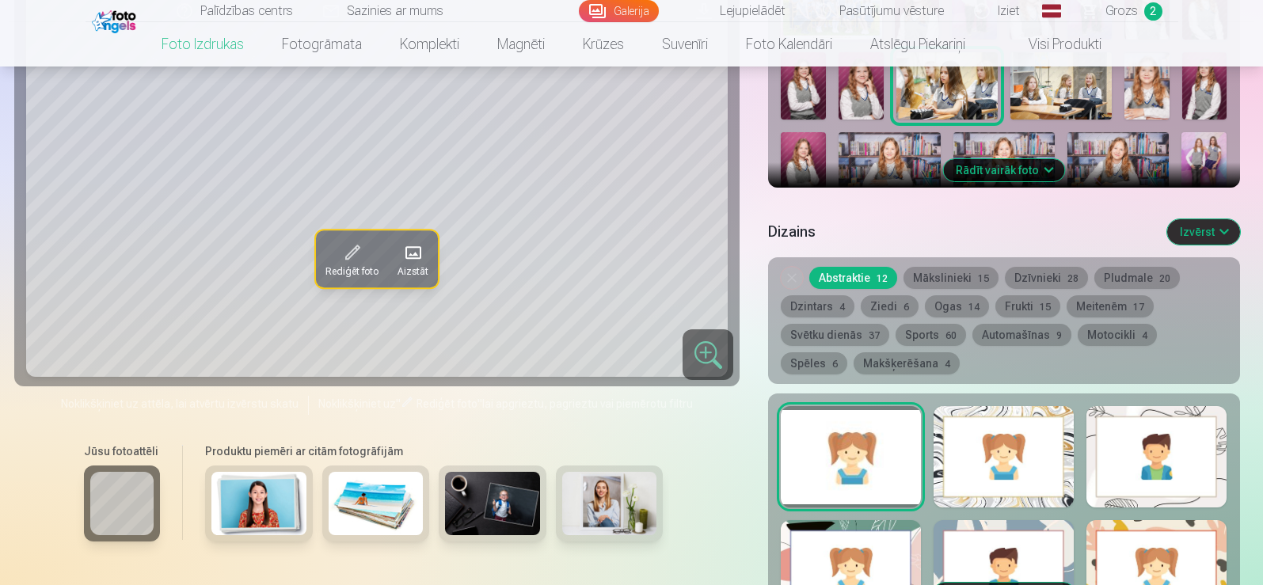
scroll to position [634, 0]
click at [996, 162] on button "Rādīt vairāk foto" at bounding box center [1003, 169] width 121 height 22
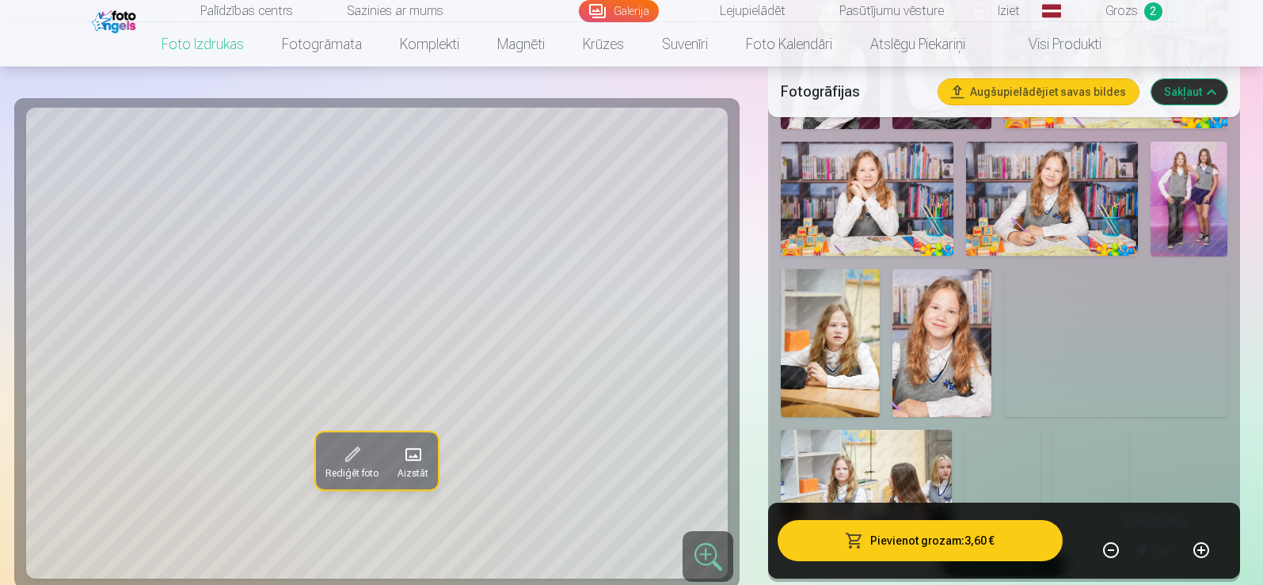
scroll to position [1109, 0]
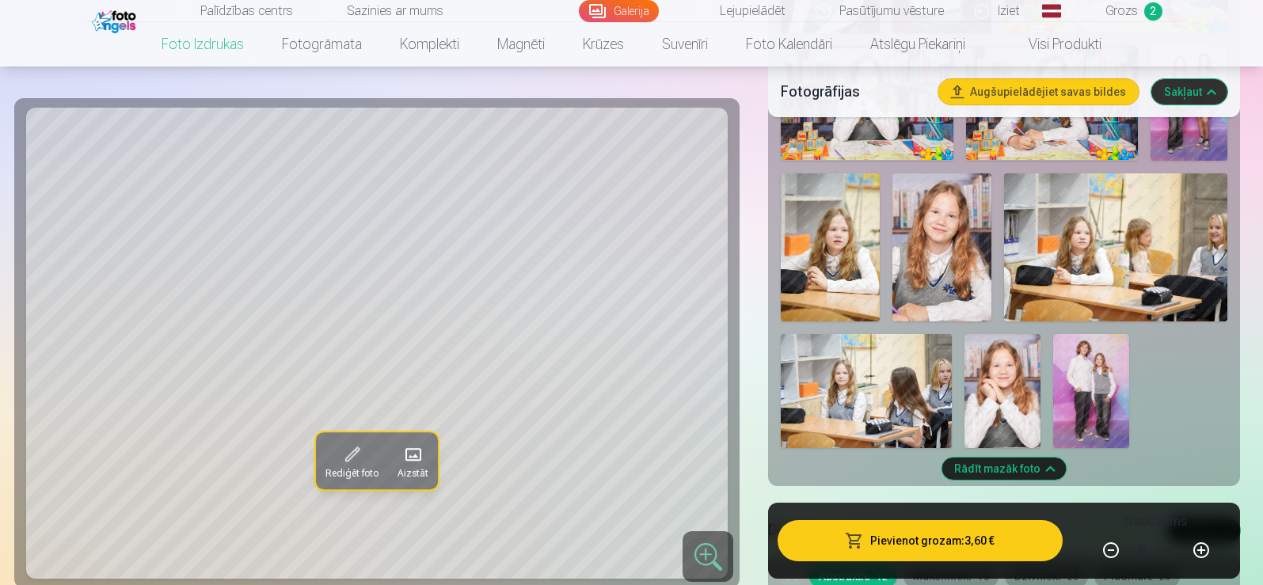
click at [1048, 265] on img at bounding box center [1115, 247] width 223 height 148
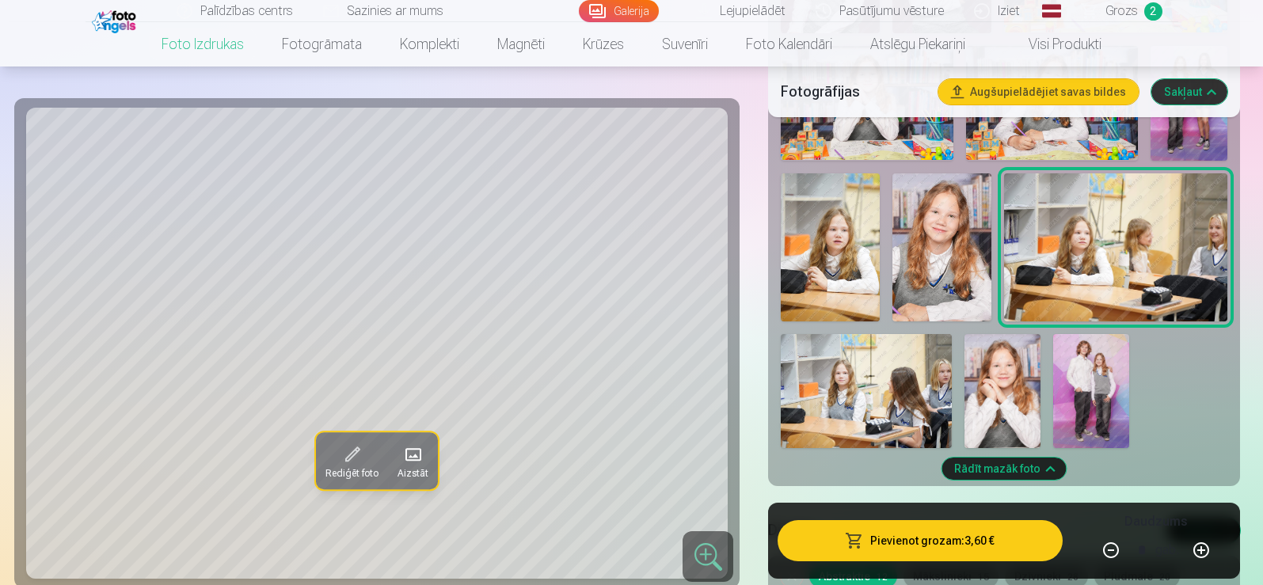
click at [863, 272] on img at bounding box center [830, 247] width 99 height 149
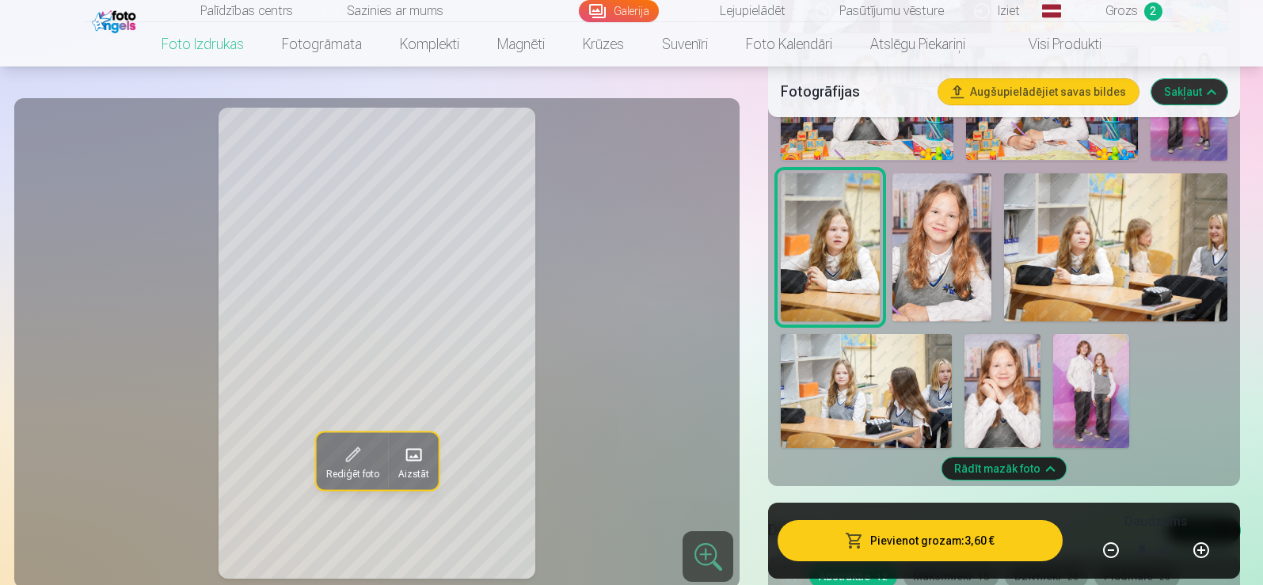
click at [1039, 237] on img at bounding box center [1115, 247] width 223 height 148
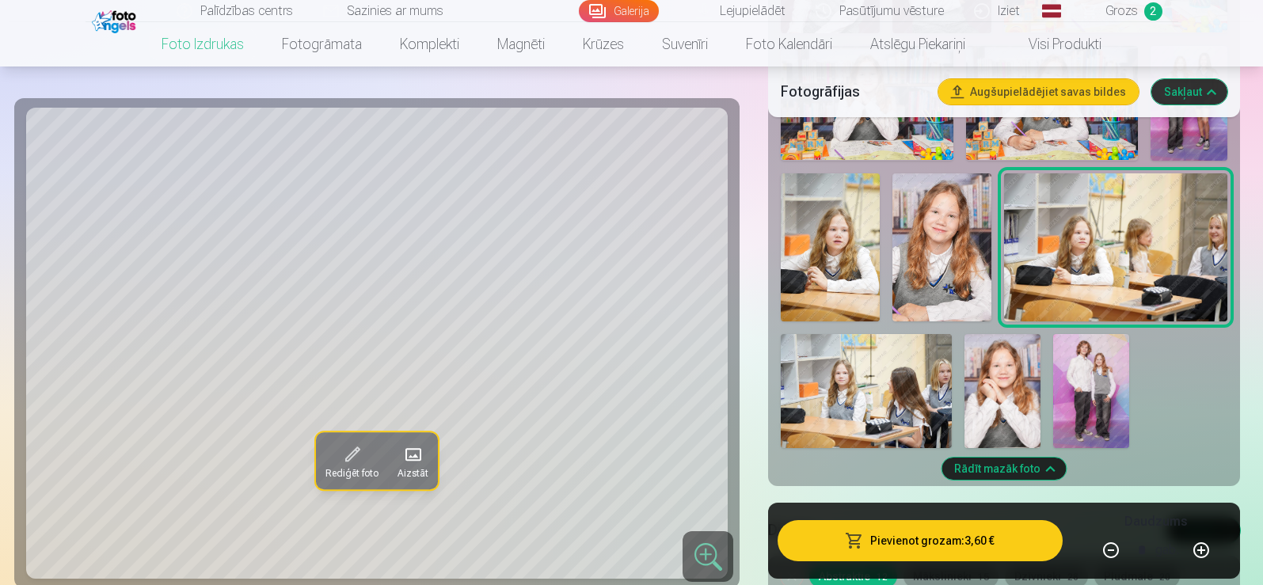
click at [846, 402] on img at bounding box center [866, 391] width 171 height 114
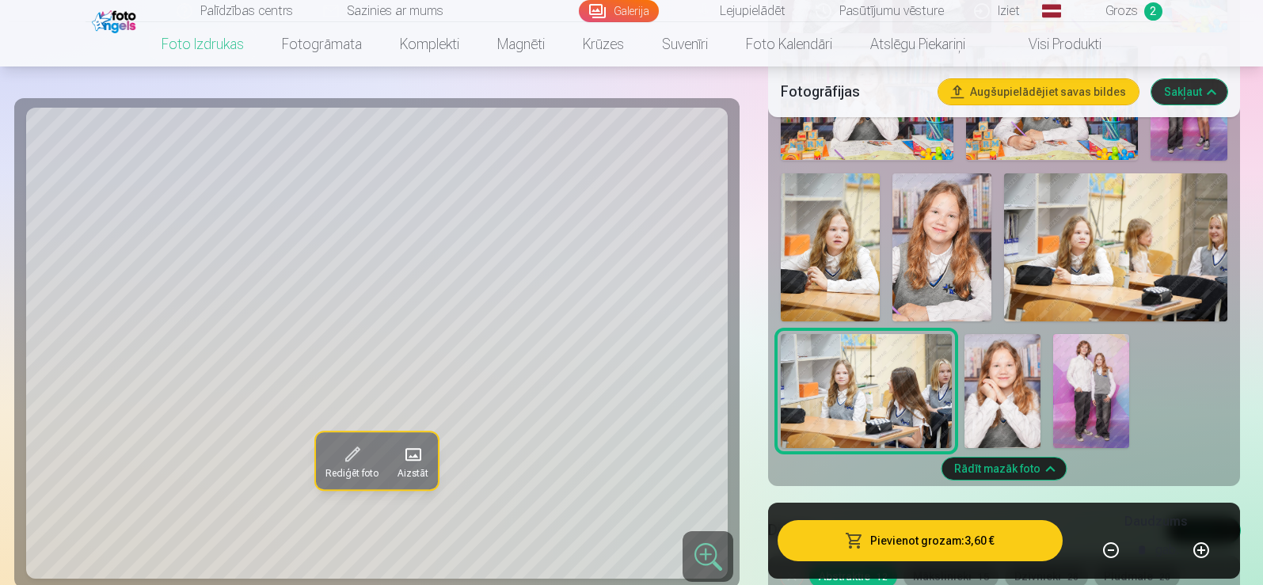
click at [985, 394] on img at bounding box center [1003, 391] width 76 height 114
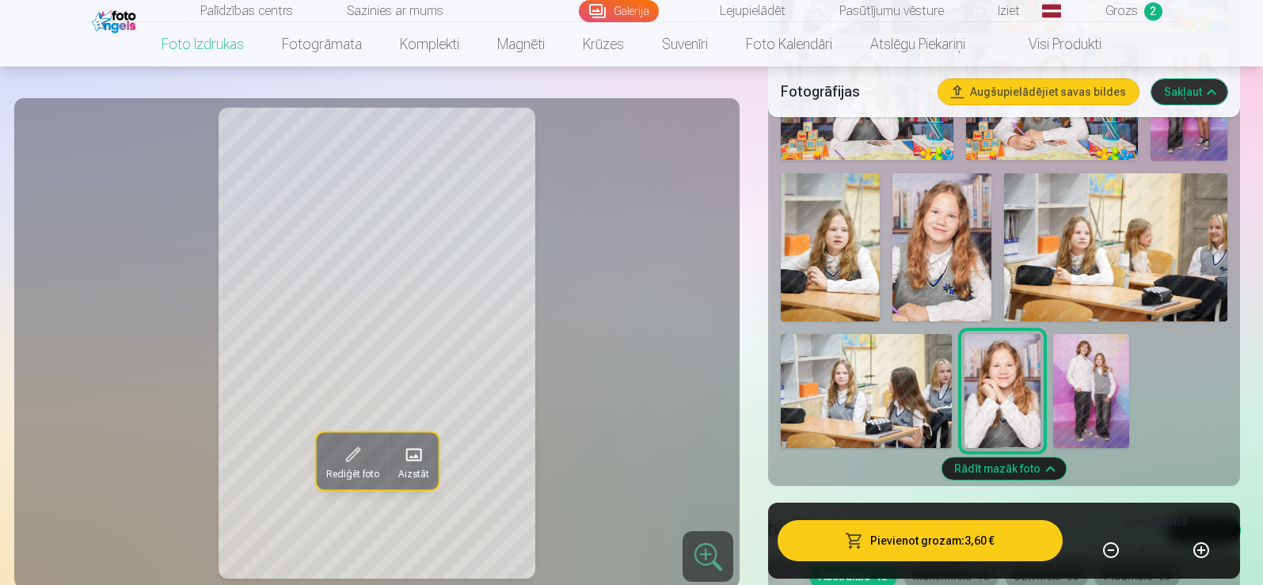
click at [1111, 394] on img at bounding box center [1091, 391] width 76 height 114
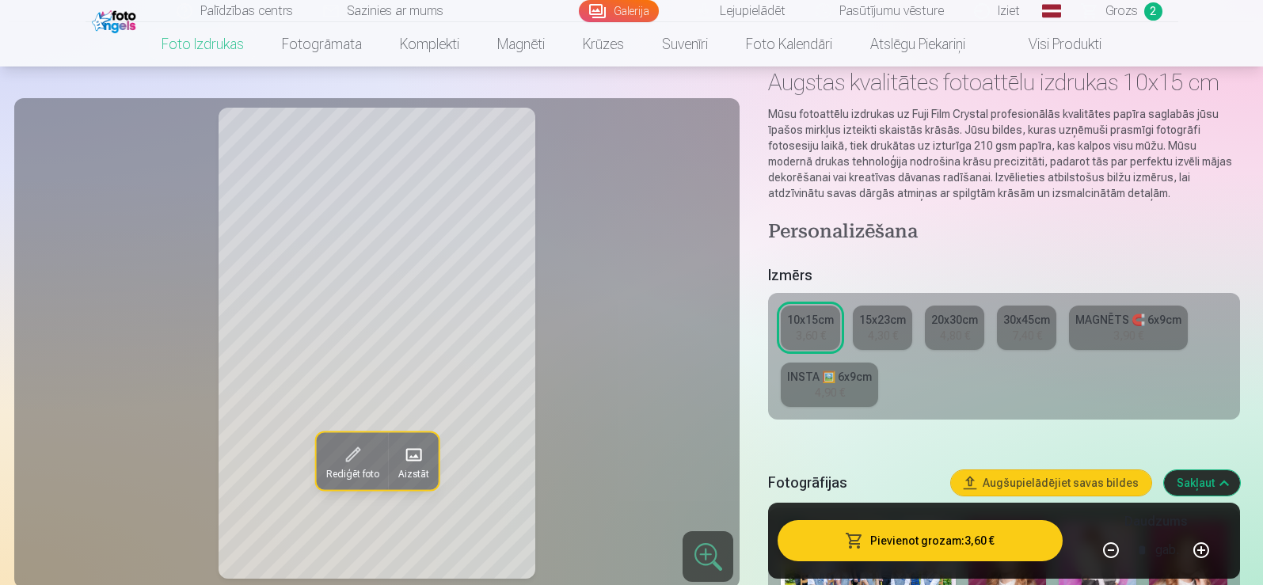
scroll to position [79, 0]
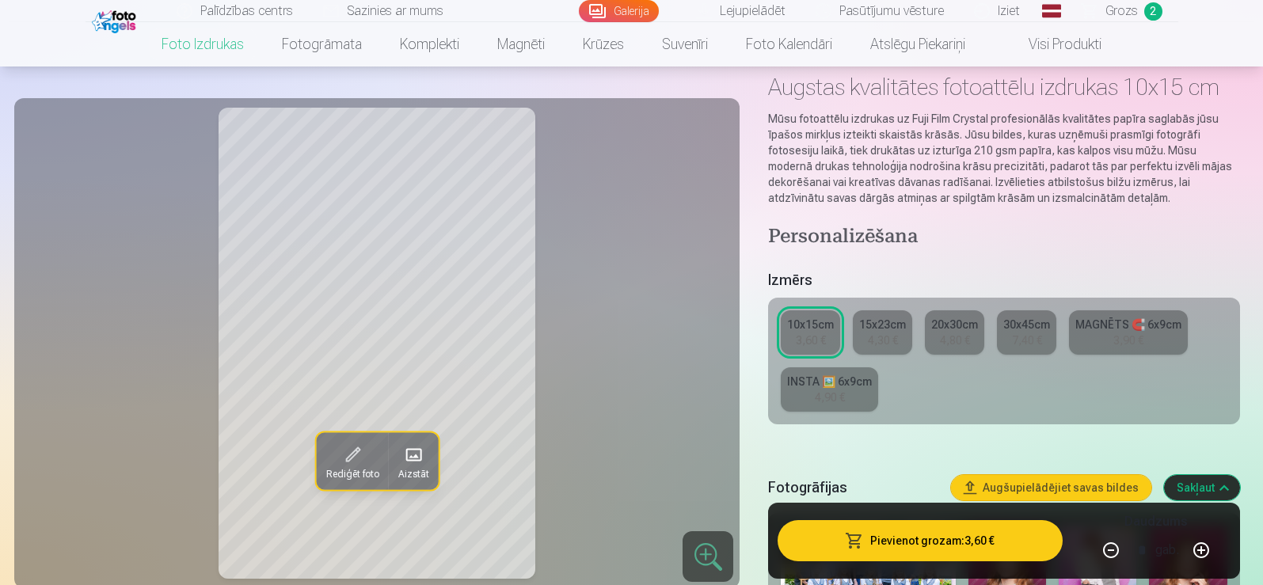
click at [1048, 46] on link "Visi produkti" at bounding box center [1052, 44] width 136 height 44
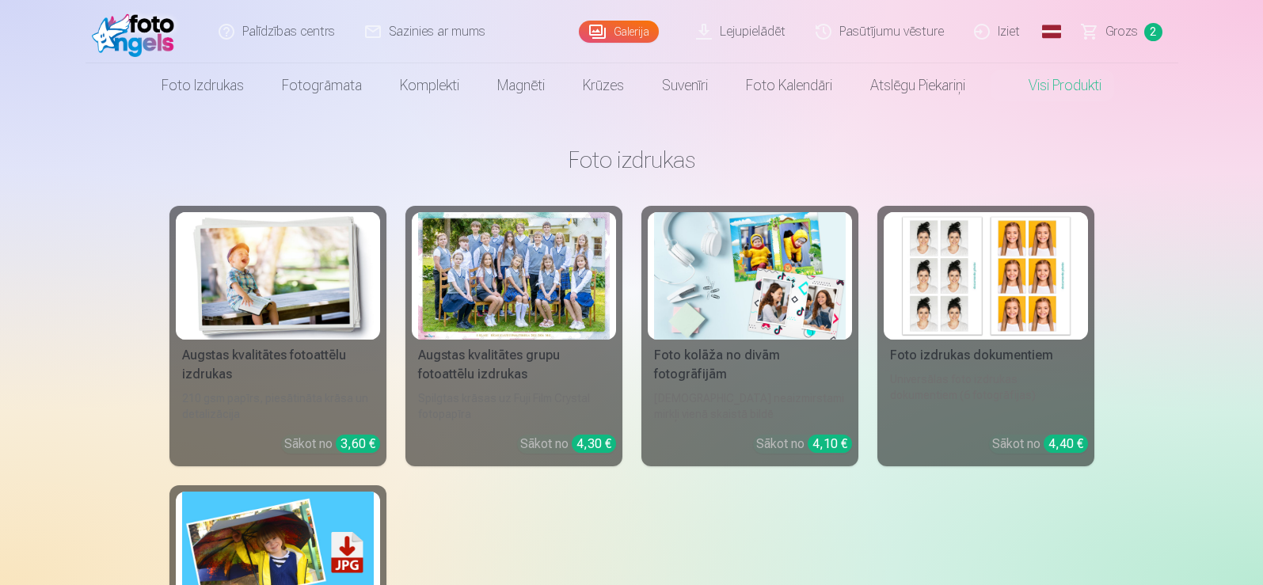
click at [1154, 32] on span "2" at bounding box center [1153, 32] width 18 height 18
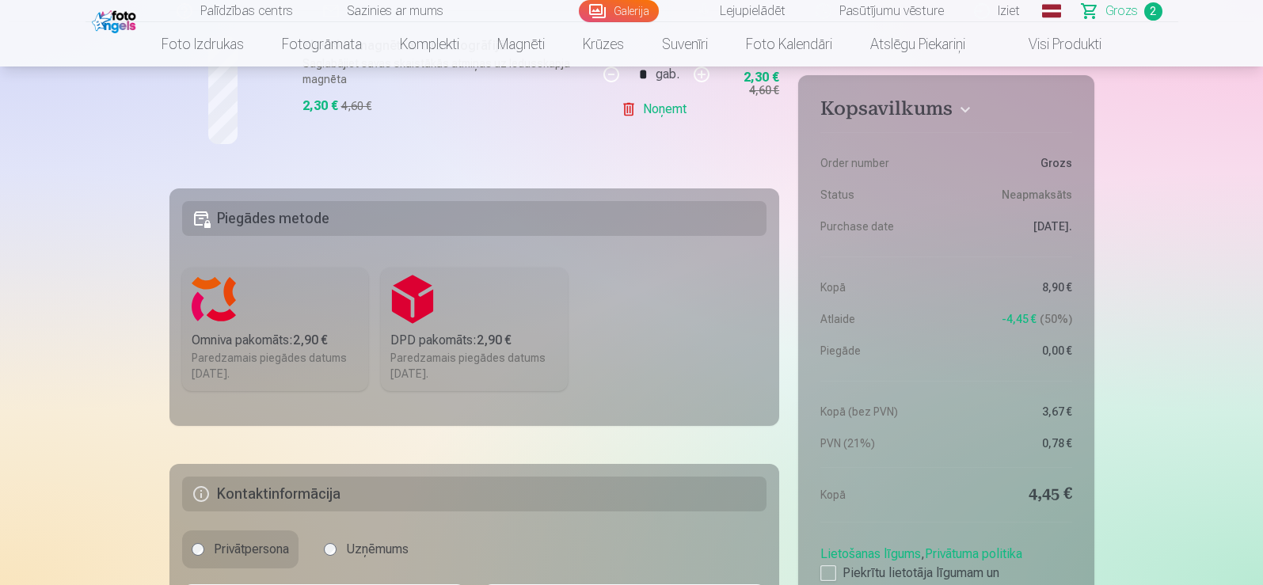
scroll to position [792, 0]
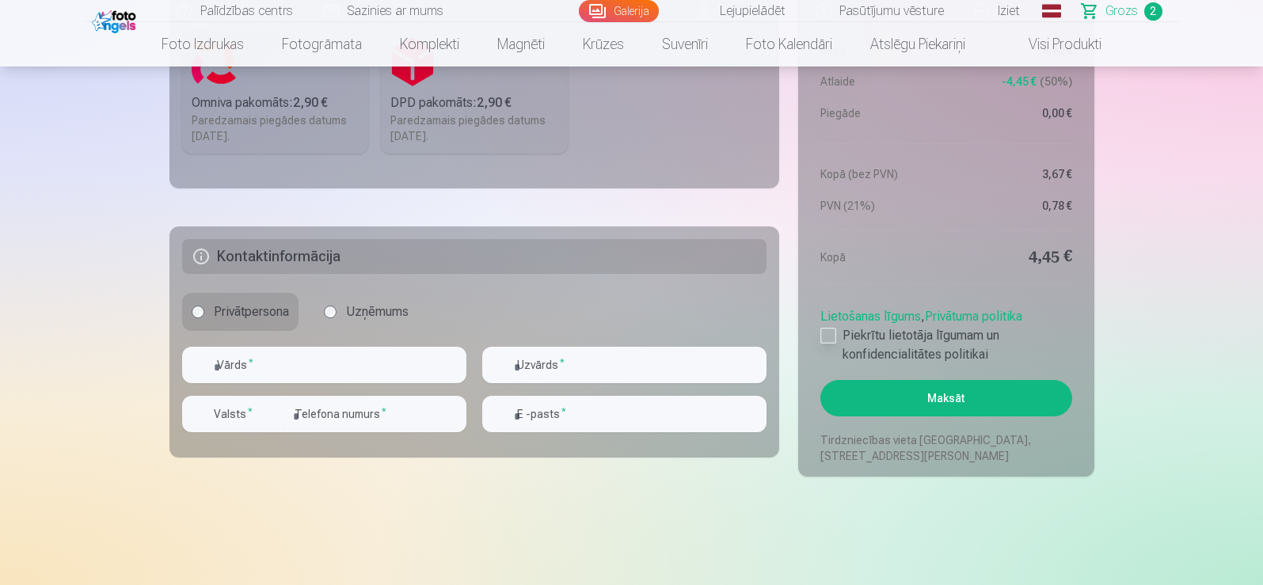
click at [972, 343] on label "Piekrītu lietotāja līgumam un konfidencialitātes politikai" at bounding box center [946, 345] width 251 height 38
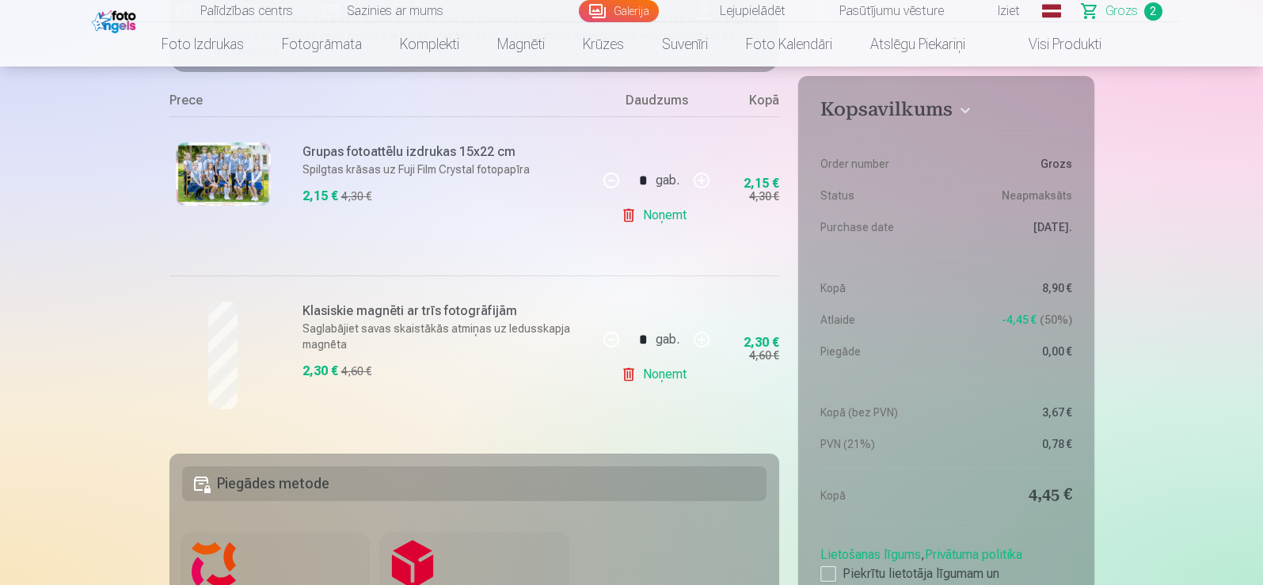
scroll to position [238, 0]
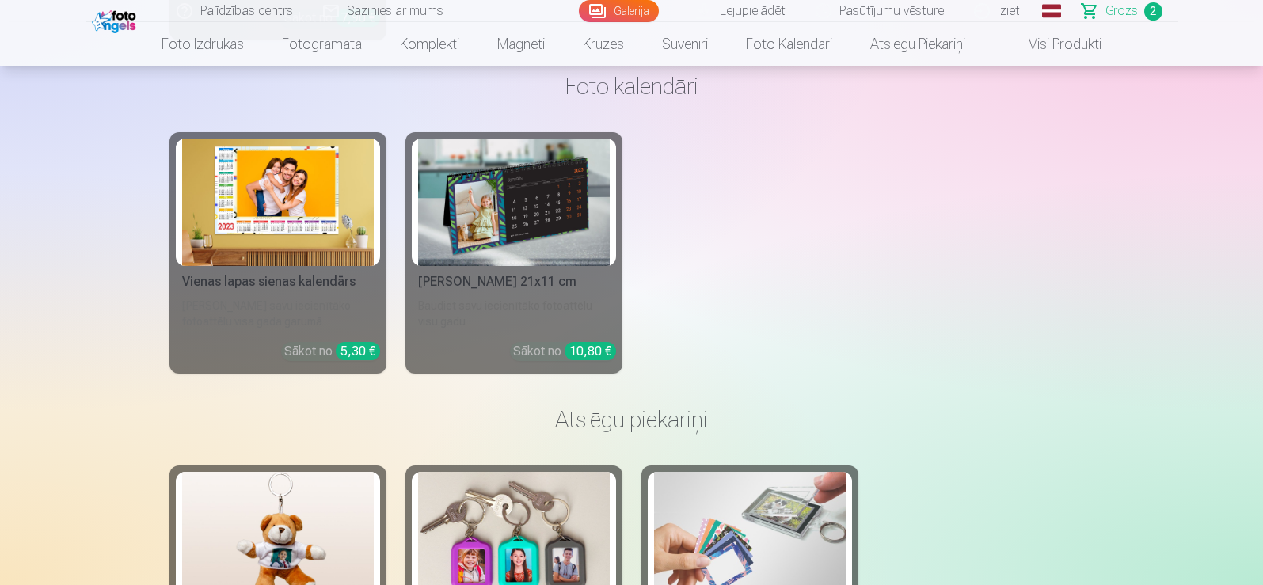
scroll to position [4795, 0]
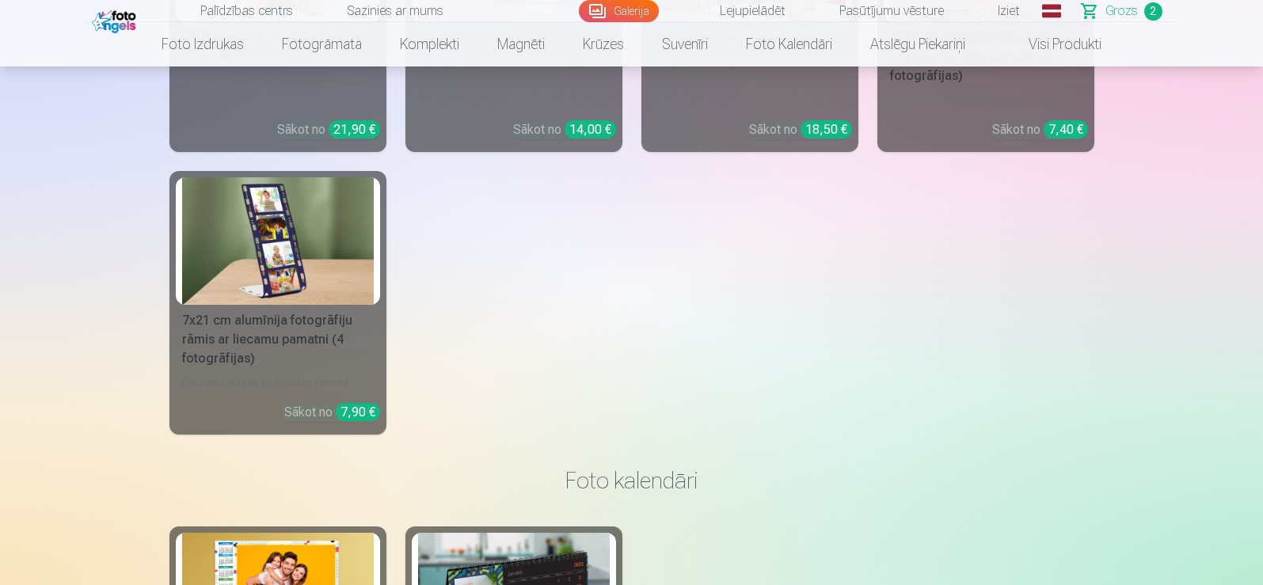
click at [1126, 11] on span "Grozs" at bounding box center [1122, 11] width 32 height 19
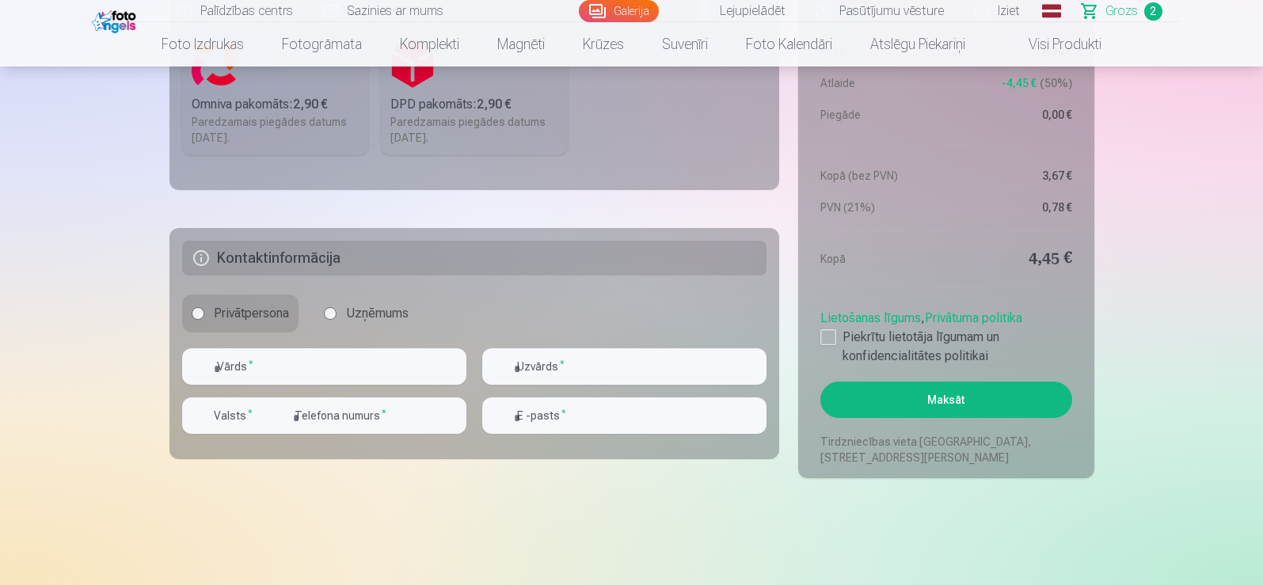
scroll to position [792, 0]
click at [968, 344] on label "Piekrītu lietotāja līgumam un konfidencialitātes politikai" at bounding box center [946, 345] width 251 height 38
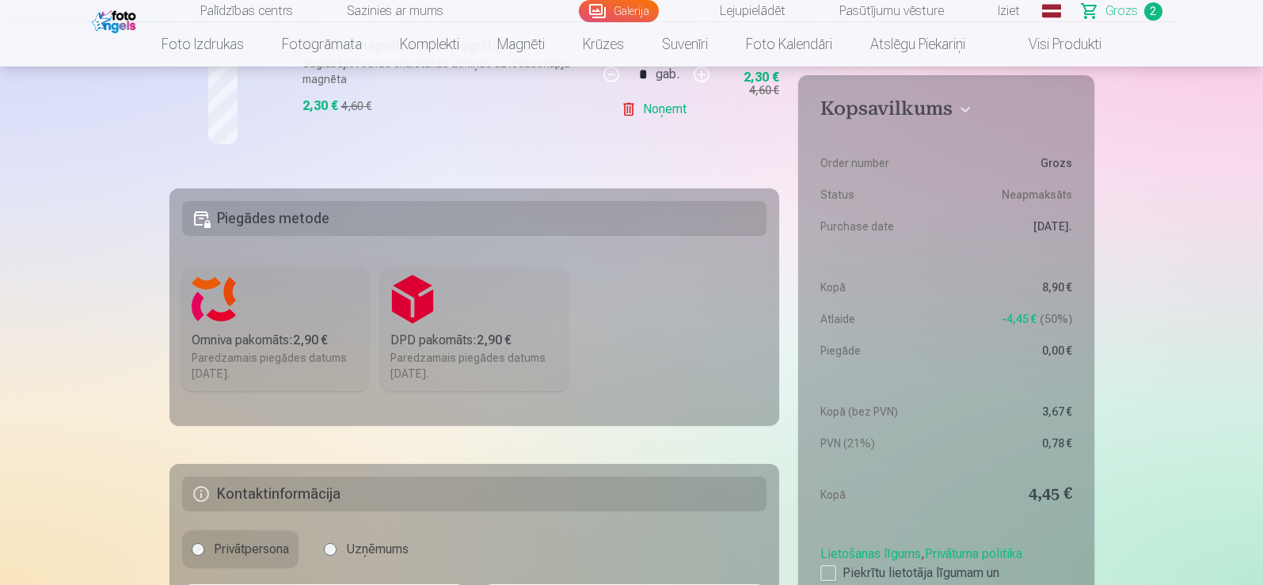
scroll to position [871, 0]
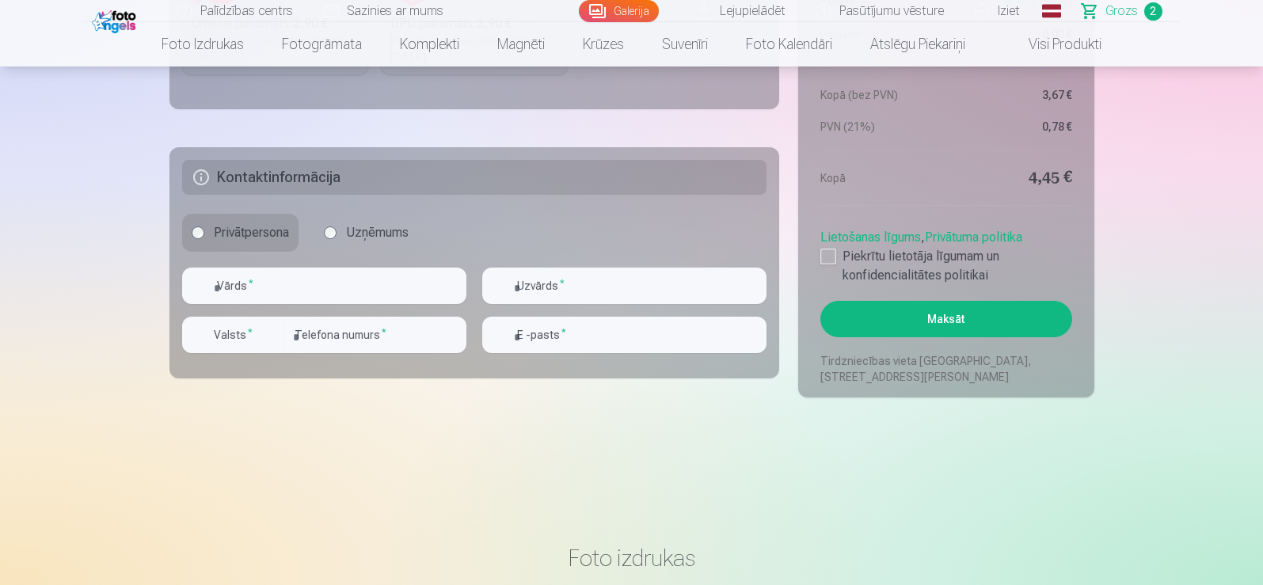
click at [1034, 324] on button "Maksāt" at bounding box center [946, 319] width 251 height 36
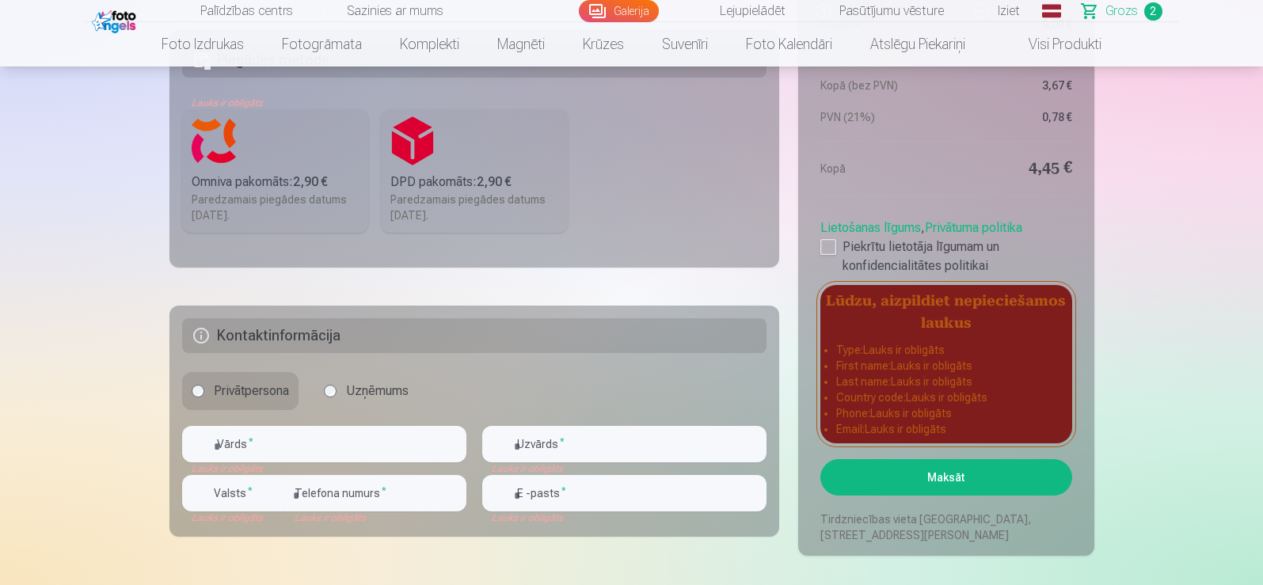
scroll to position [792, 0]
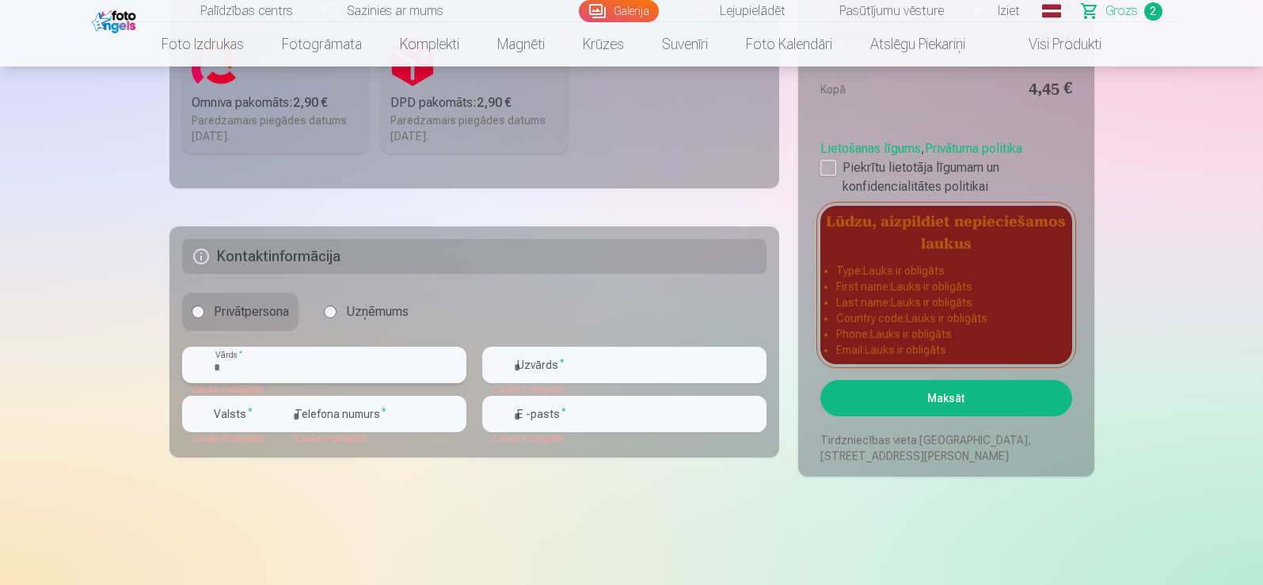
click at [360, 364] on input "text" at bounding box center [324, 365] width 284 height 36
type input "*****"
type input "*******"
type input "********"
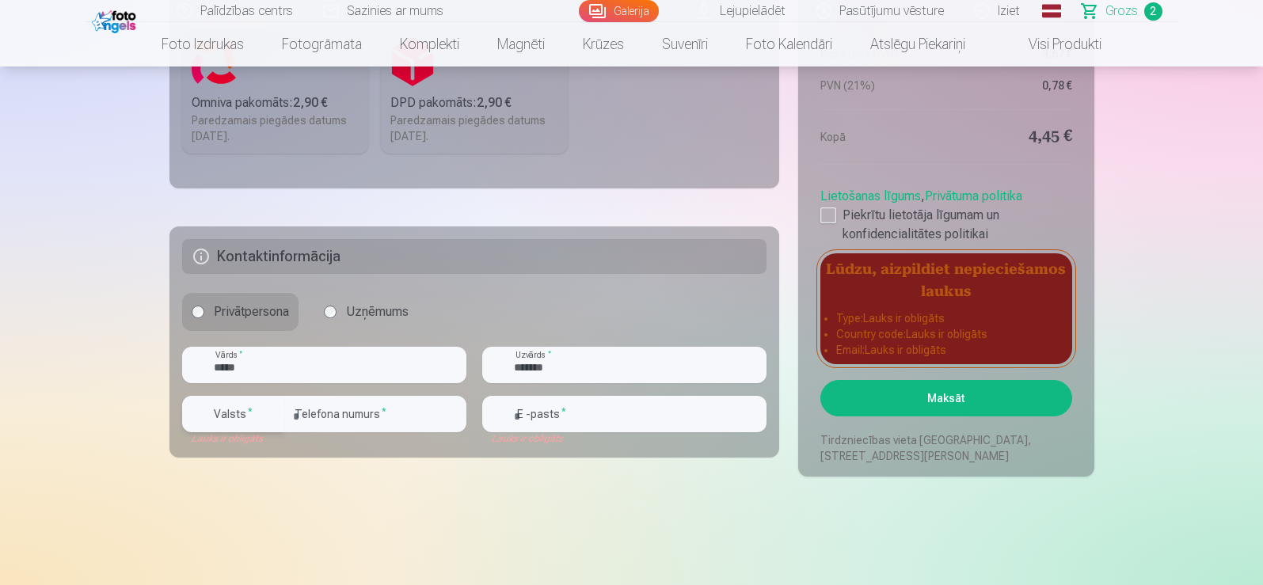
click at [270, 421] on div "button" at bounding box center [272, 414] width 19 height 19
click at [275, 462] on li "+371 Latvija" at bounding box center [251, 452] width 112 height 32
click at [571, 419] on input "email" at bounding box center [624, 414] width 284 height 36
type input "**********"
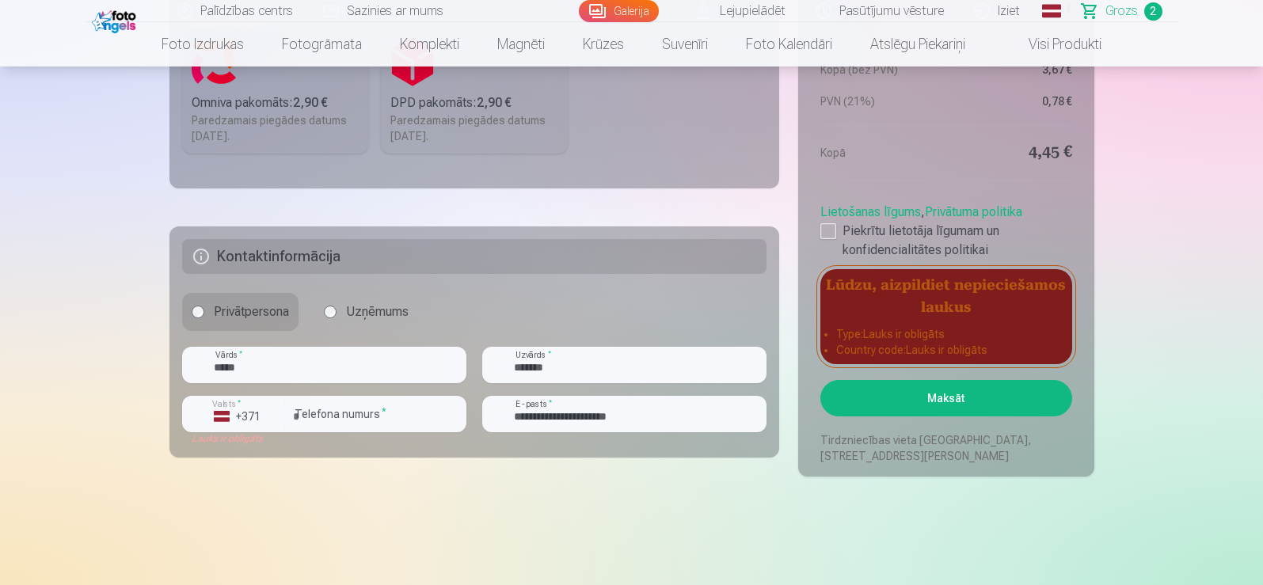
click at [999, 406] on button "Maksāt" at bounding box center [946, 398] width 251 height 36
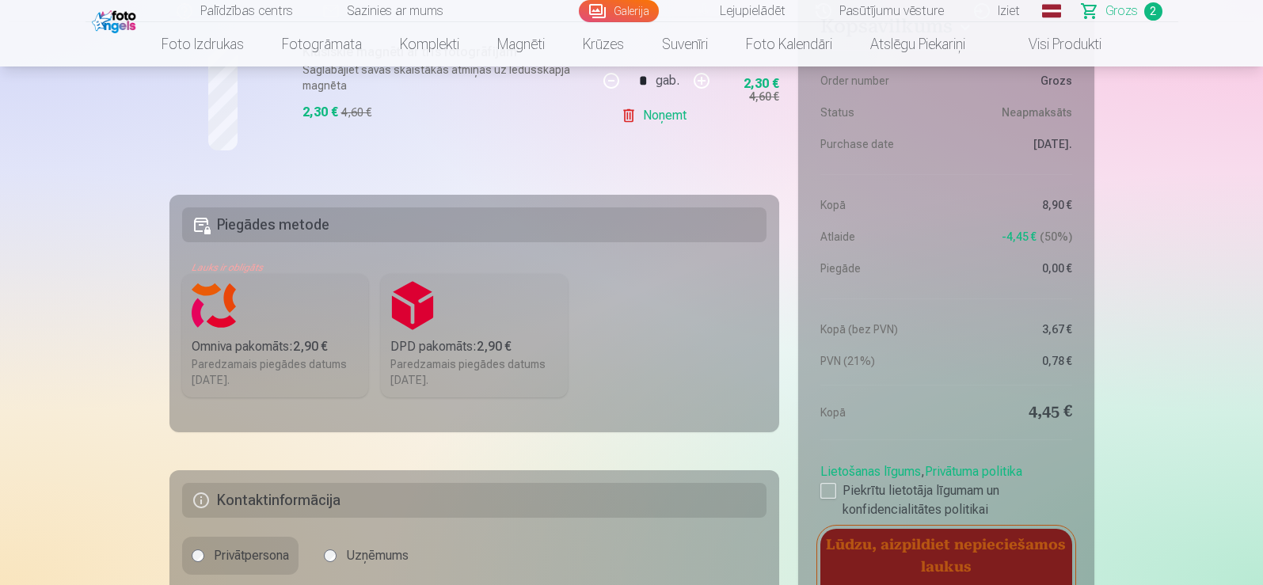
scroll to position [554, 0]
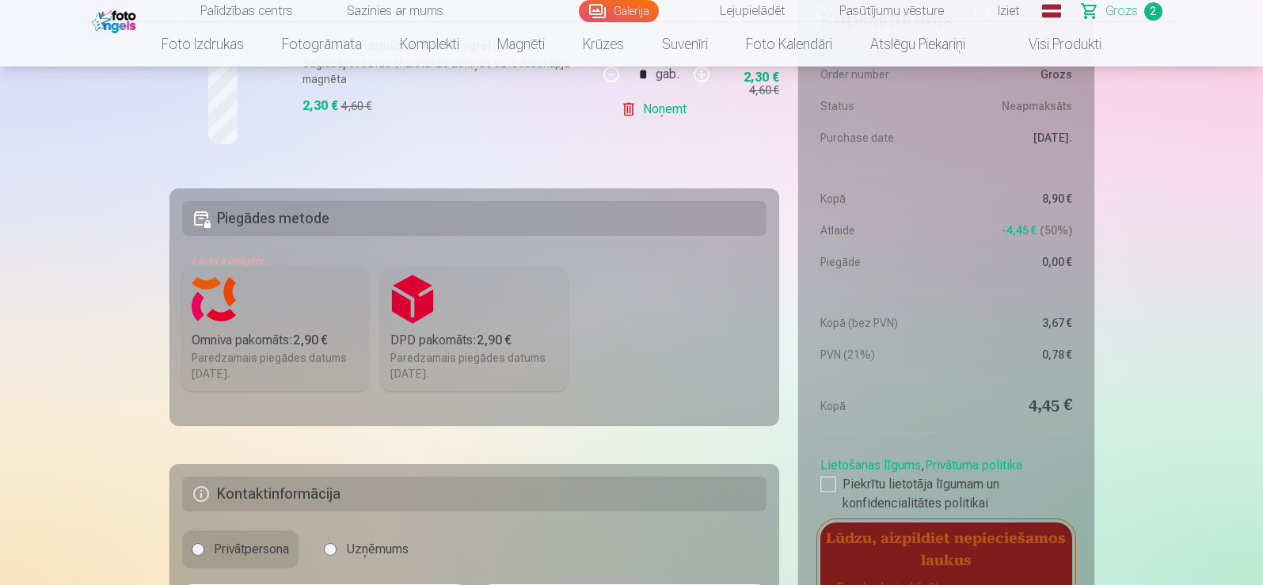
click at [223, 327] on label "Omniva pakomāts : 2,90 € Paredzamais piegādes datums 25.10.2025." at bounding box center [275, 330] width 187 height 124
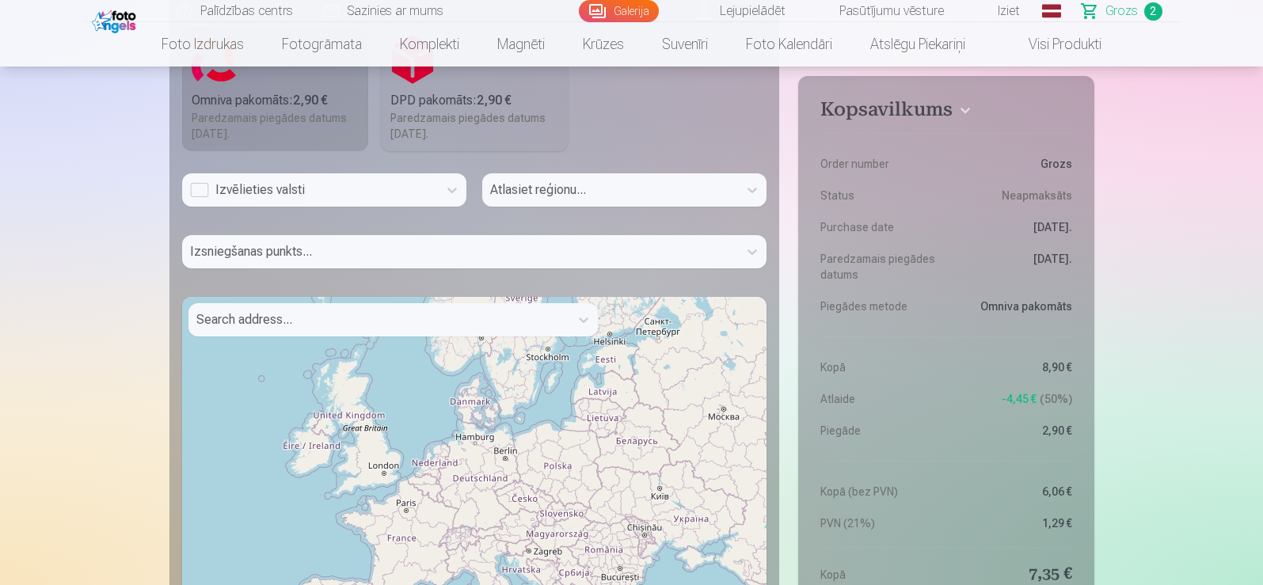
scroll to position [792, 0]
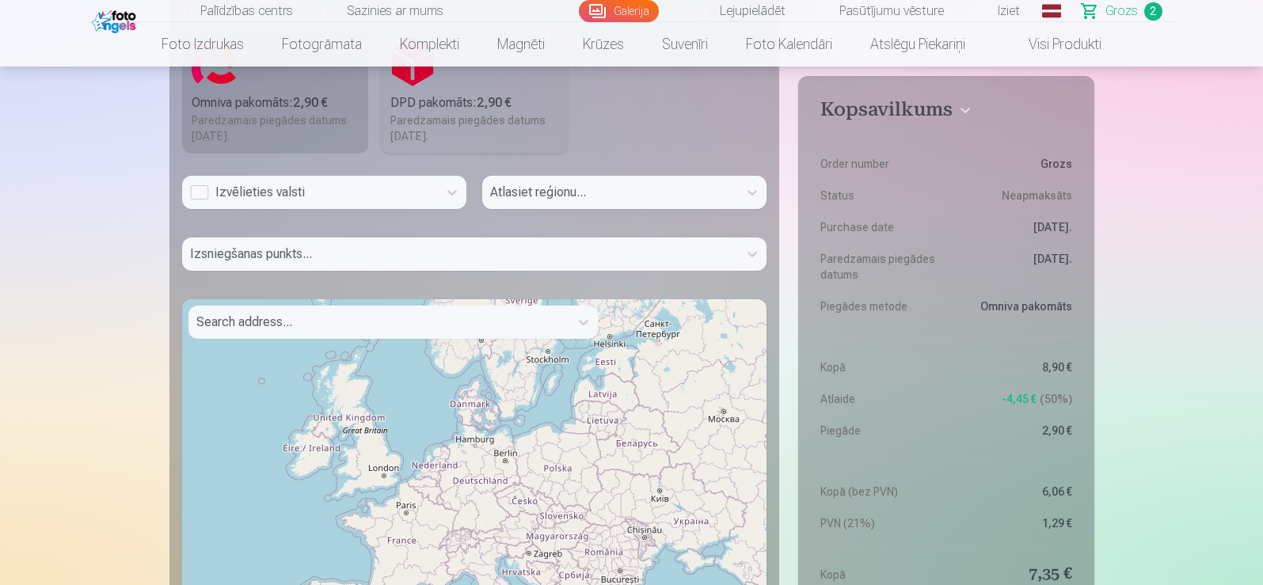
click at [291, 196] on div "Izvēlieties valsti" at bounding box center [310, 192] width 240 height 19
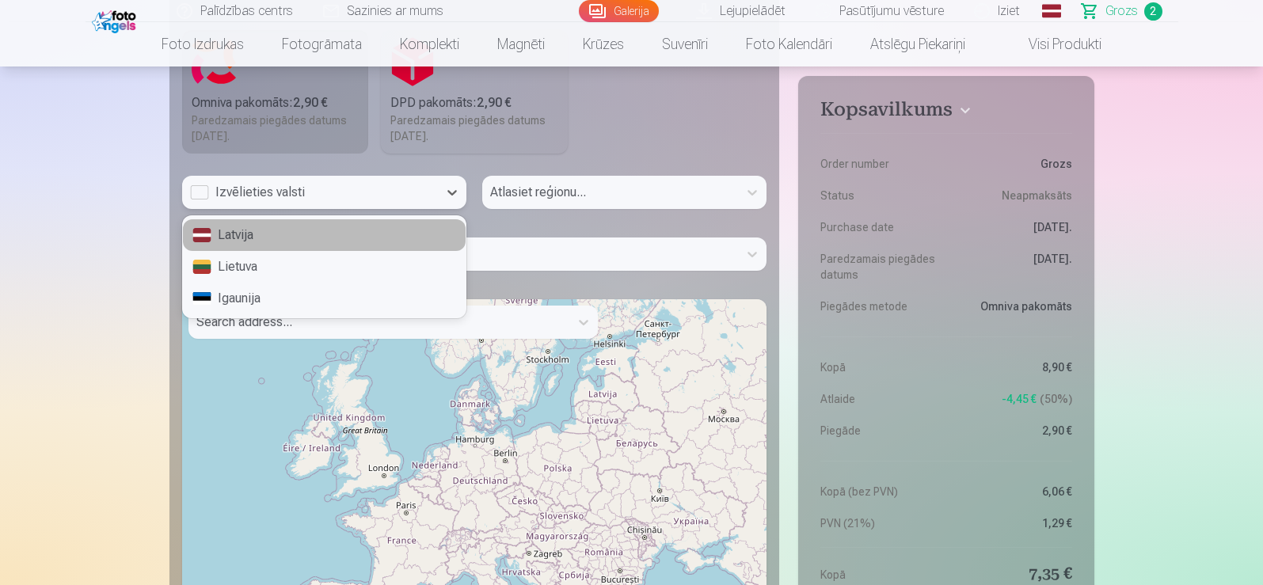
click at [297, 240] on div "Latvija" at bounding box center [324, 235] width 283 height 32
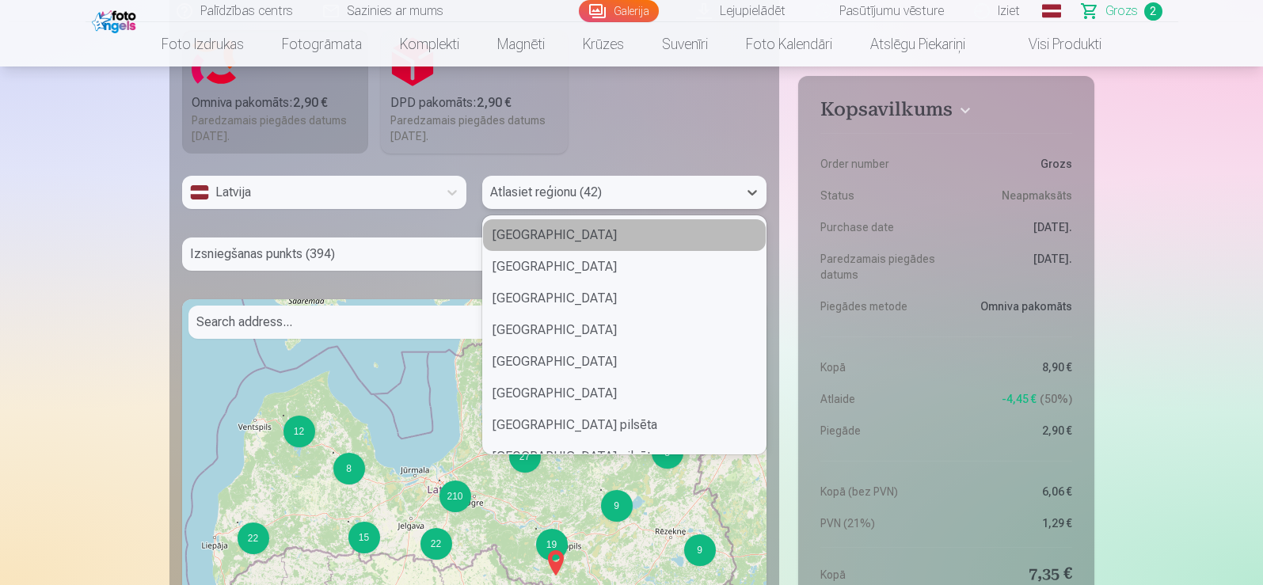
click at [568, 194] on div at bounding box center [610, 192] width 240 height 22
type input "***"
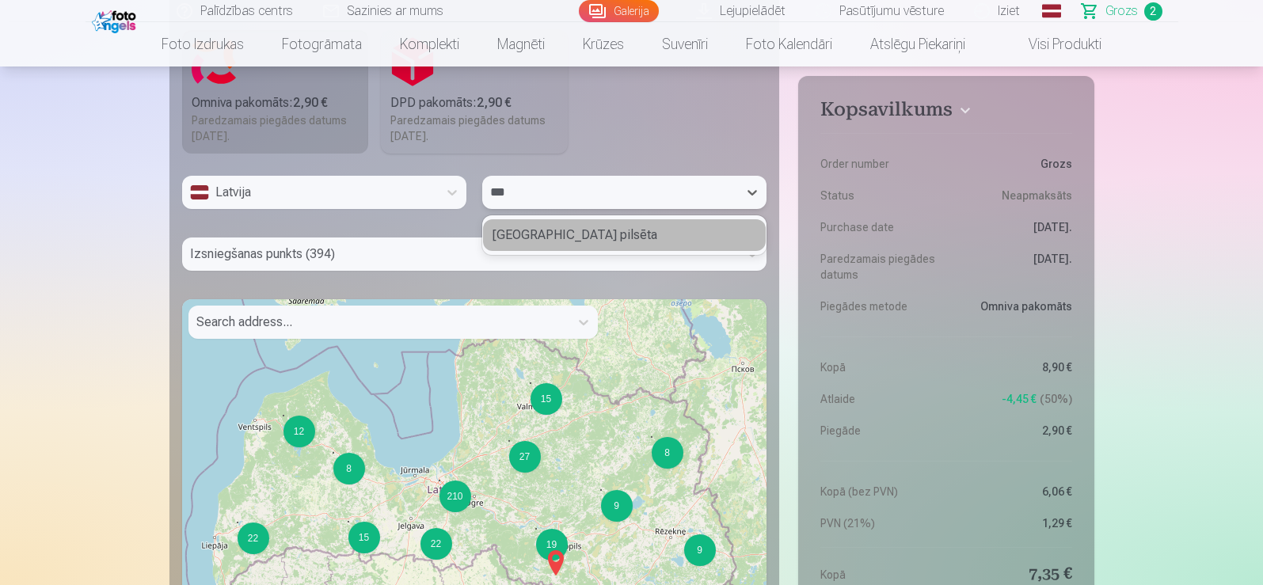
click at [559, 230] on div "Rīgas pilsēta" at bounding box center [624, 235] width 283 height 32
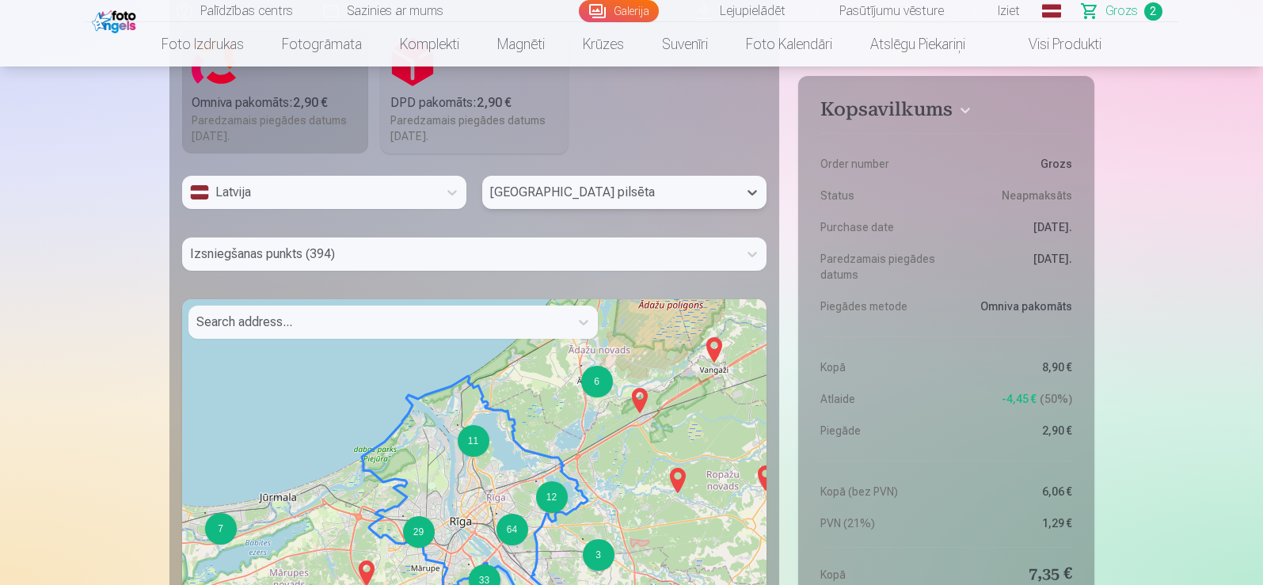
click at [333, 318] on div at bounding box center [378, 322] width 365 height 22
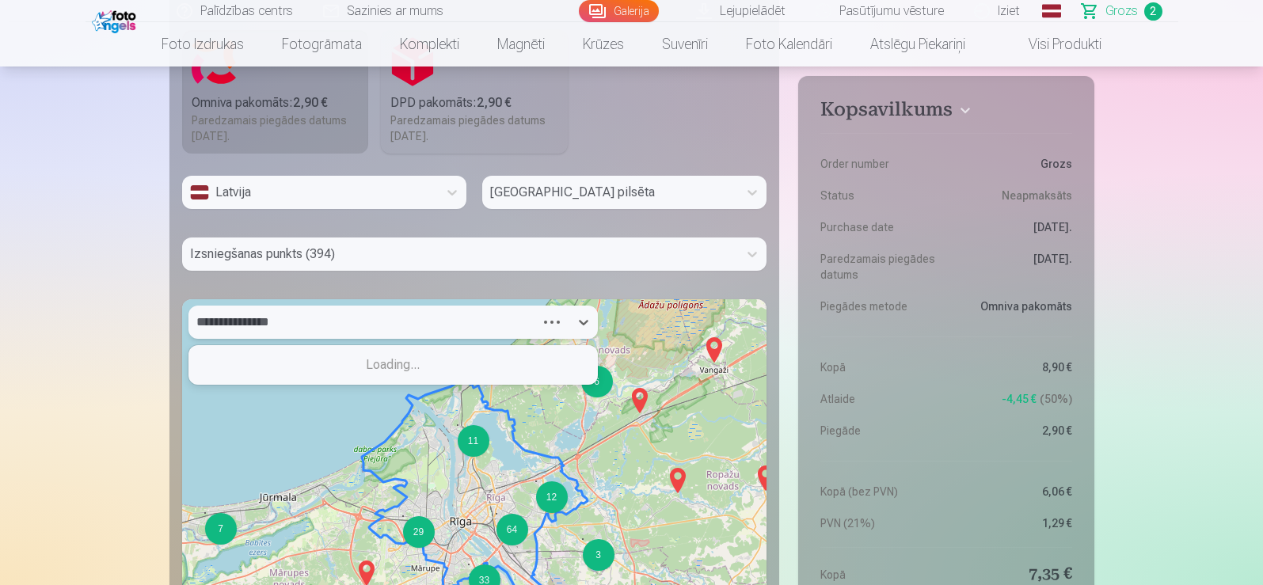
type input "**********"
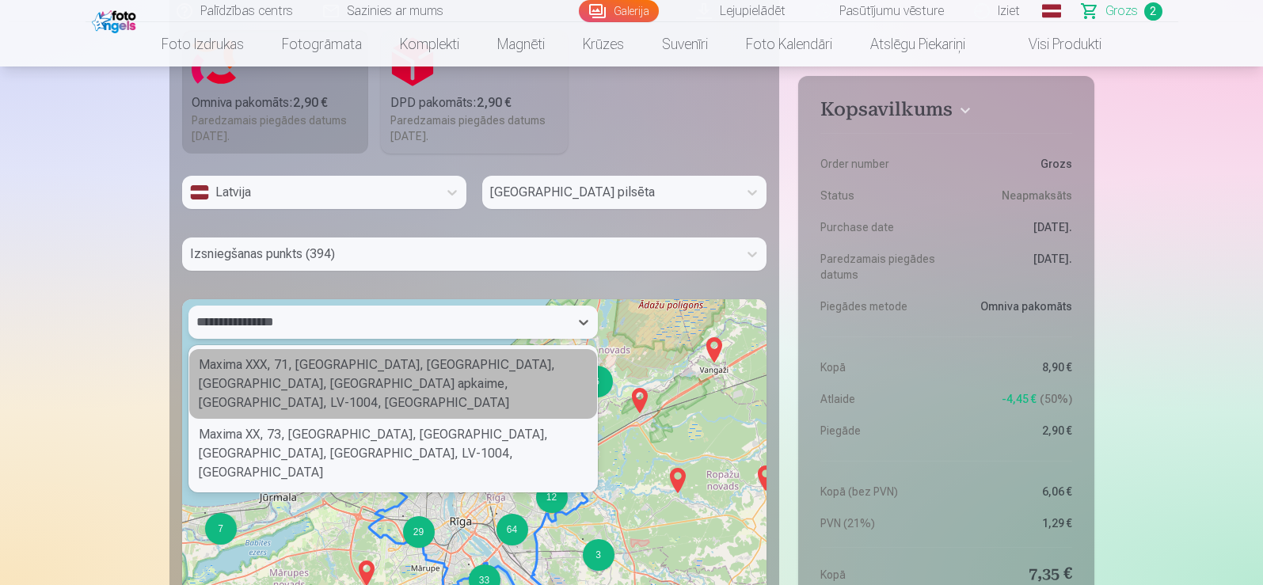
click at [325, 371] on div "Maxima XXX, 71, Mūkusalas iela, Biķensala, Torņakalns, Āgenskalna apkaime, Riga…" at bounding box center [393, 384] width 408 height 70
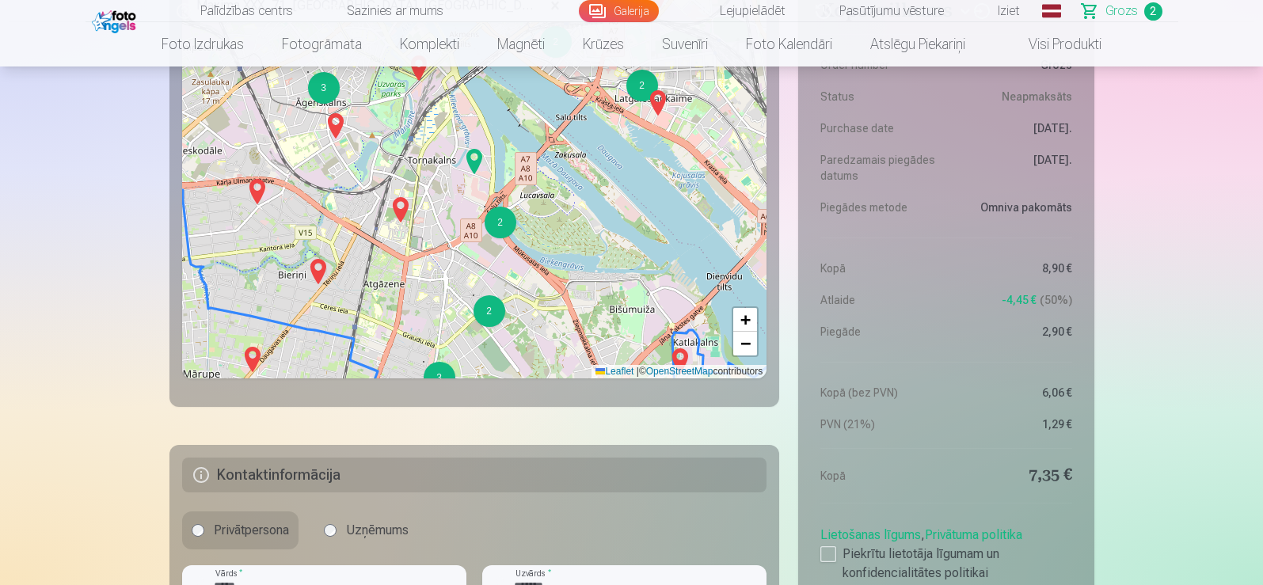
scroll to position [1030, 0]
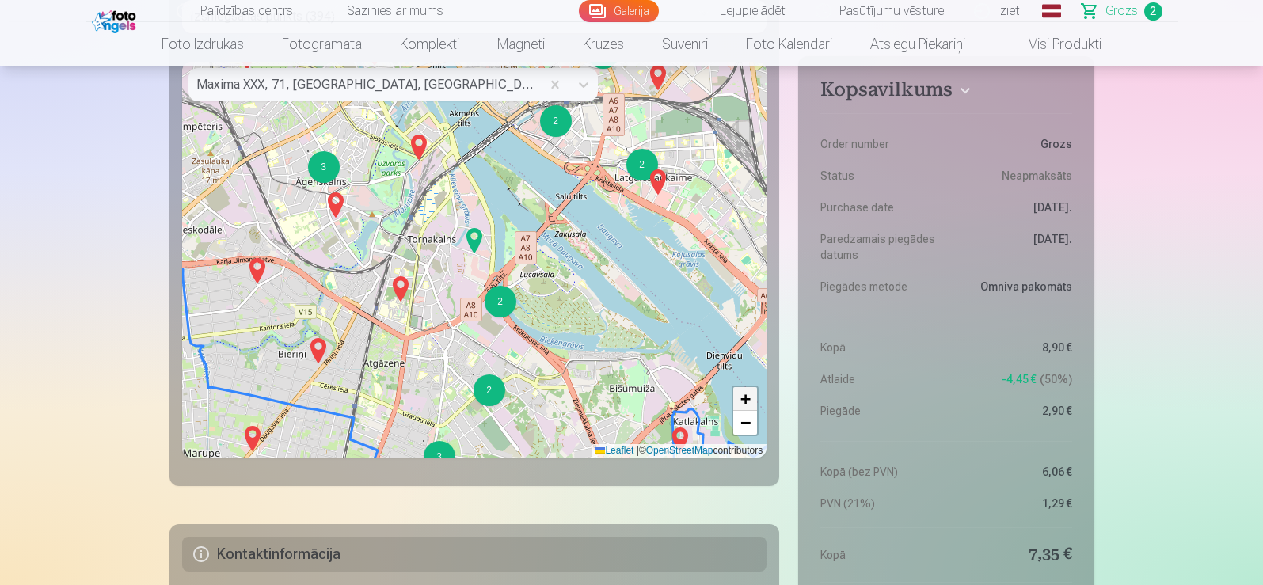
click at [745, 403] on span "+" at bounding box center [746, 399] width 10 height 20
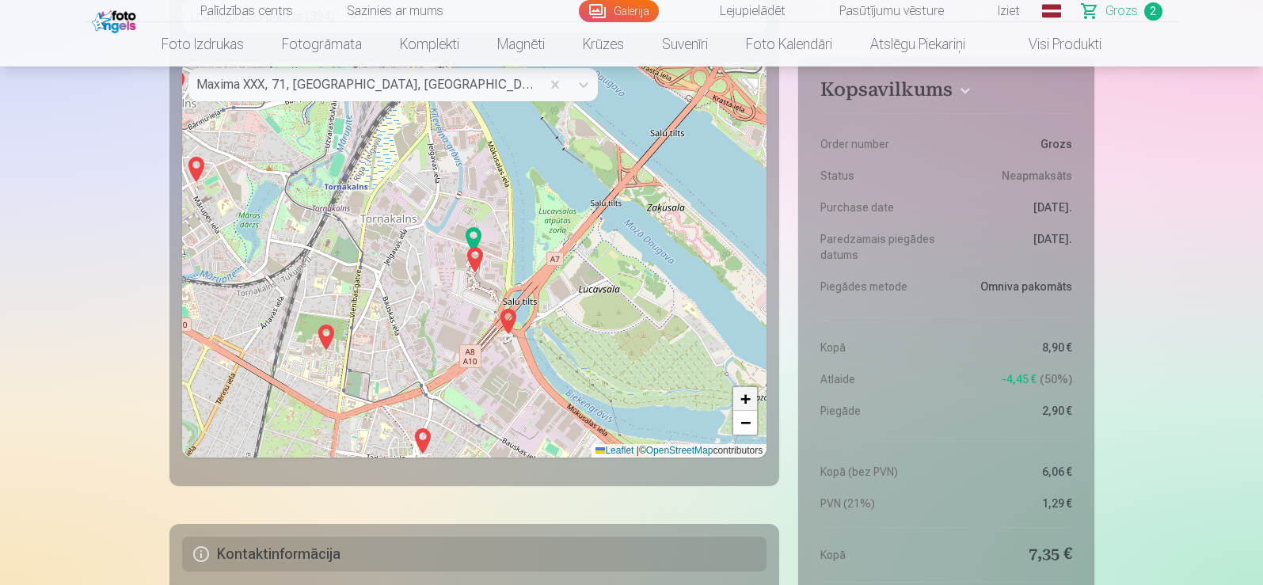
click at [745, 403] on span "+" at bounding box center [746, 399] width 10 height 20
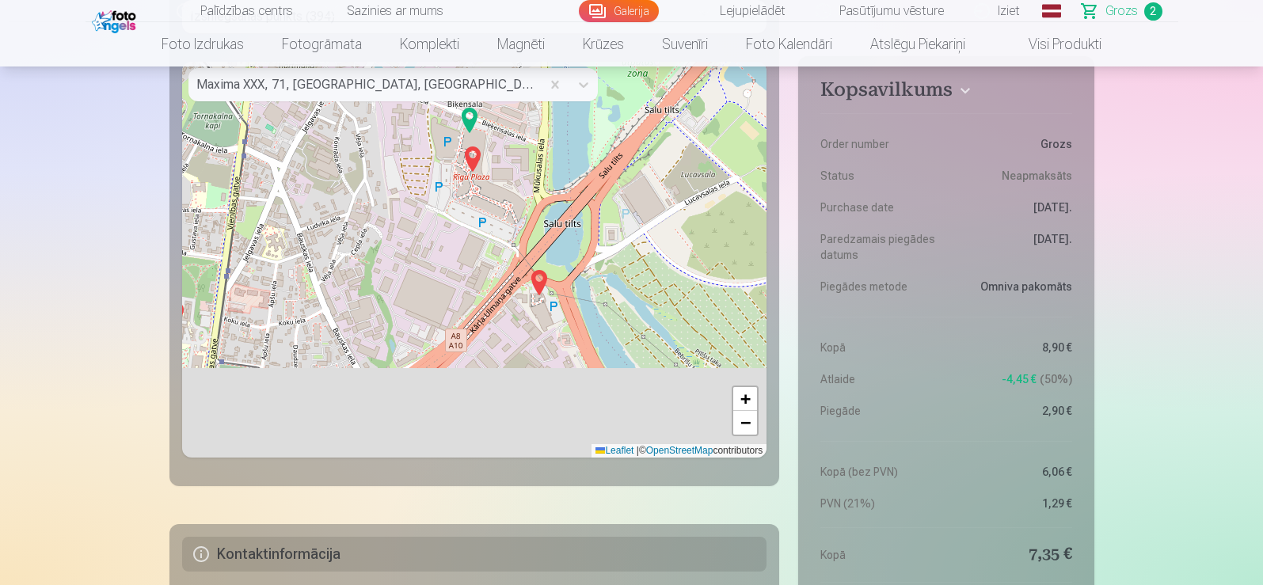
drag, startPoint x: 642, startPoint y: 240, endPoint x: 638, endPoint y: 211, distance: 29.6
click at [636, 208] on div "+ − Leaflet | © OpenStreetMap contributors" at bounding box center [474, 260] width 585 height 396
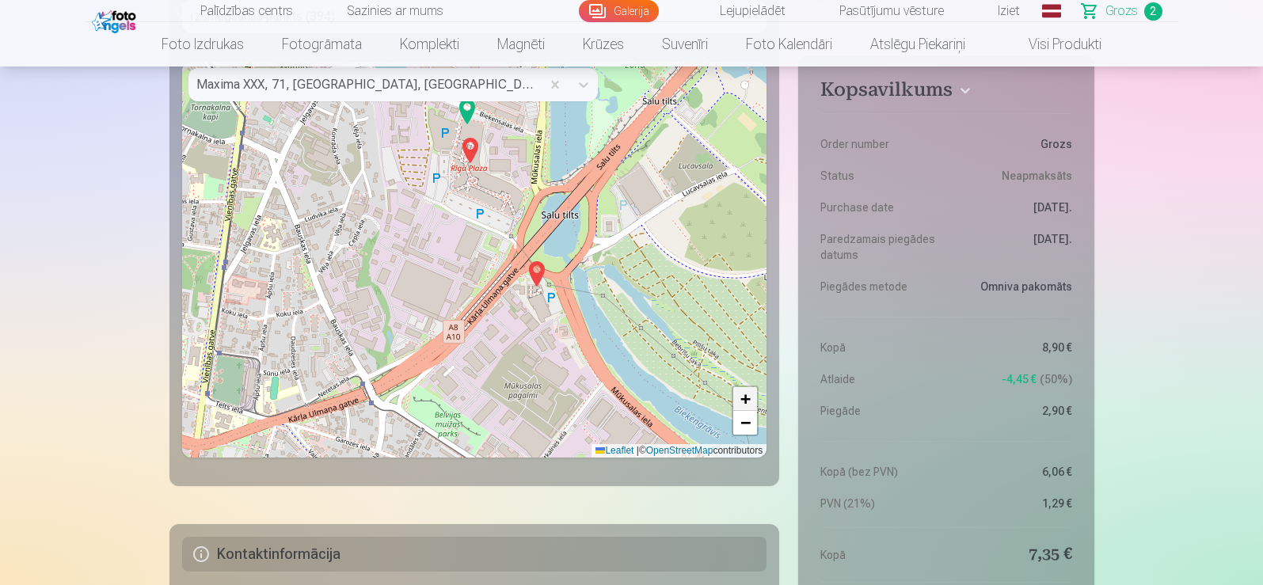
click at [745, 395] on span "+" at bounding box center [746, 399] width 10 height 20
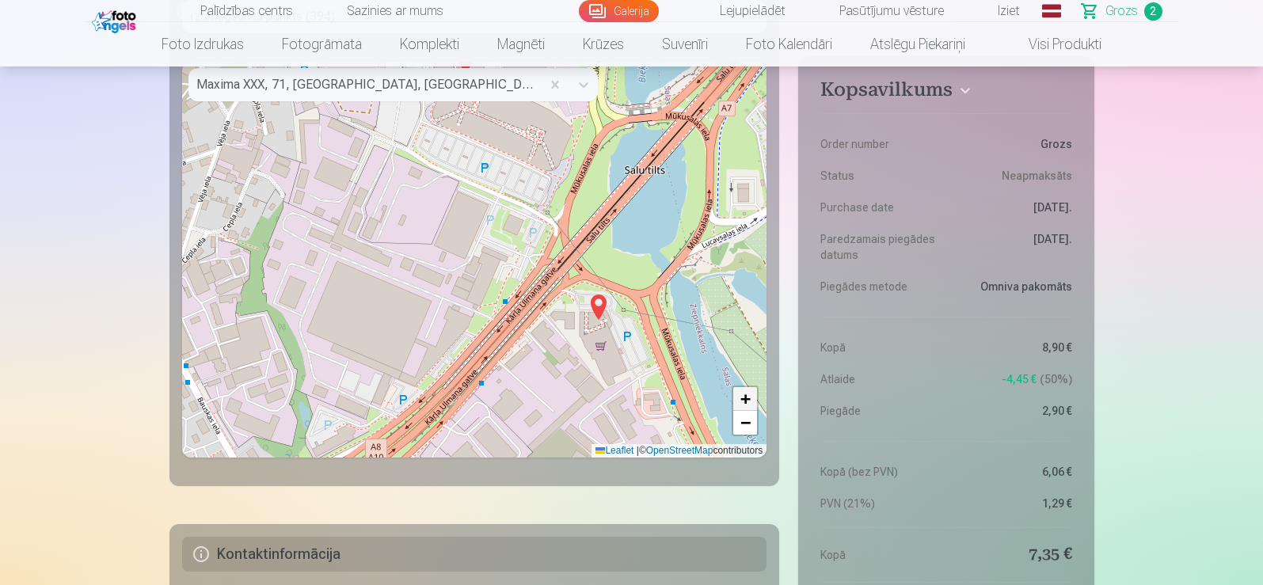
click at [745, 395] on span "+" at bounding box center [746, 399] width 10 height 20
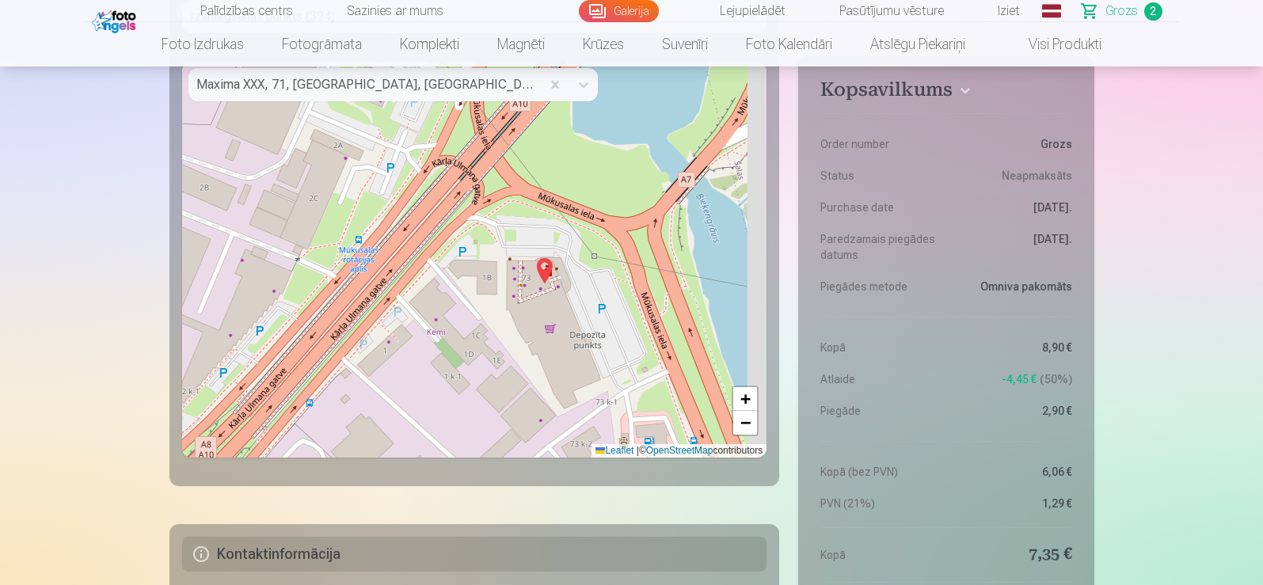
drag, startPoint x: 638, startPoint y: 379, endPoint x: 459, endPoint y: 274, distance: 207.7
click at [459, 274] on div "+ − Leaflet | © OpenStreetMap contributors" at bounding box center [474, 260] width 585 height 396
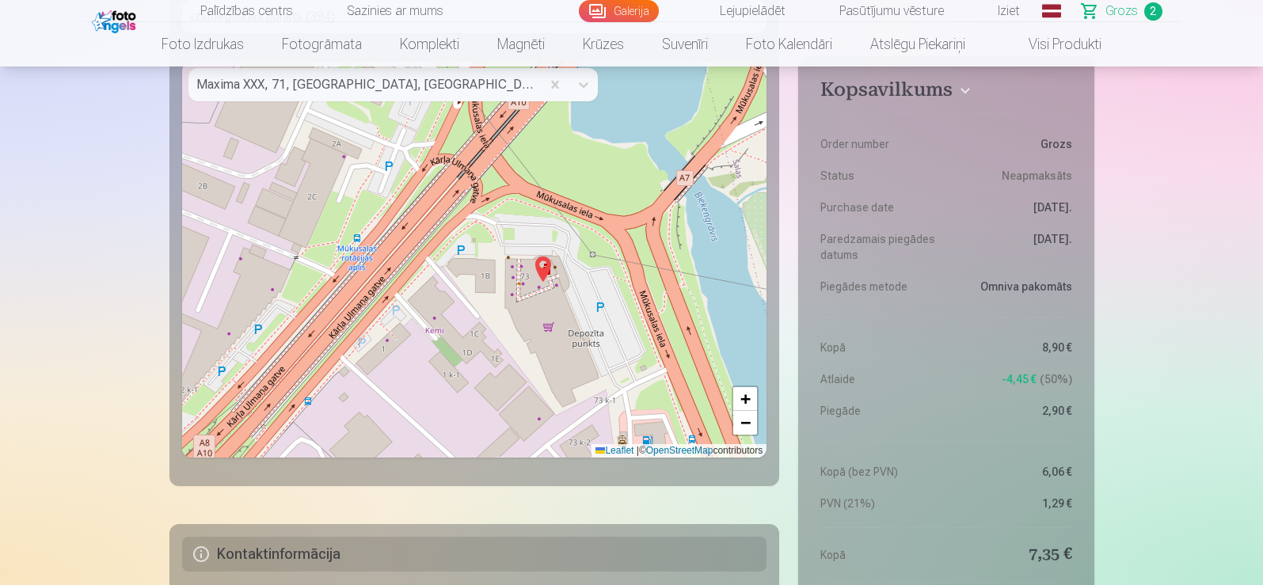
click at [545, 275] on img at bounding box center [542, 269] width 25 height 38
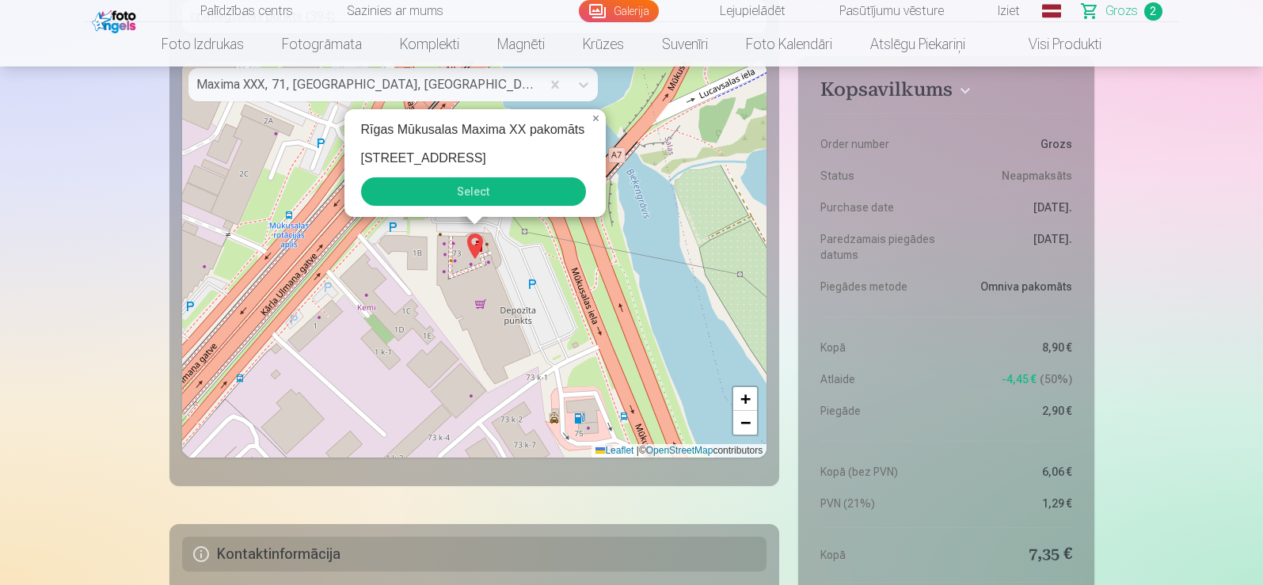
click at [492, 212] on div "Rīgas Mūkusalas Maxima XX pakomāts Mūkusalas iela 73 Select" at bounding box center [475, 163] width 261 height 108
click at [493, 202] on button "Select" at bounding box center [473, 191] width 225 height 29
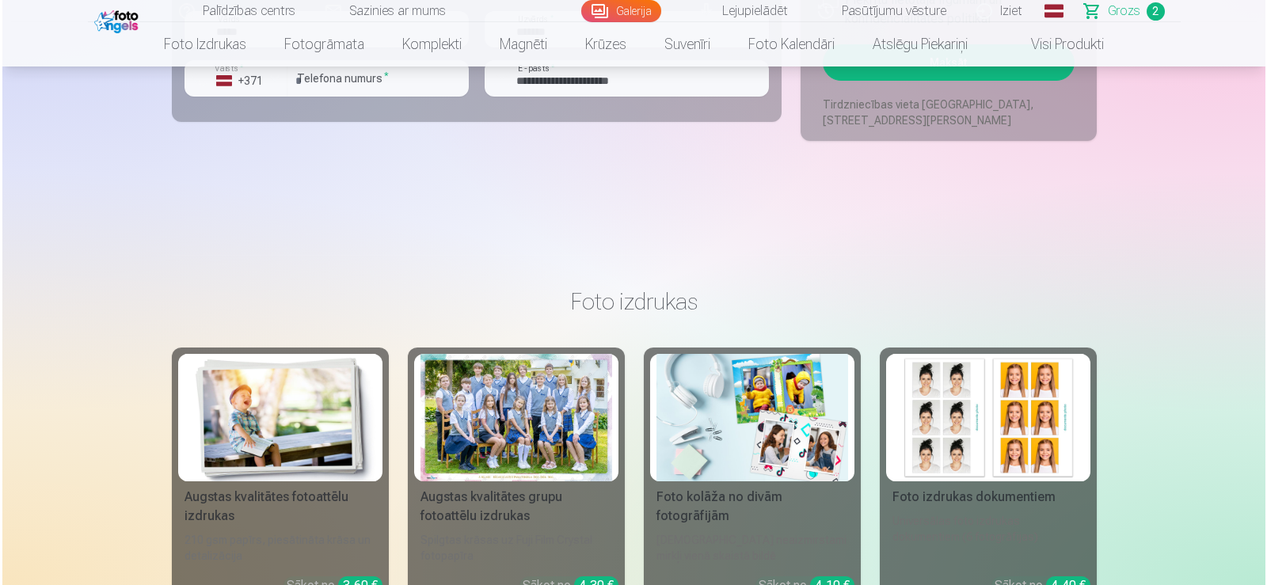
scroll to position [1346, 0]
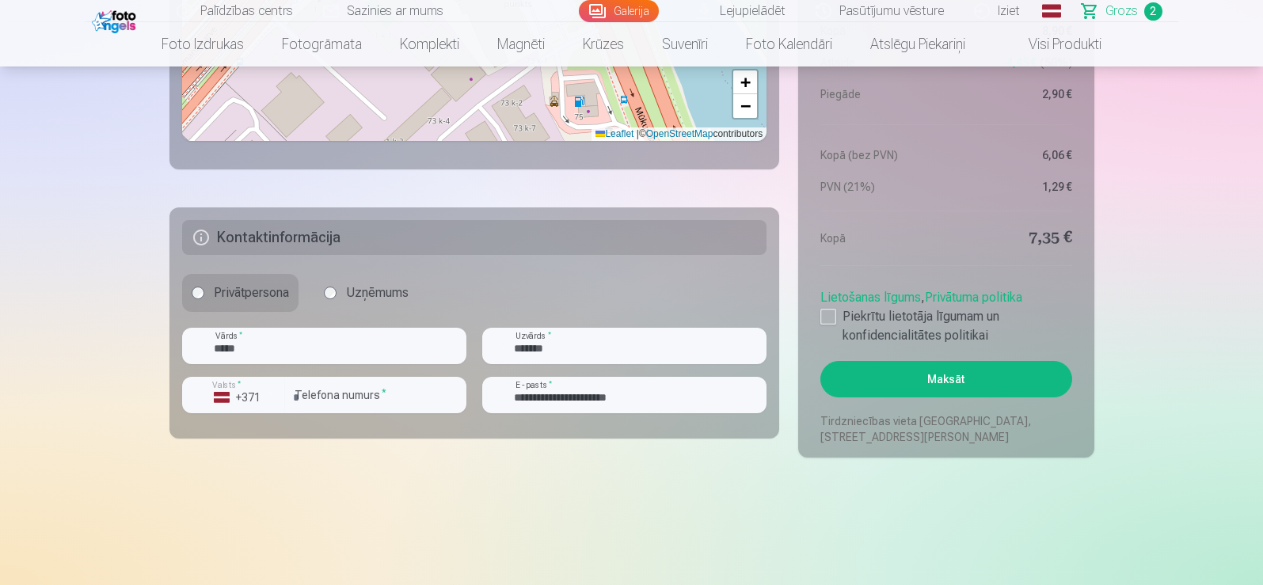
click at [1022, 383] on button "Maksāt" at bounding box center [946, 379] width 251 height 36
